Goal: Task Accomplishment & Management: Manage account settings

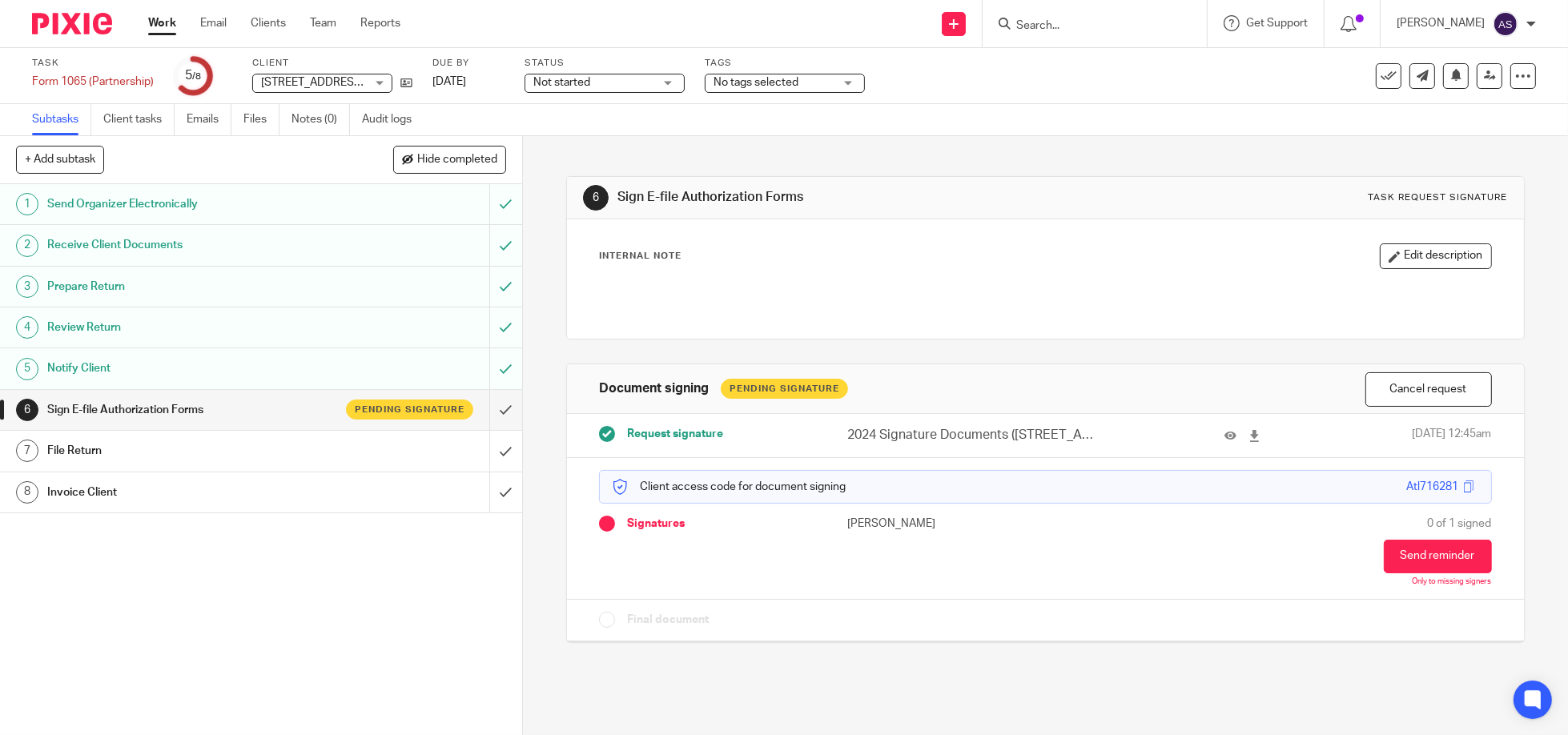
click at [1042, 28] on input "Search" at bounding box center [1087, 27] width 144 height 15
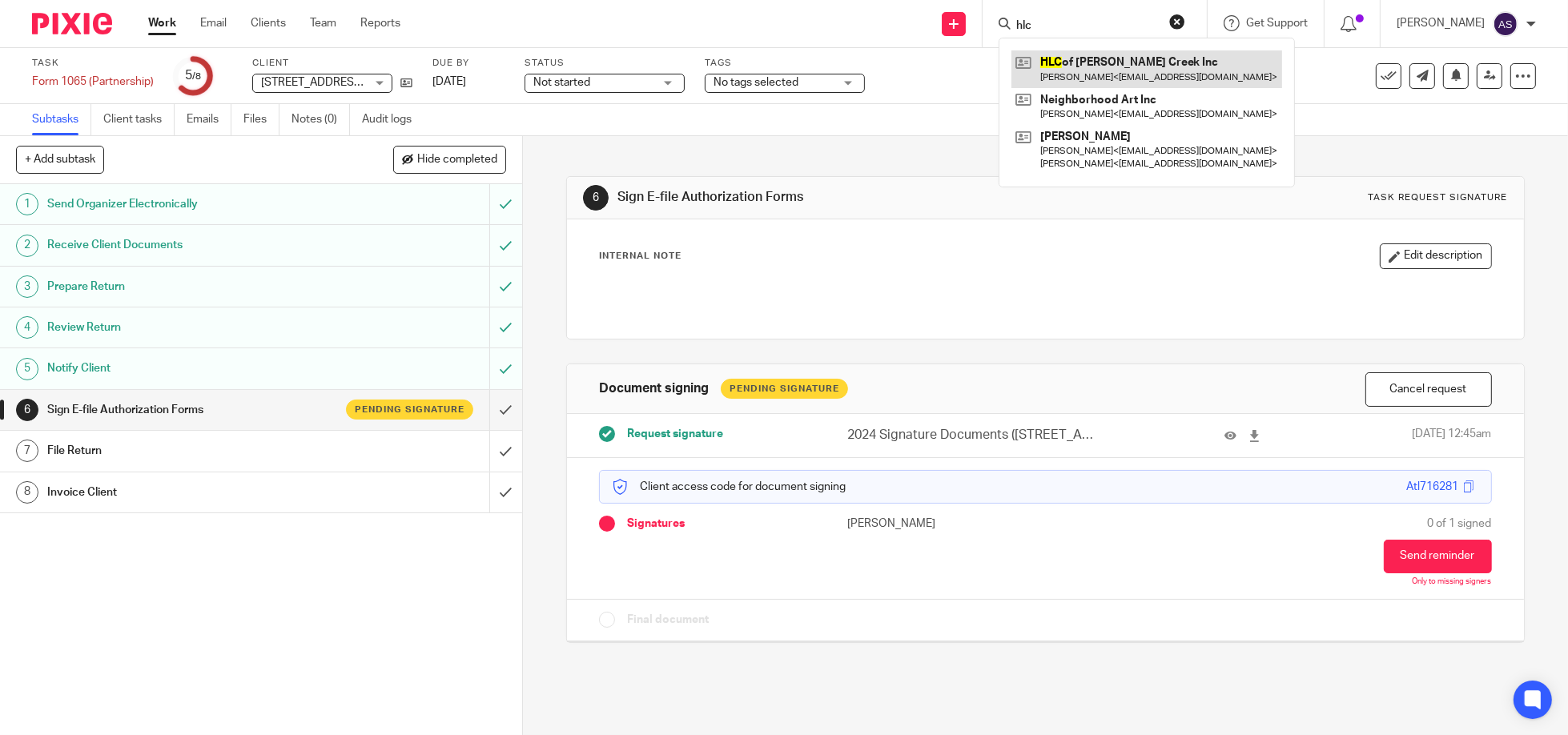
type input "hlc"
click at [1076, 72] on link at bounding box center [1146, 69] width 270 height 37
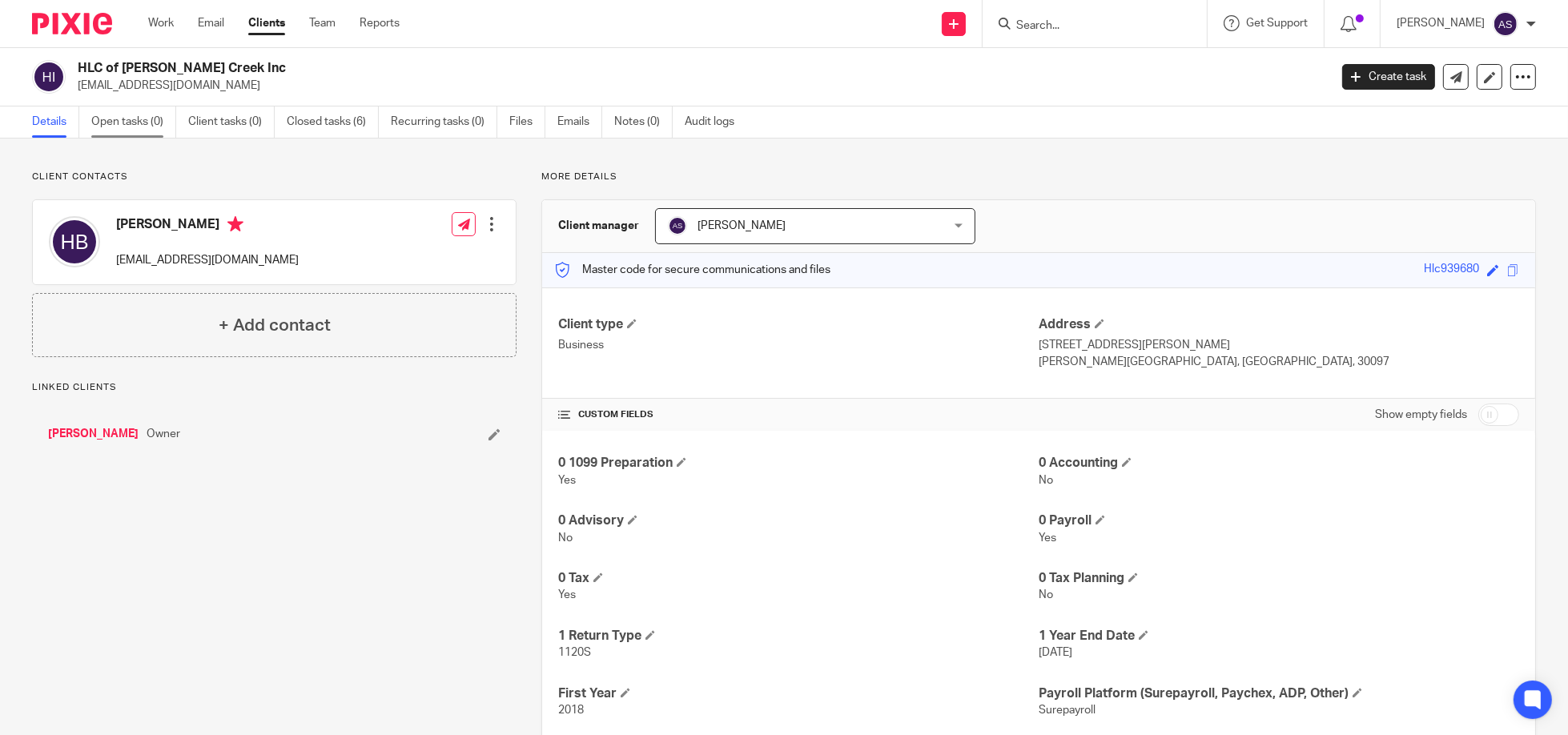
click at [110, 117] on link "Open tasks (0)" at bounding box center [134, 122] width 85 height 31
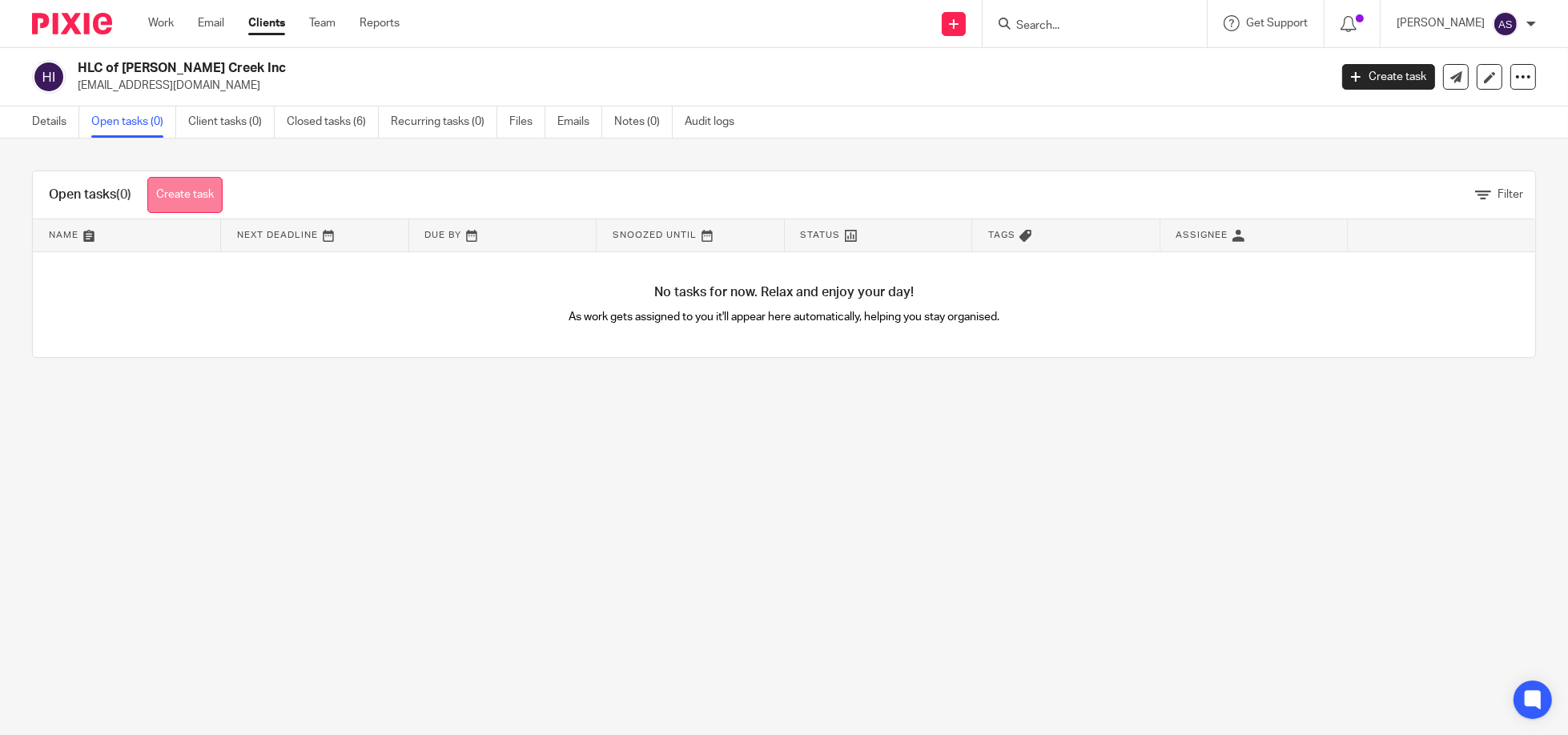
click at [190, 189] on link "Create task" at bounding box center [185, 195] width 75 height 36
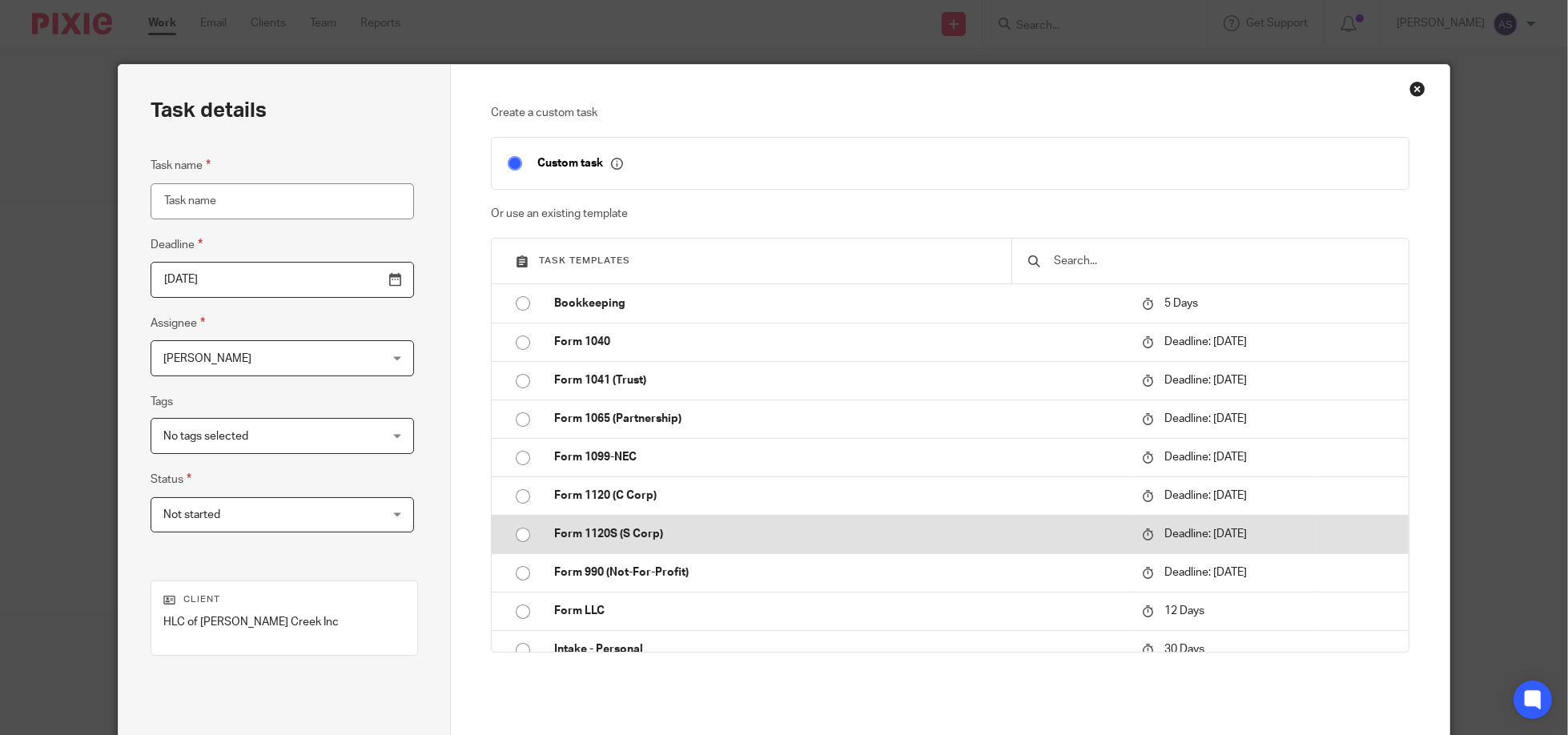
click at [512, 531] on input "radio" at bounding box center [522, 534] width 30 height 30
type input "[DATE]"
type input "Form 1120S (S Corp)"
checkbox input "false"
radio input "false"
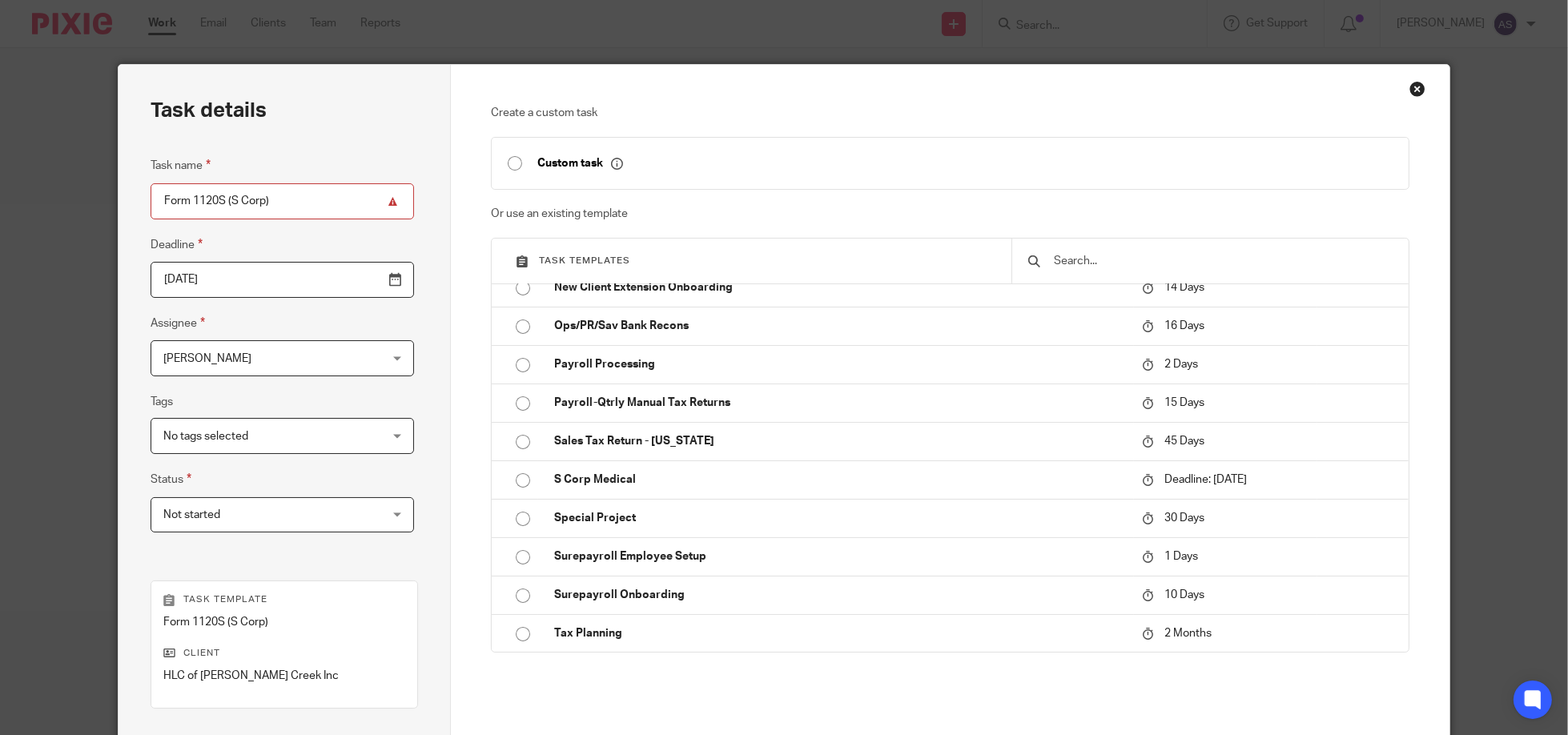
scroll to position [212, 0]
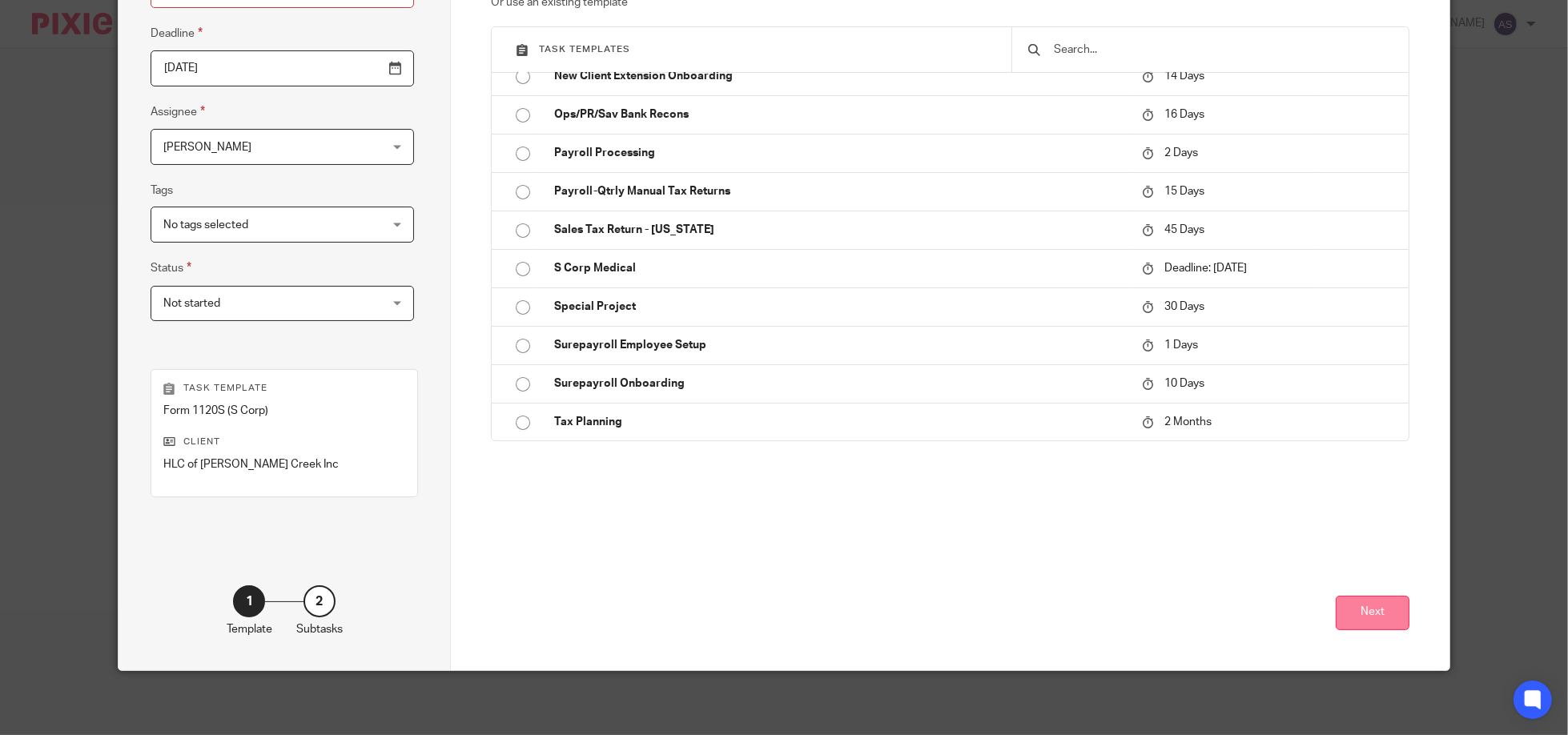
click at [1374, 609] on button "Next" at bounding box center [1373, 612] width 74 height 34
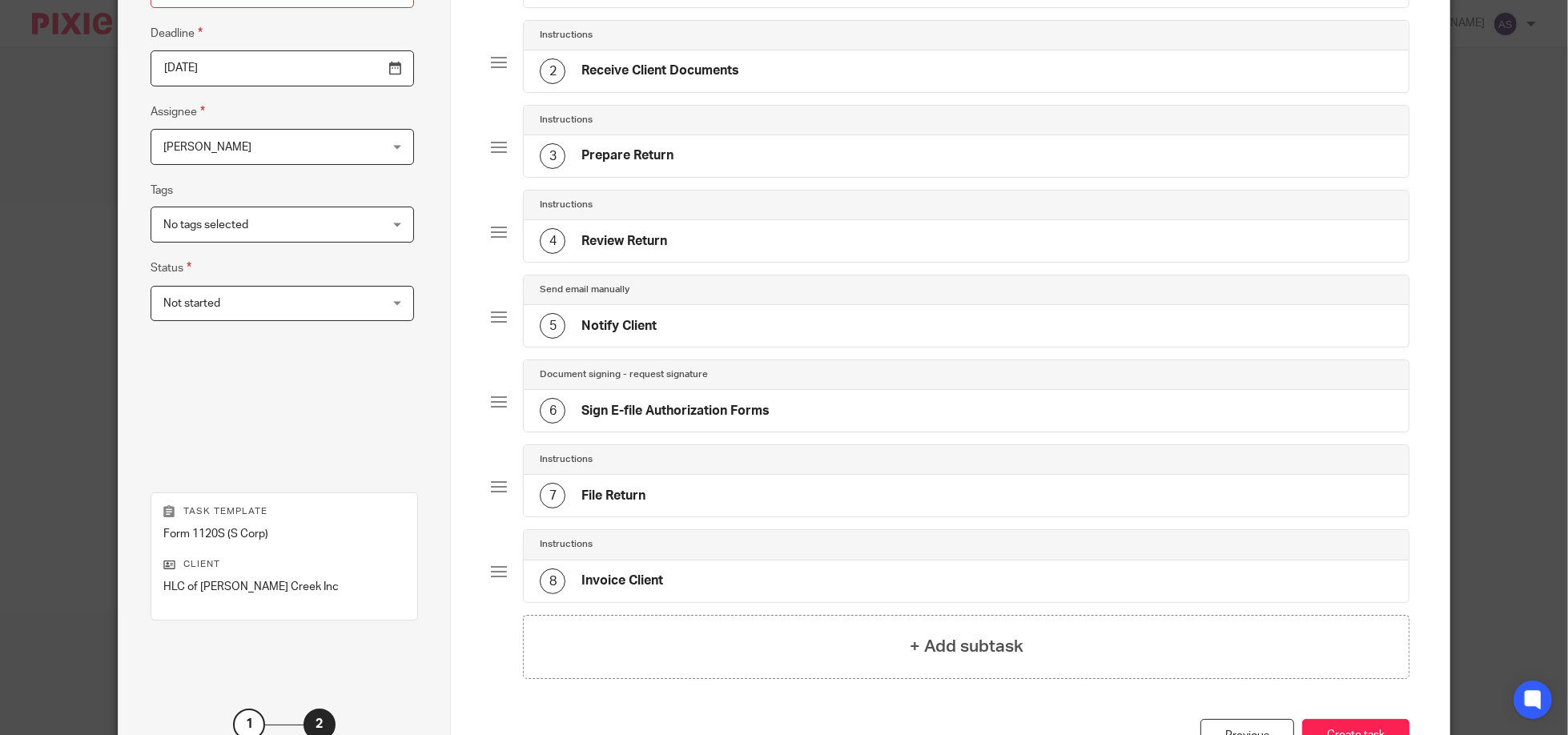
scroll to position [333, 0]
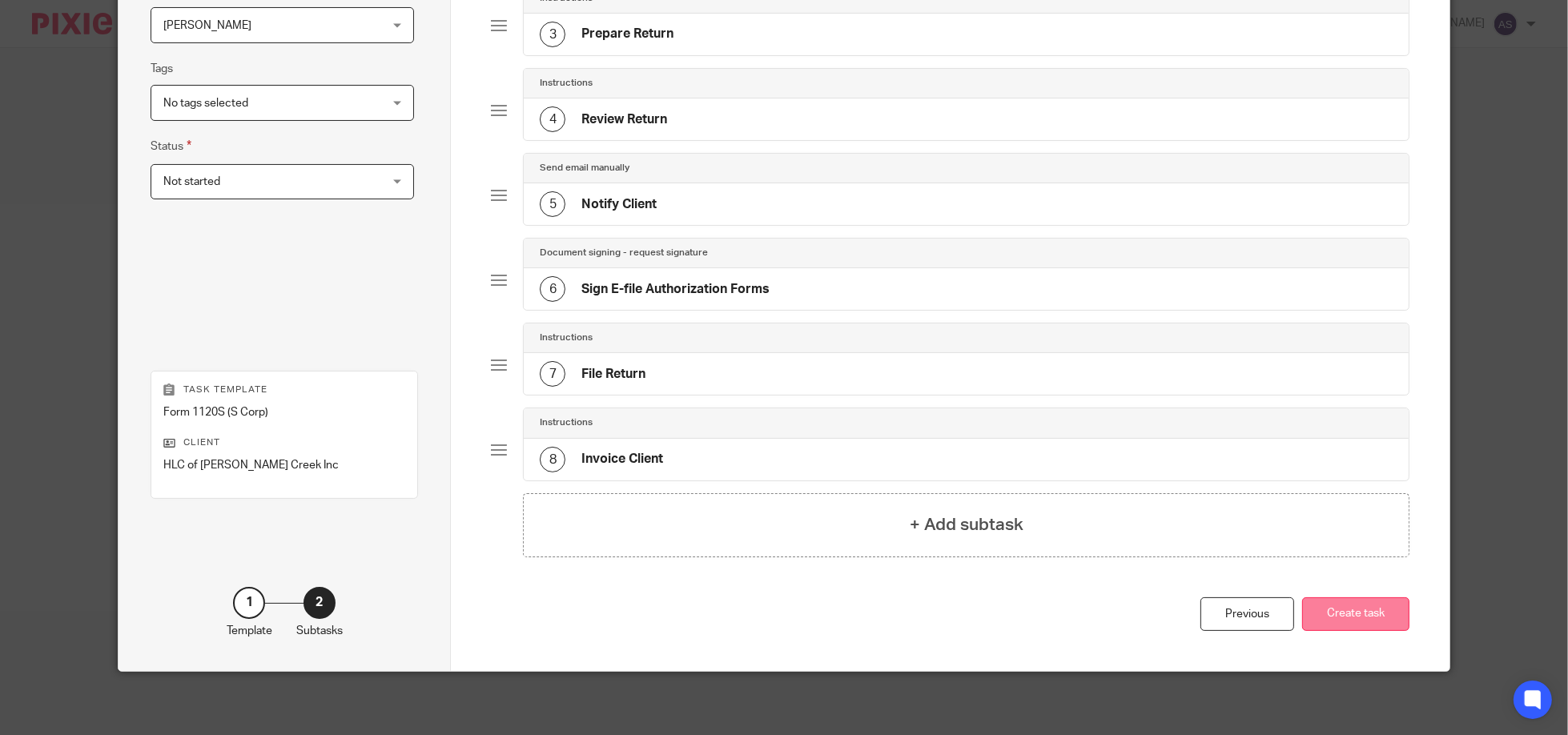
click at [1356, 608] on button "Create task" at bounding box center [1355, 614] width 107 height 34
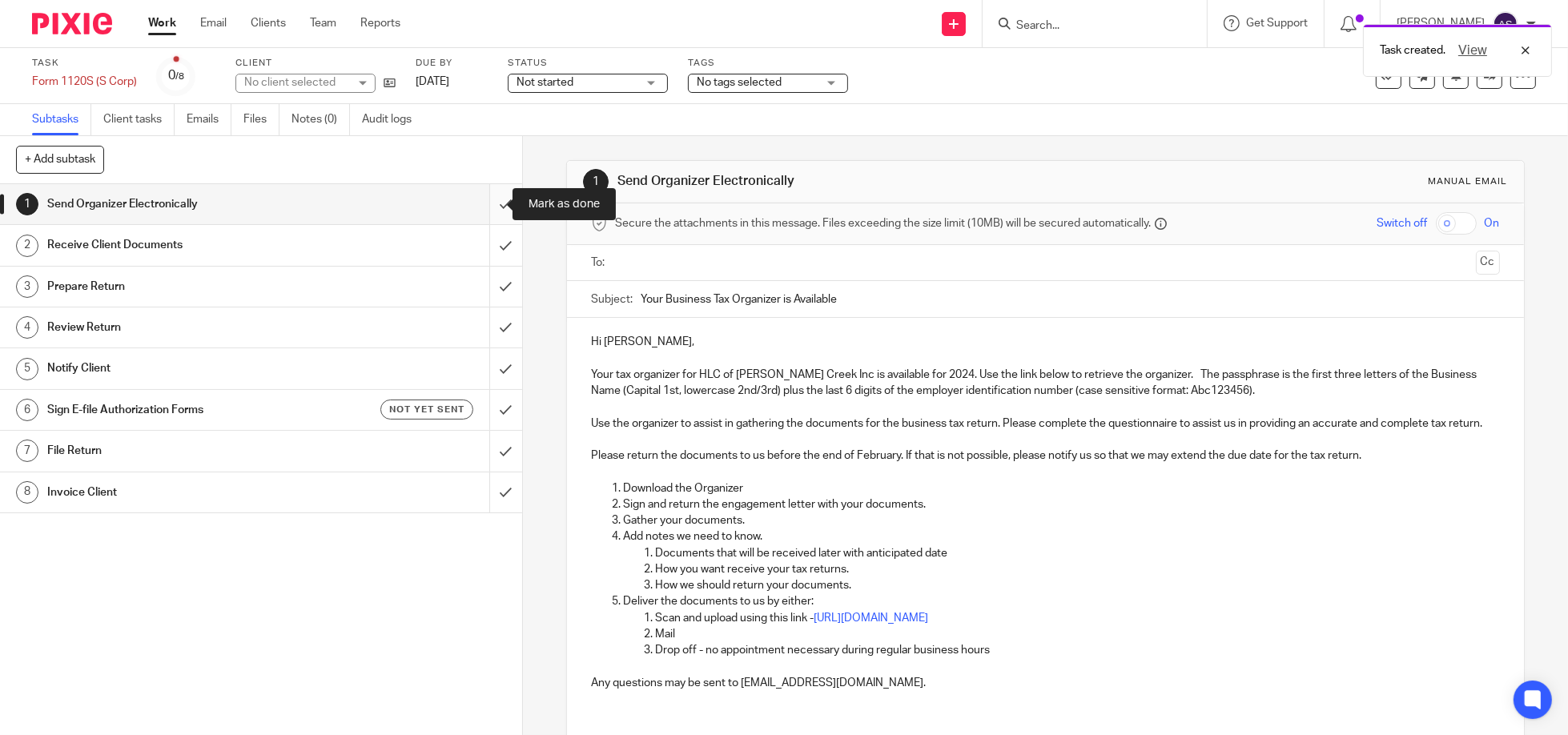
click at [491, 203] on input "submit" at bounding box center [261, 203] width 522 height 40
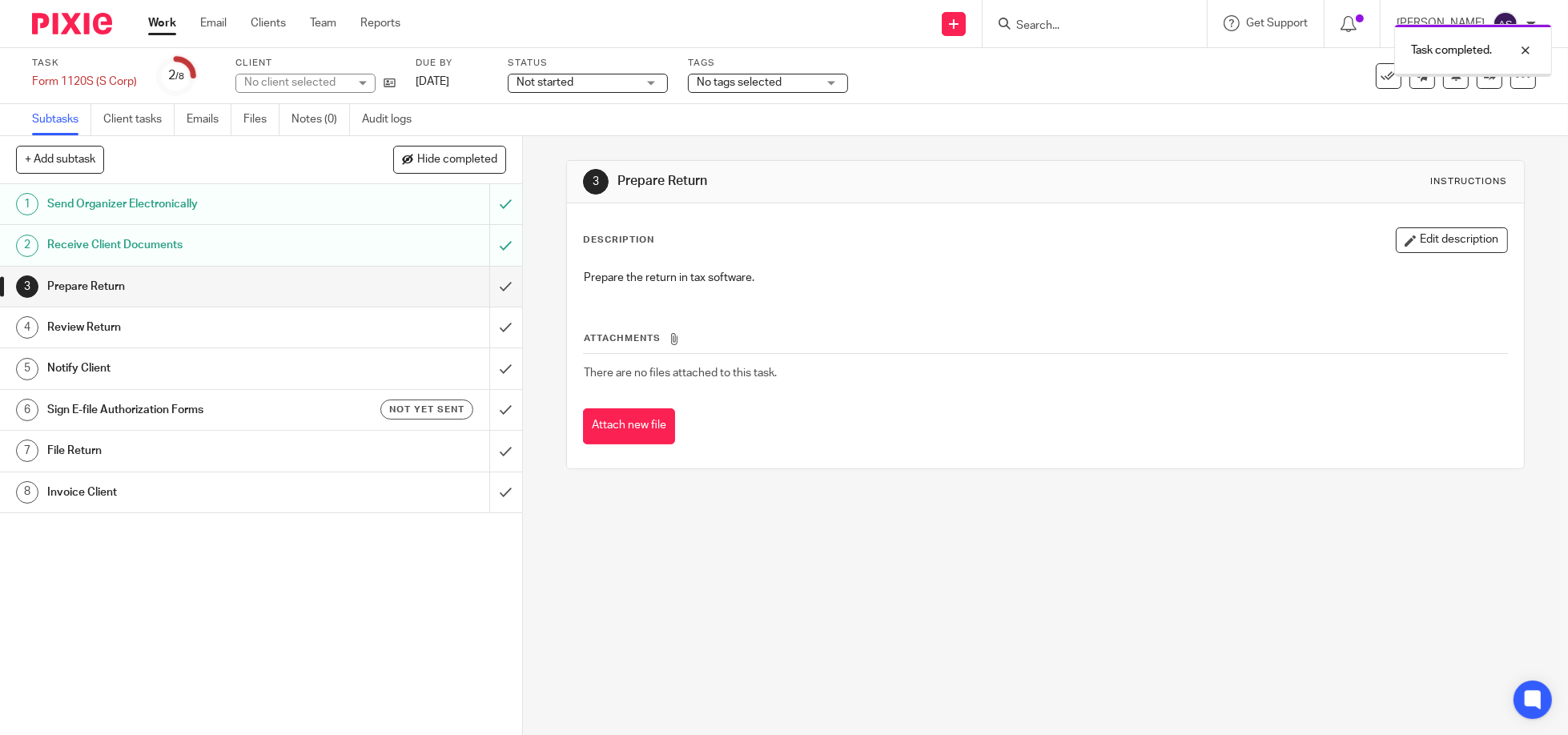
click at [492, 292] on input "submit" at bounding box center [261, 286] width 522 height 40
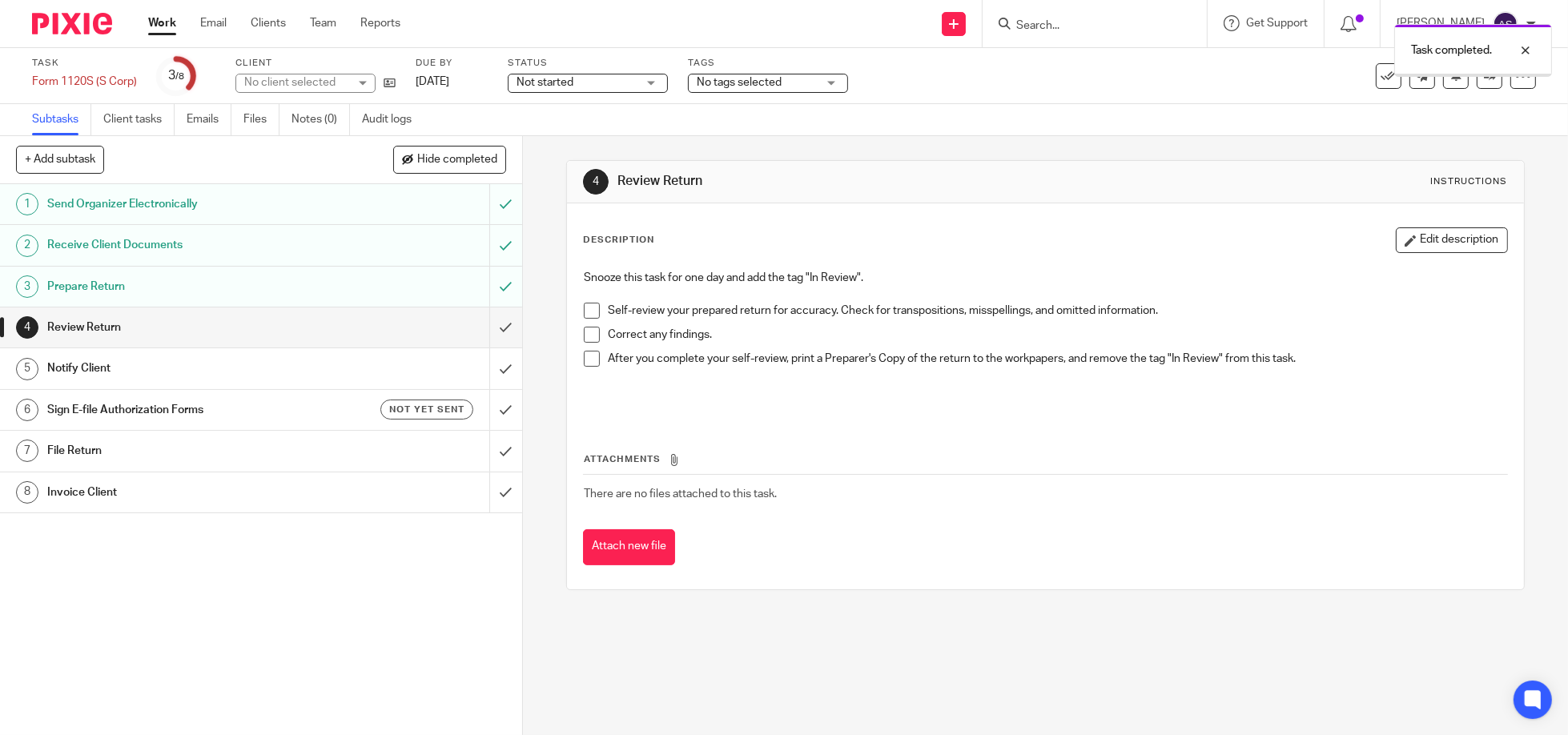
click at [489, 331] on input "submit" at bounding box center [261, 327] width 522 height 40
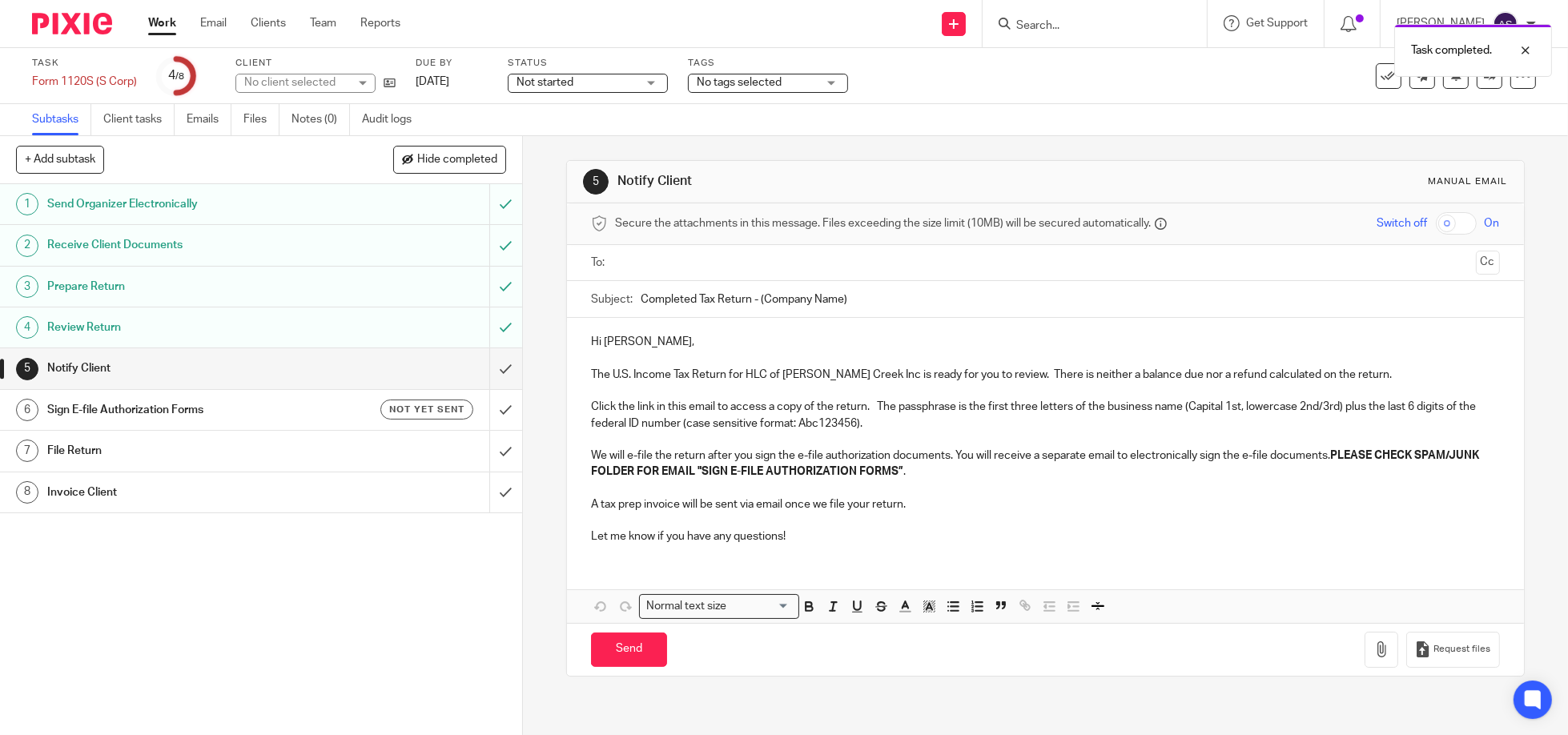
click at [672, 261] on input "text" at bounding box center [1045, 263] width 848 height 19
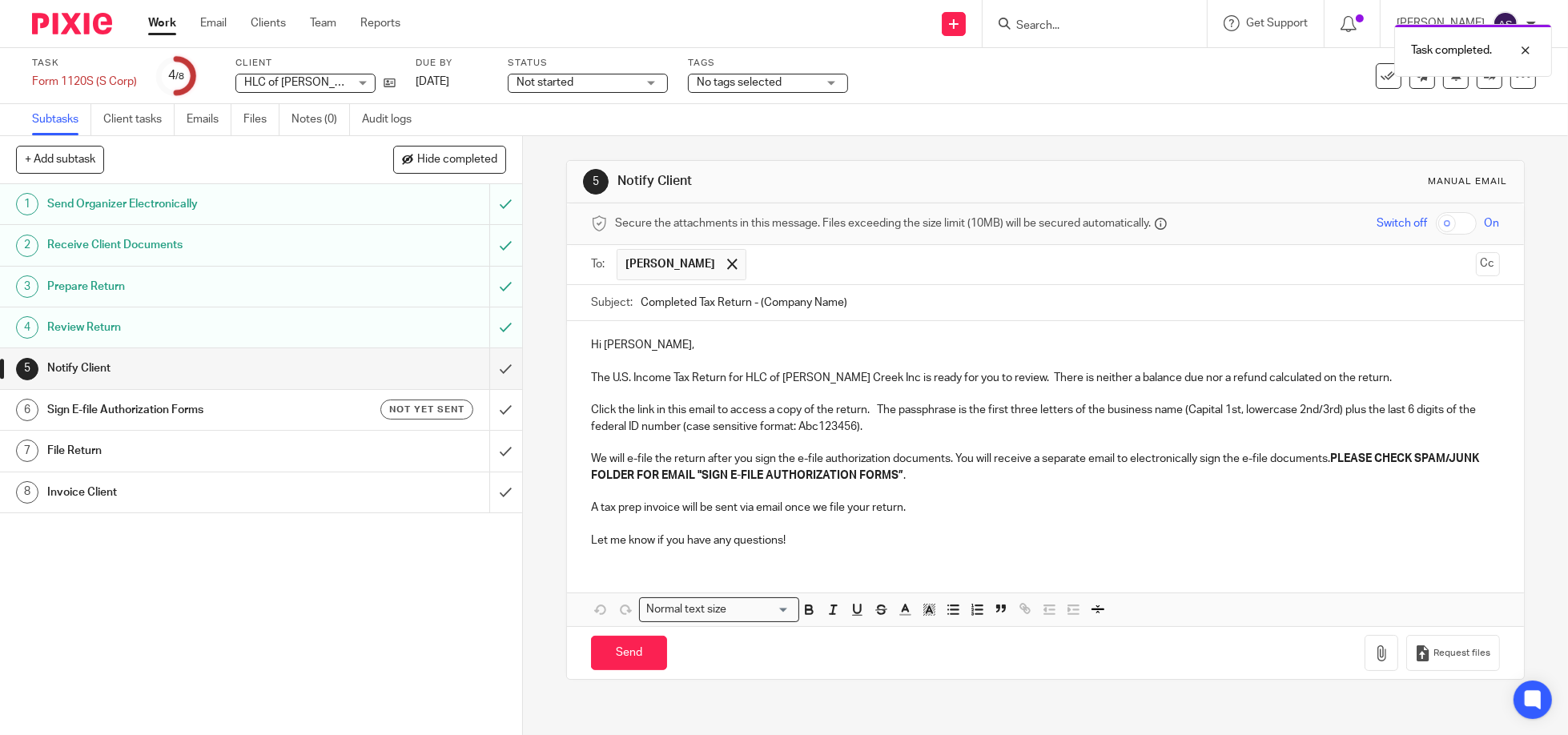
click at [1436, 229] on input "checkbox" at bounding box center [1456, 223] width 41 height 22
checkbox input "true"
click at [780, 305] on input "Completed Tax Return - (Company Name)" at bounding box center [1070, 303] width 860 height 36
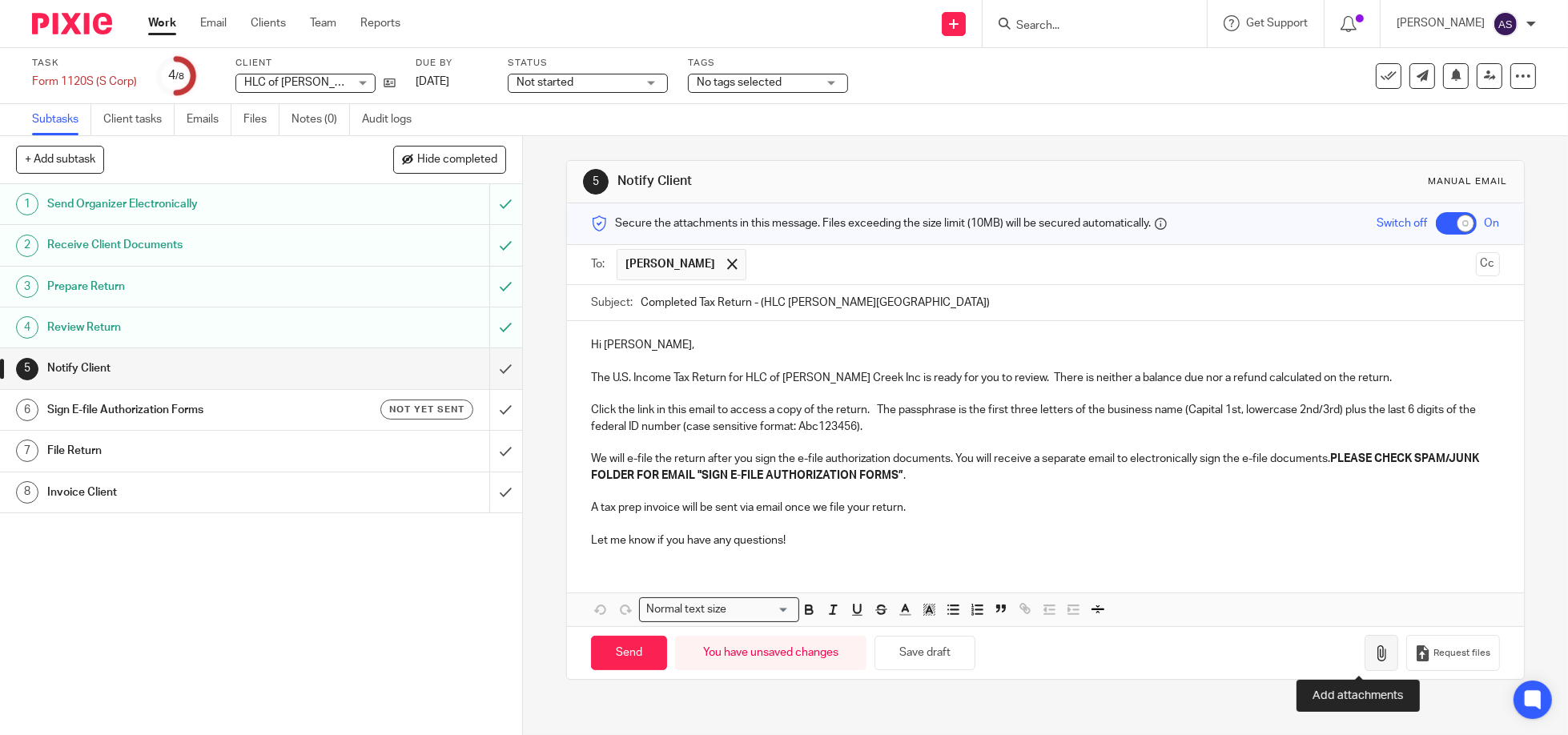
type input "Completed Tax Return - (HLC Johns Creek)"
click at [1374, 655] on icon "button" at bounding box center [1382, 653] width 16 height 16
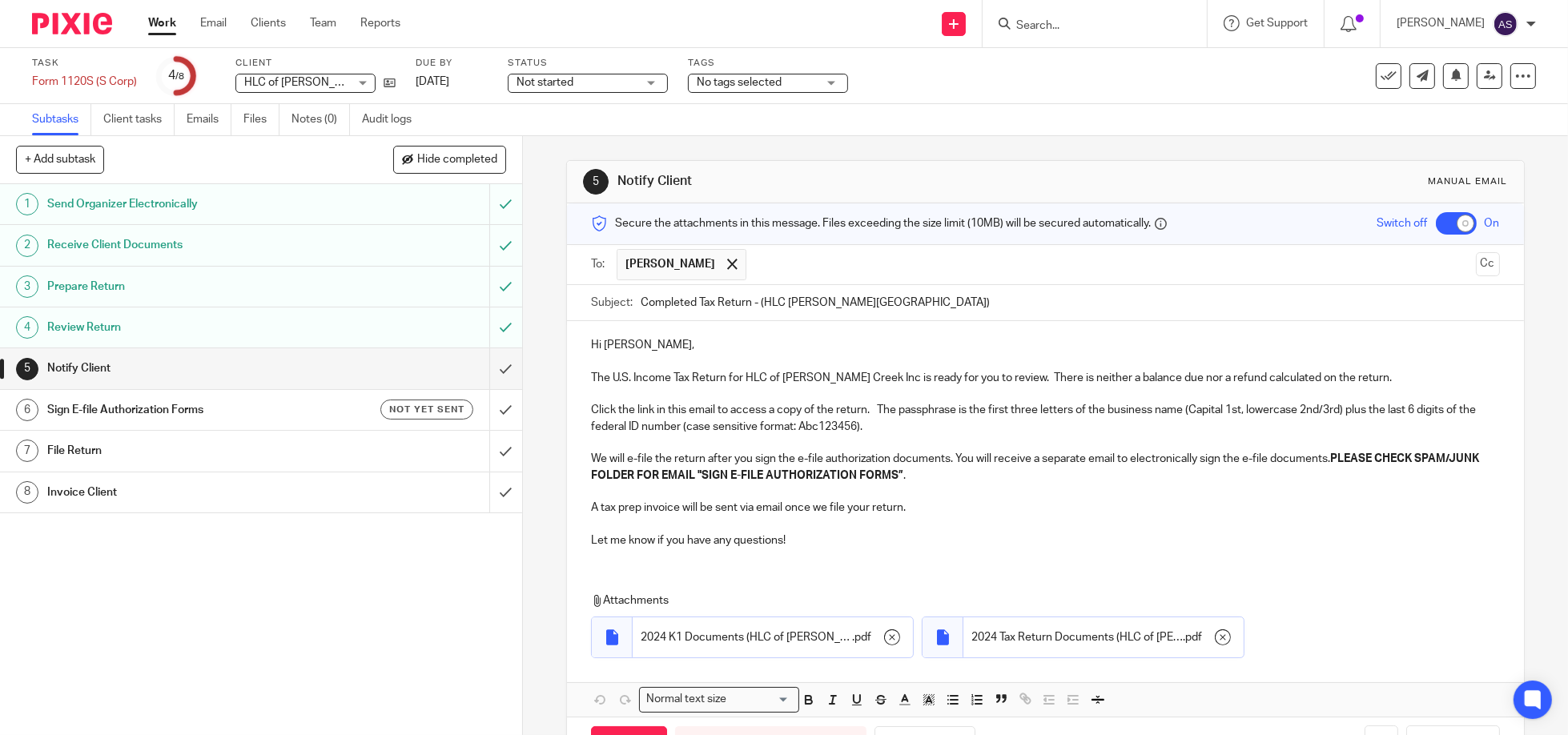
scroll to position [60, 0]
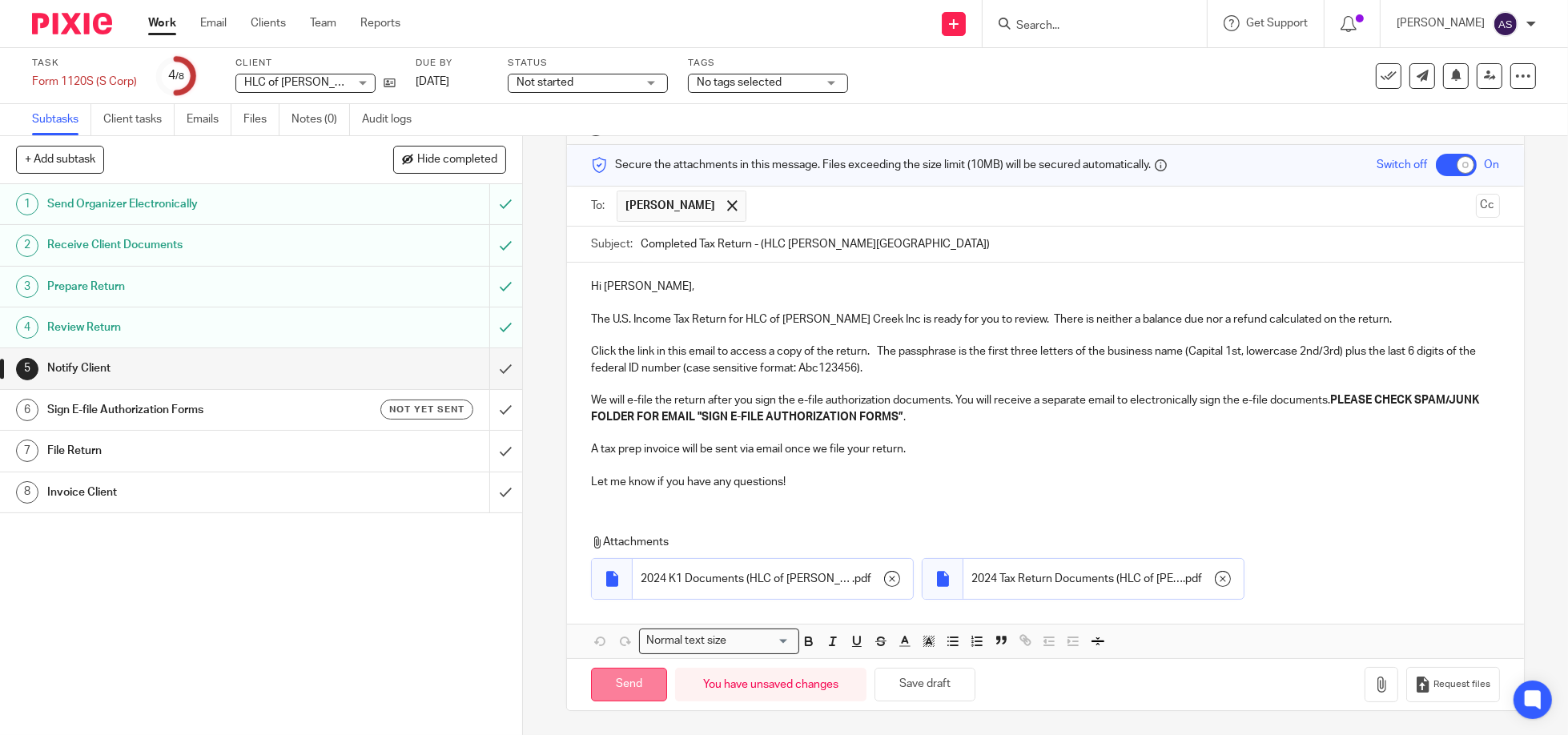
click at [623, 688] on input "Send" at bounding box center [628, 684] width 76 height 34
checkbox input "false"
type input "Sent"
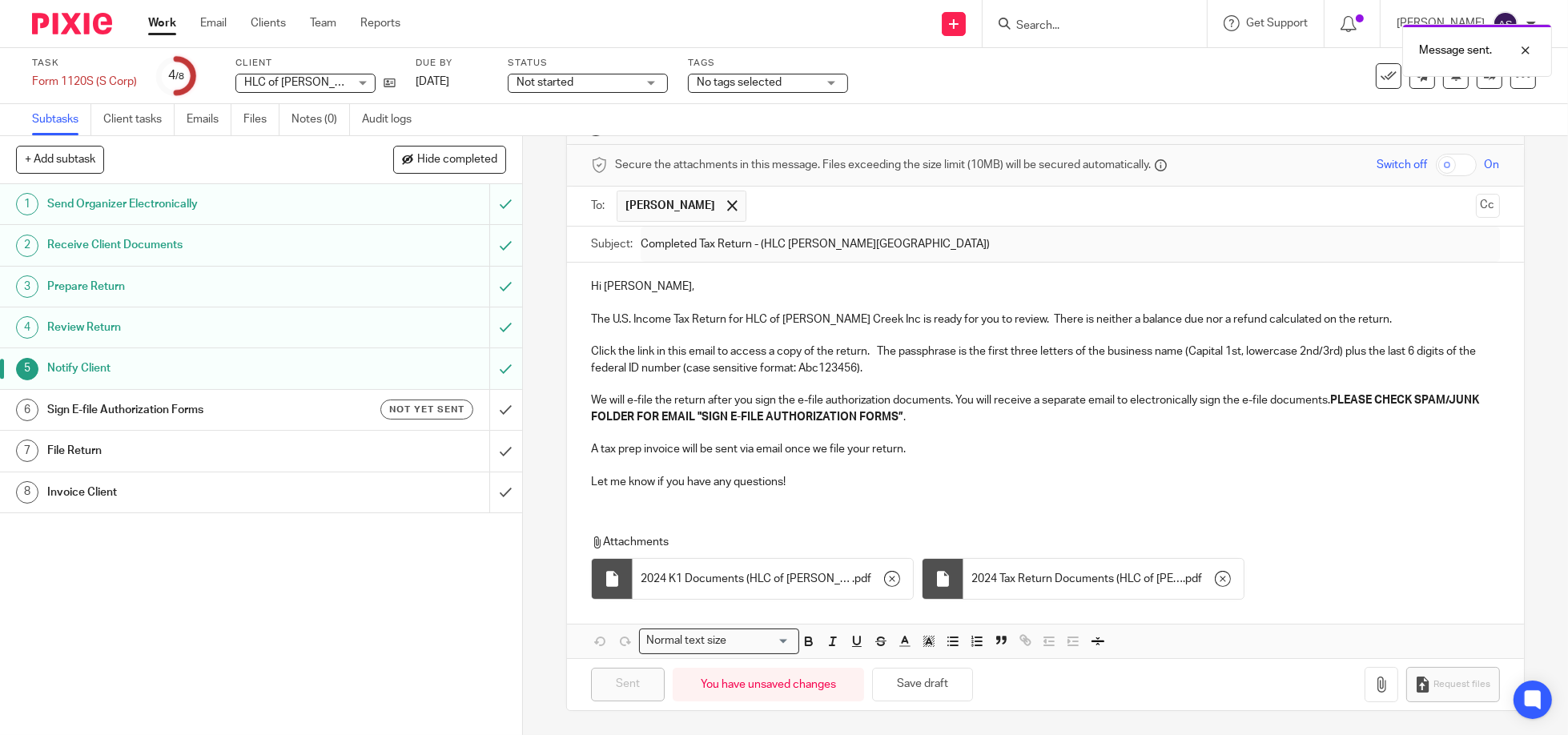
drag, startPoint x: 150, startPoint y: 406, endPoint x: 159, endPoint y: 405, distance: 9.1
click at [150, 406] on h1 "Sign E-file Authorization Forms" at bounding box center [190, 409] width 284 height 24
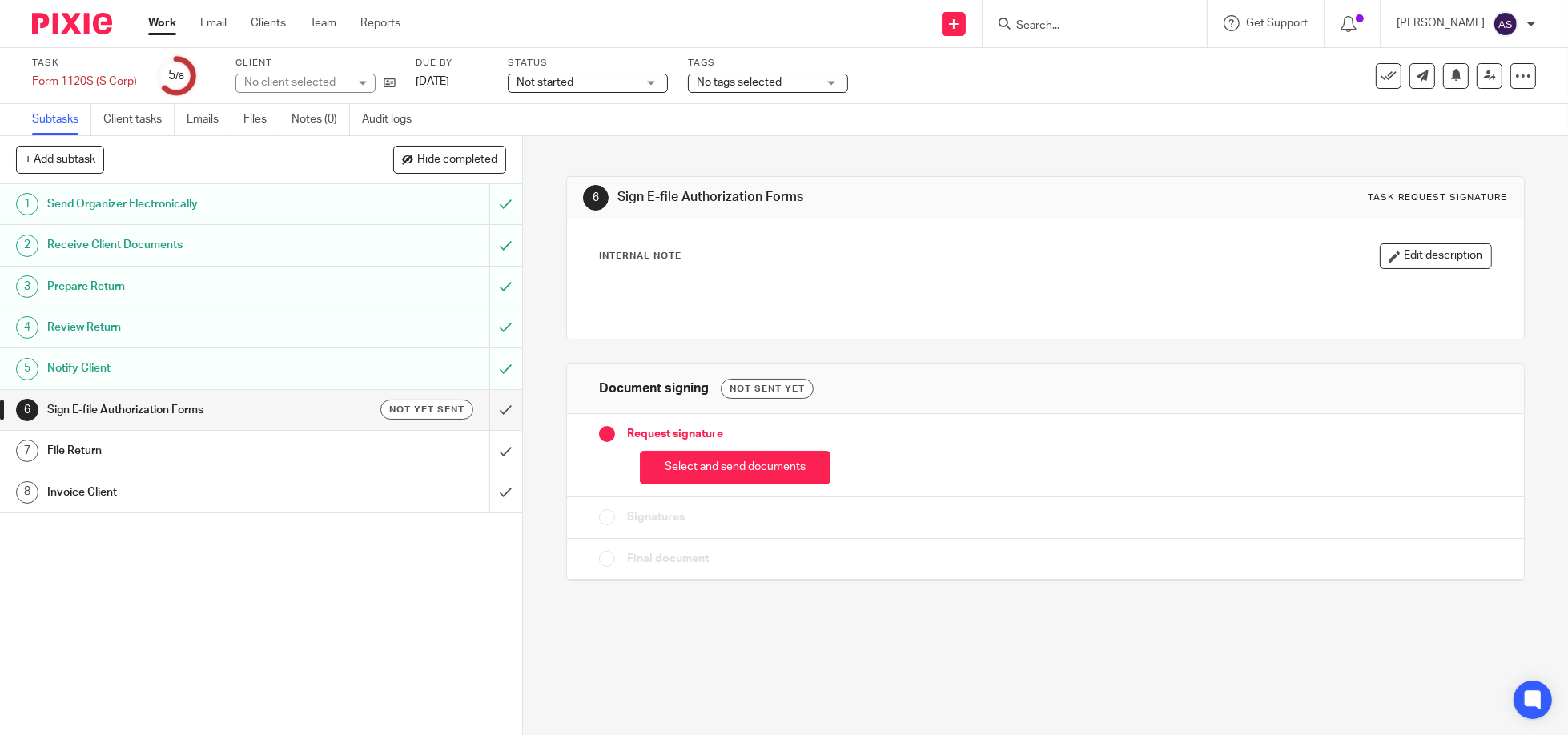
click at [778, 466] on button "Select and send documents" at bounding box center [735, 468] width 190 height 34
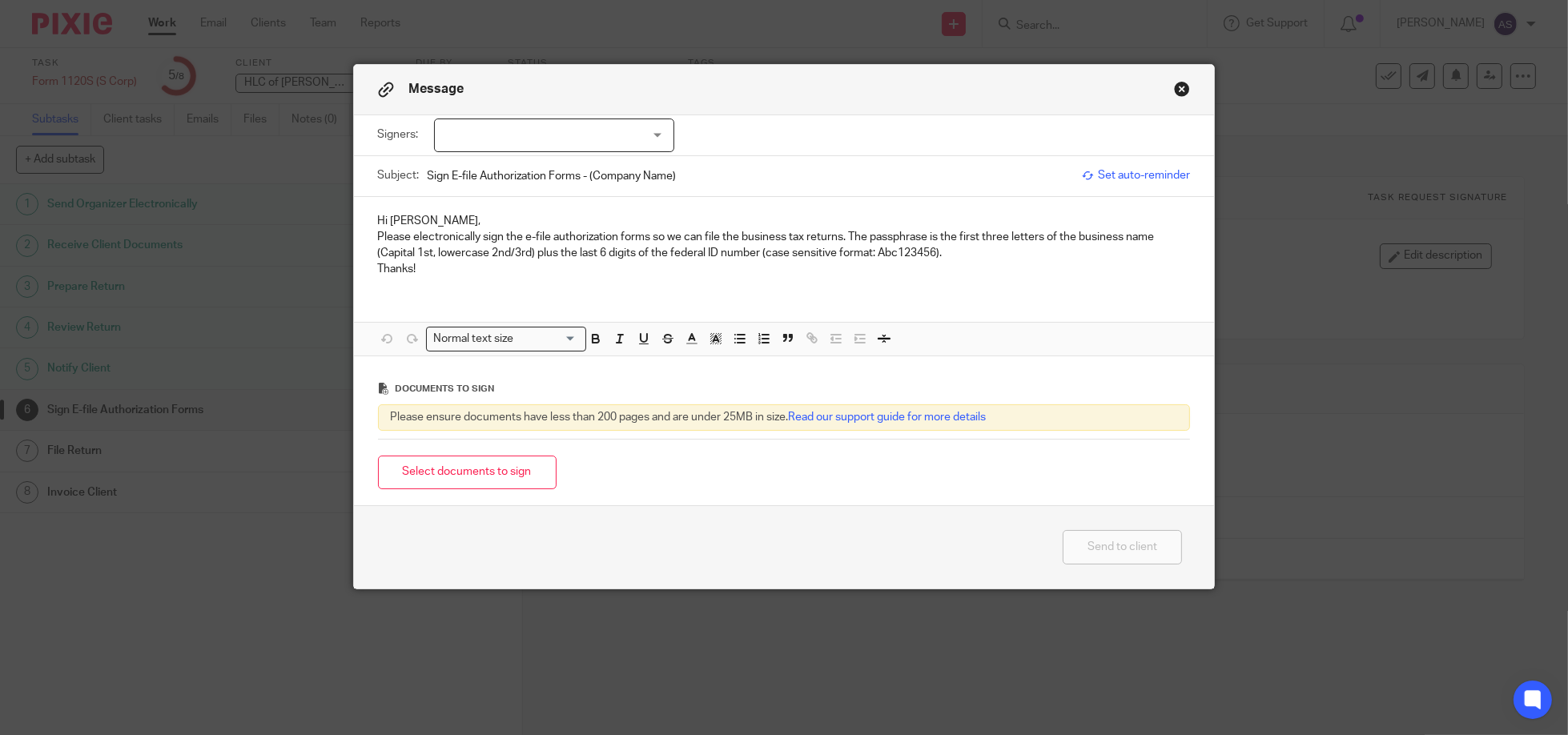
click at [650, 138] on div at bounding box center [554, 135] width 240 height 33
click at [454, 165] on input "checkbox" at bounding box center [444, 167] width 30 height 30
checkbox input "true"
click at [500, 287] on div "Hi Howard, Please electronically sign the e-file authorization forms so we can …" at bounding box center [784, 243] width 861 height 93
click at [1174, 86] on button "Close modal" at bounding box center [1182, 89] width 16 height 16
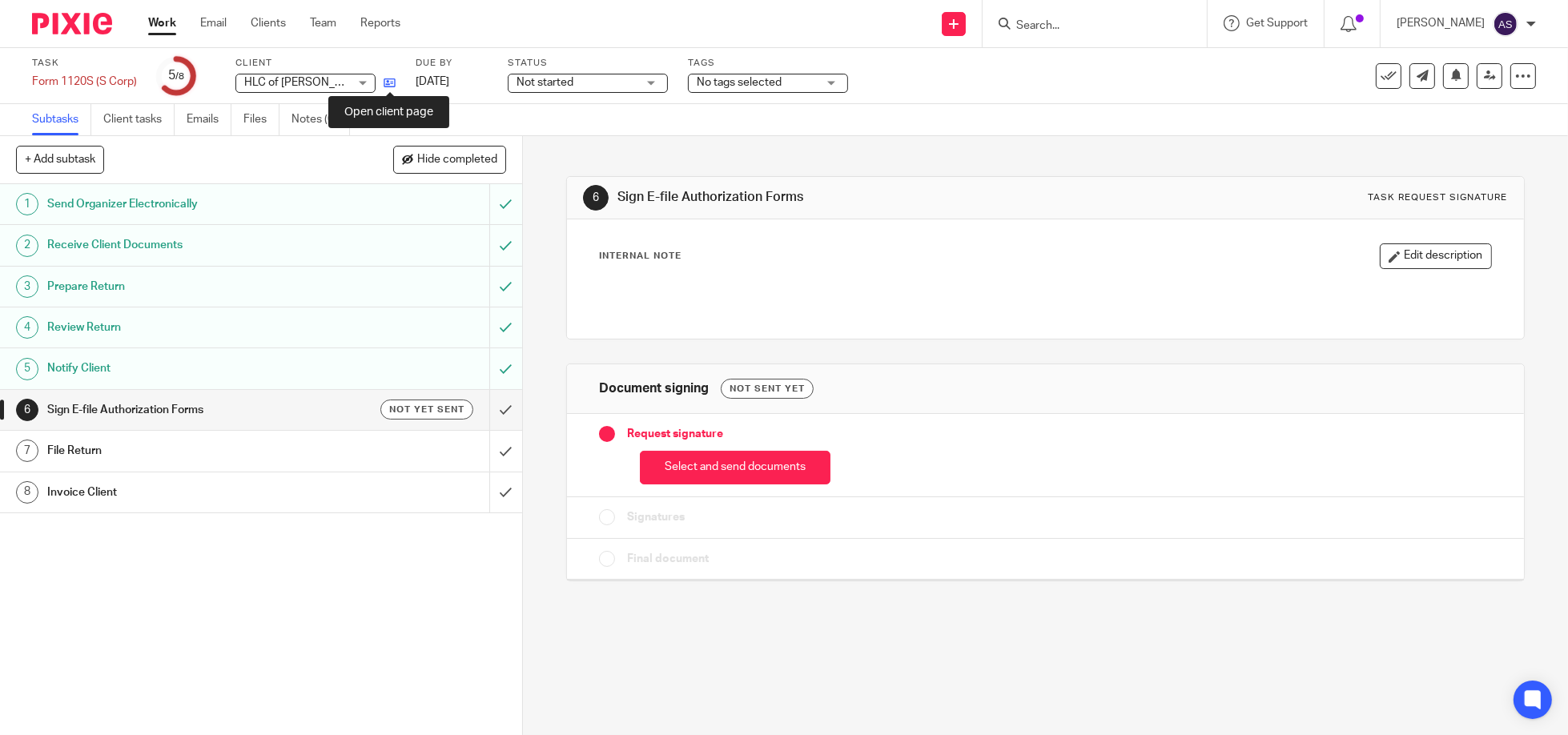
click at [390, 81] on icon at bounding box center [389, 82] width 12 height 12
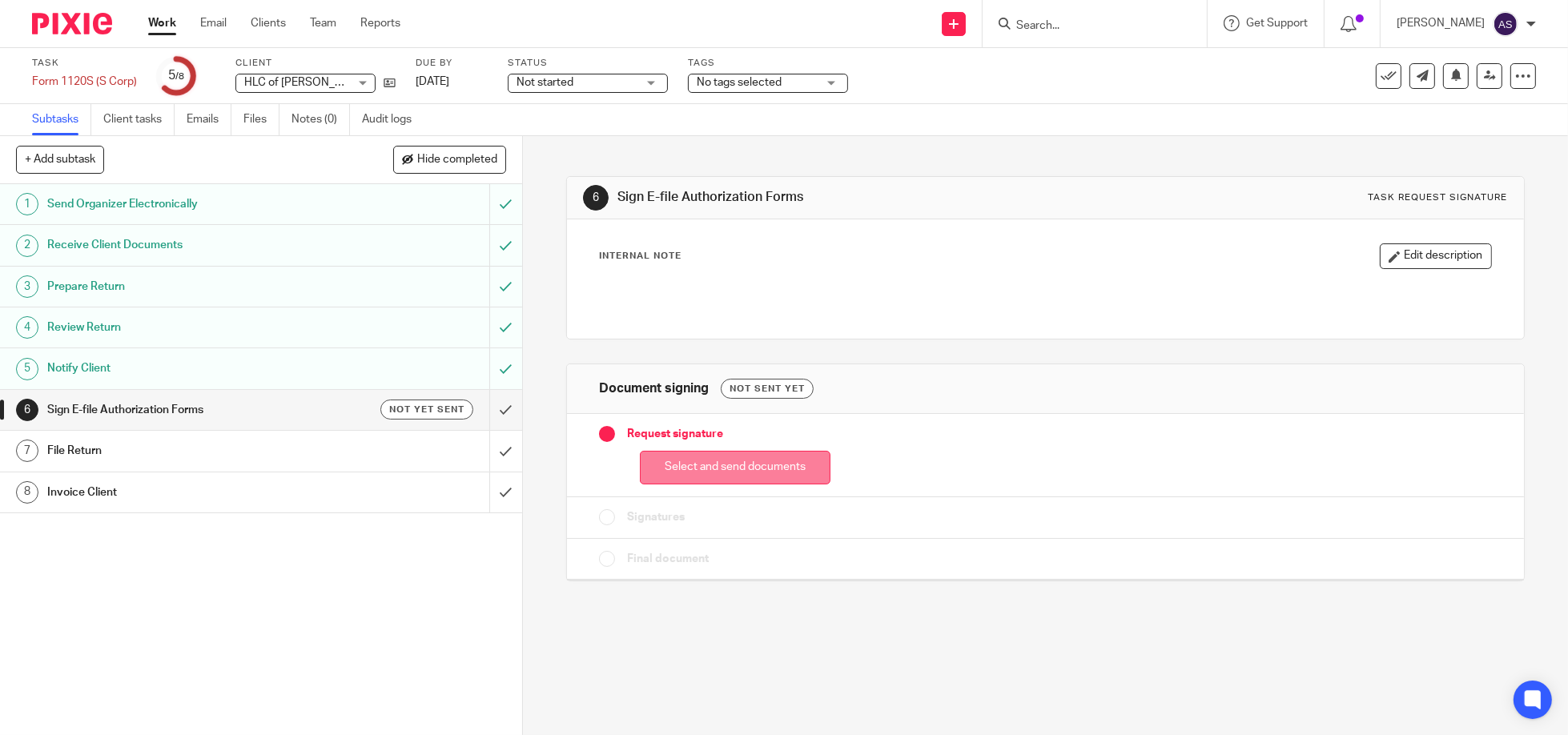
click at [720, 479] on button "Select and send documents" at bounding box center [735, 468] width 190 height 34
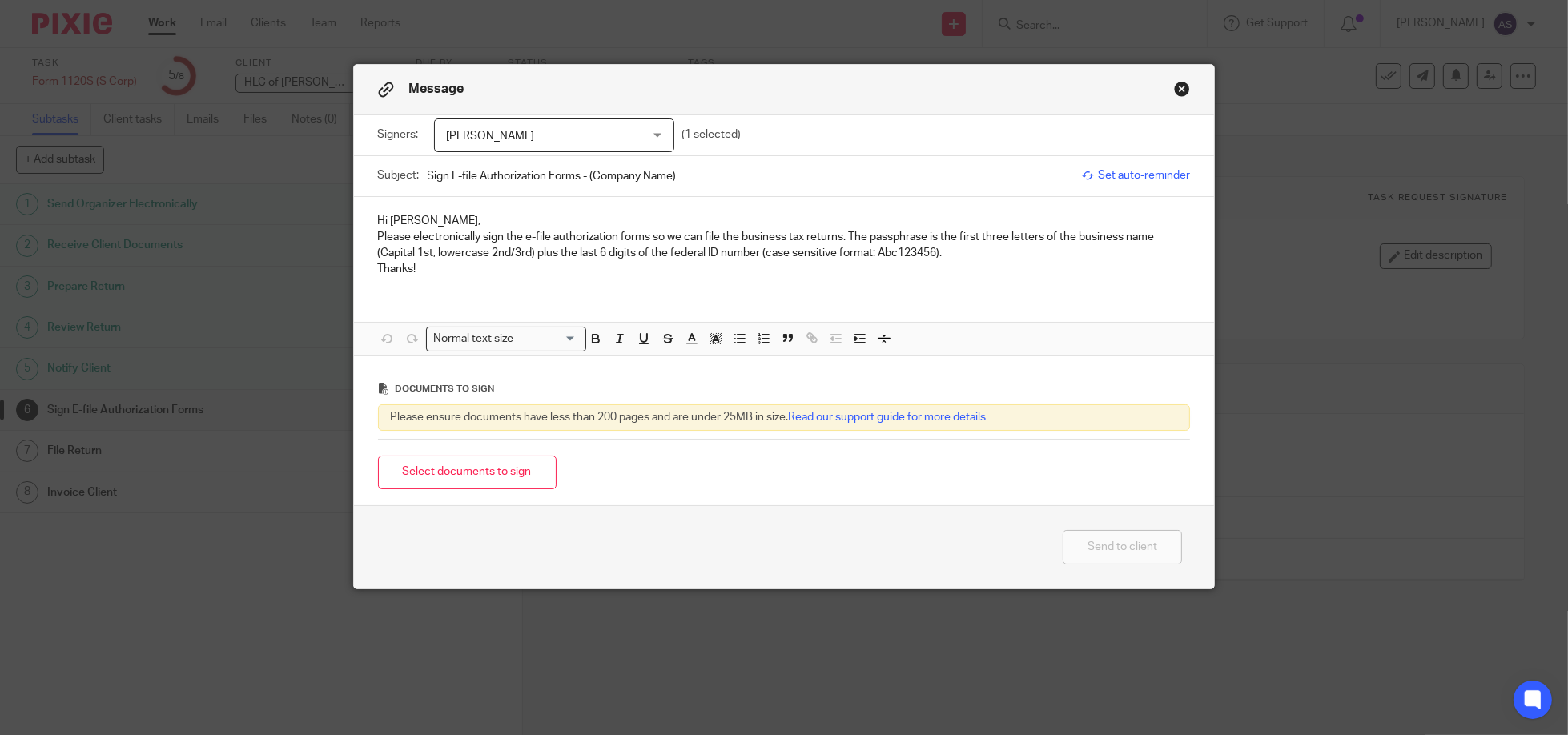
click at [614, 177] on input "Sign E-file Authorization Forms - (Company Name)" at bounding box center [751, 176] width 647 height 36
type input "Sign E-file Authorization Forms - (HLC Johns Creek)"
click at [479, 479] on button "Select documents to sign" at bounding box center [467, 473] width 179 height 34
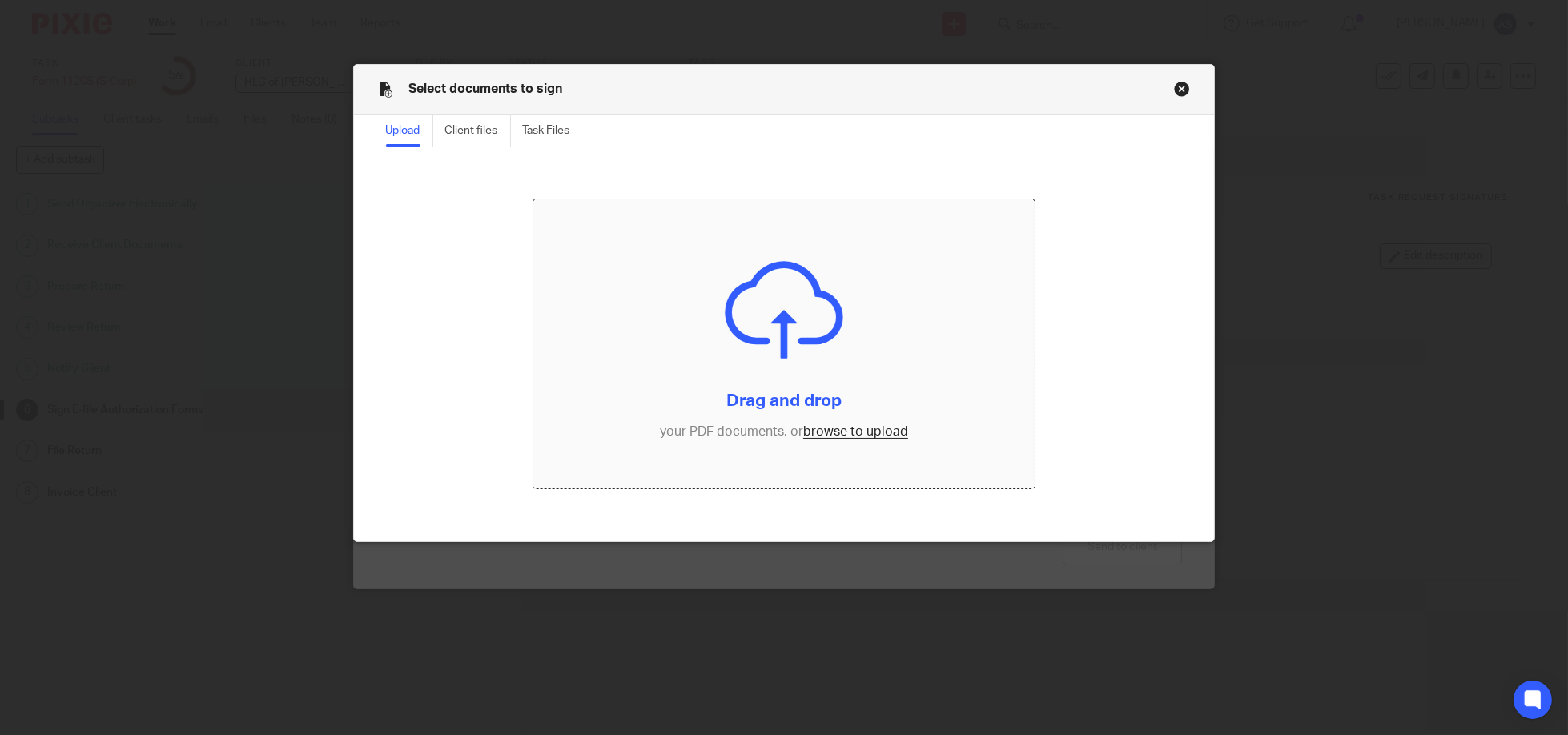
click at [768, 385] on input "file" at bounding box center [784, 344] width 501 height 289
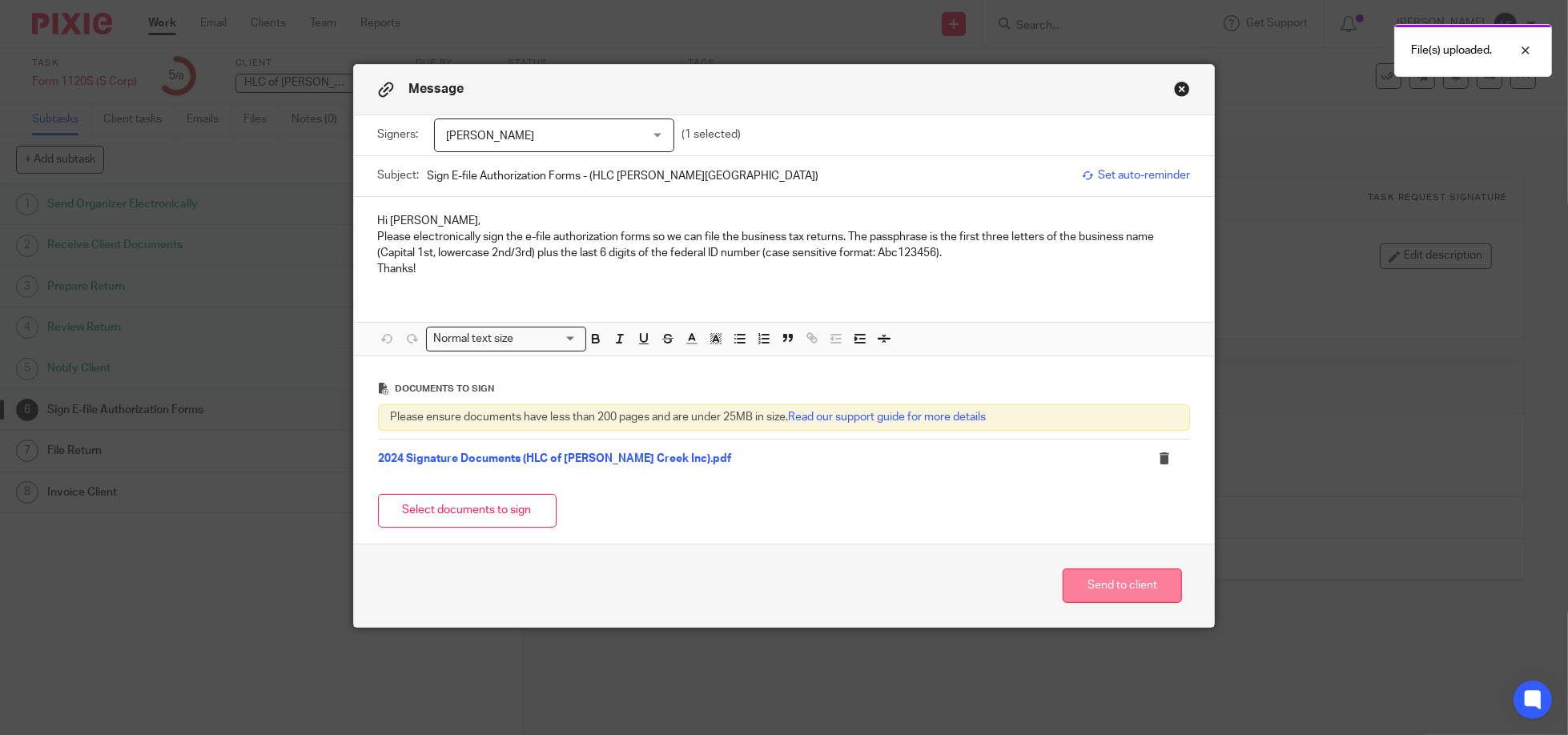
click at [1120, 589] on button "Send to client" at bounding box center [1122, 586] width 119 height 34
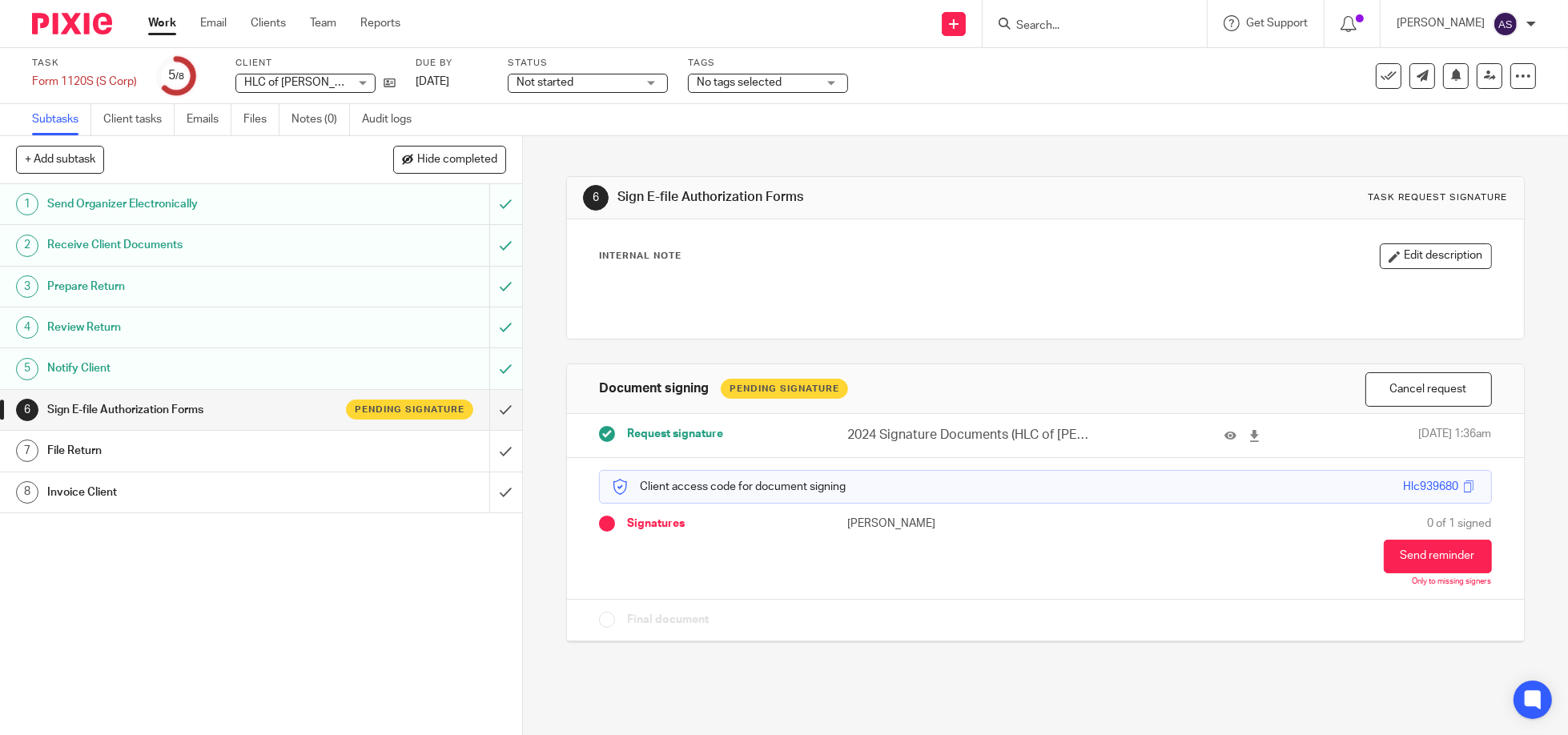
click at [1035, 20] on input "Search" at bounding box center [1087, 27] width 144 height 15
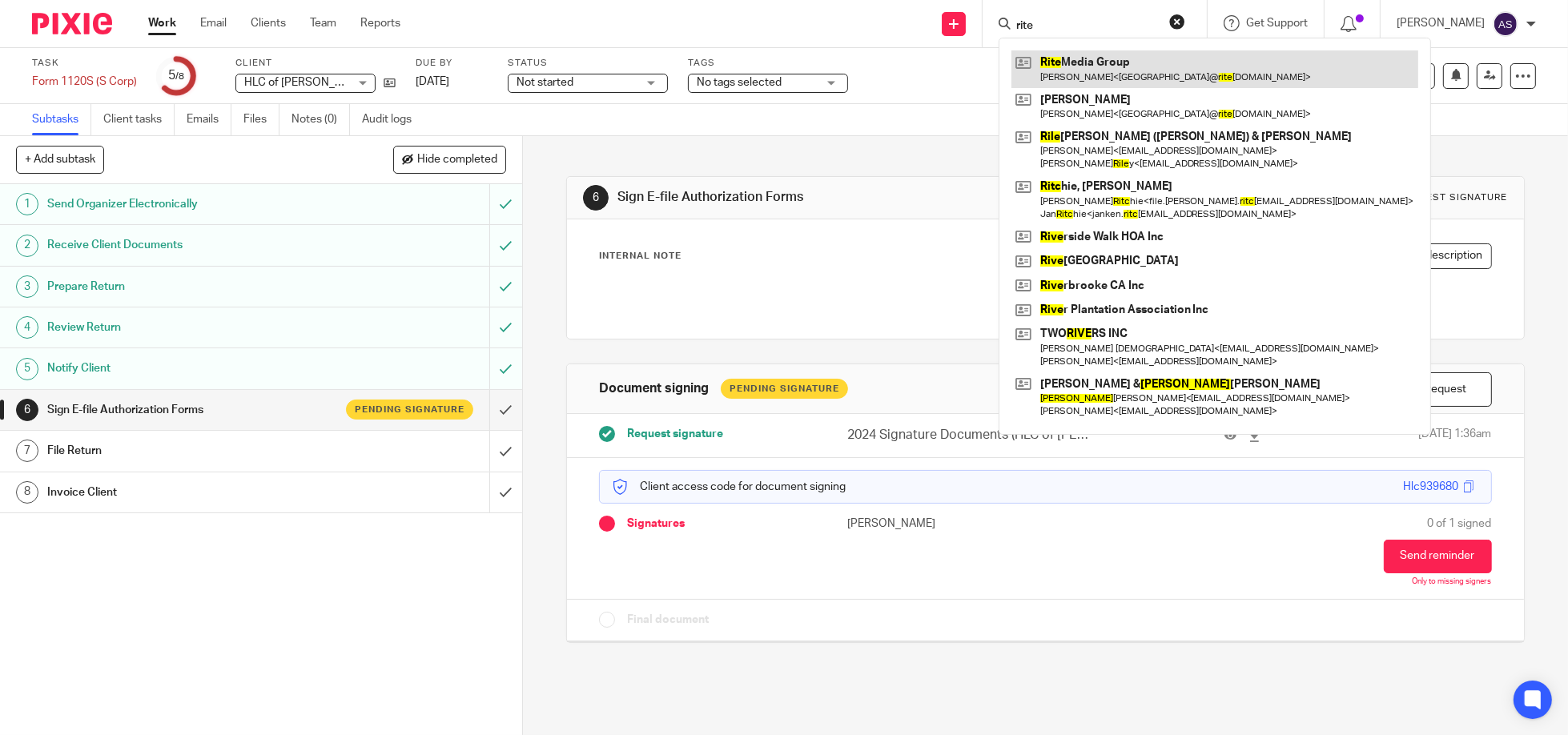
type input "rite"
click at [1083, 59] on link at bounding box center [1215, 69] width 407 height 37
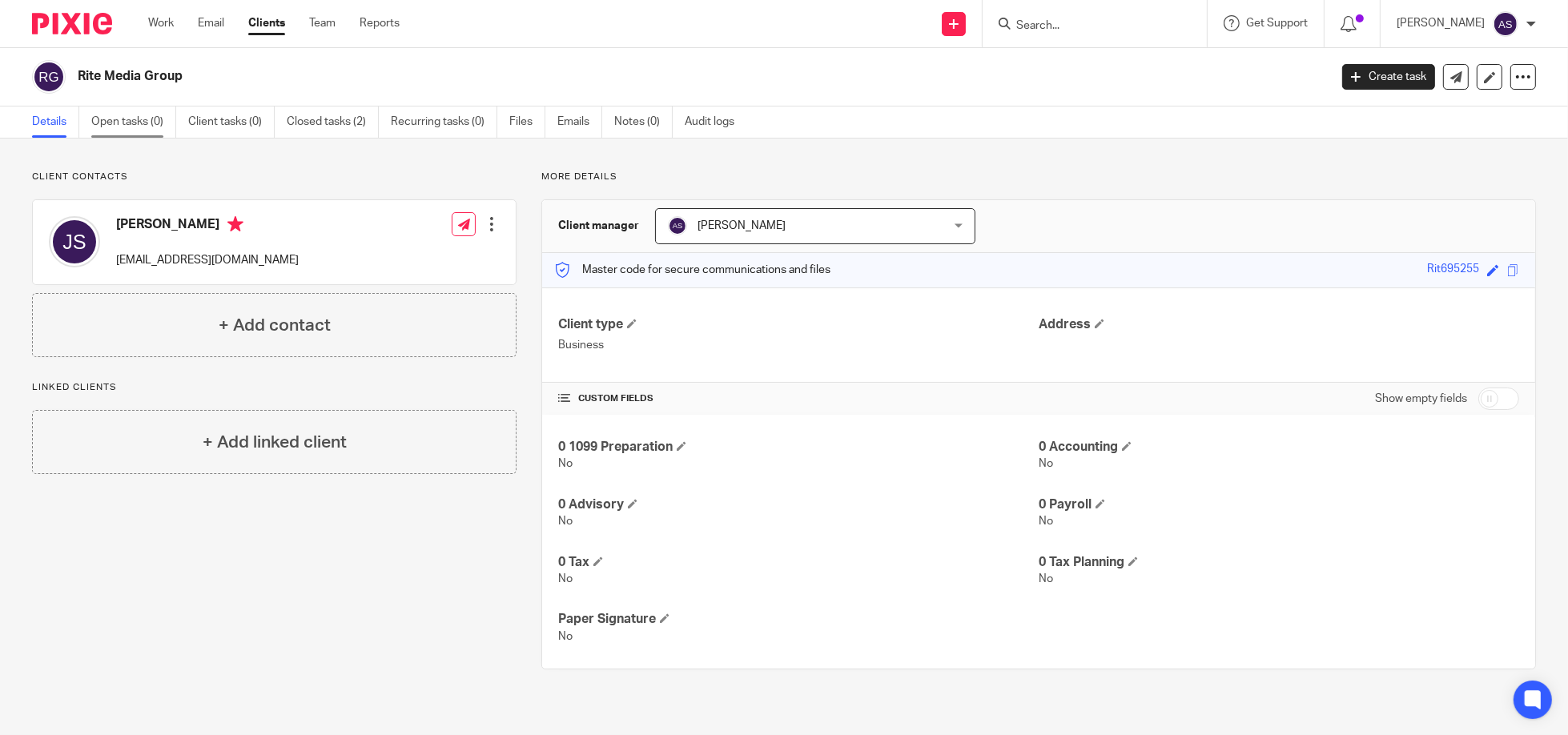
click at [137, 126] on link "Open tasks (0)" at bounding box center [134, 122] width 85 height 31
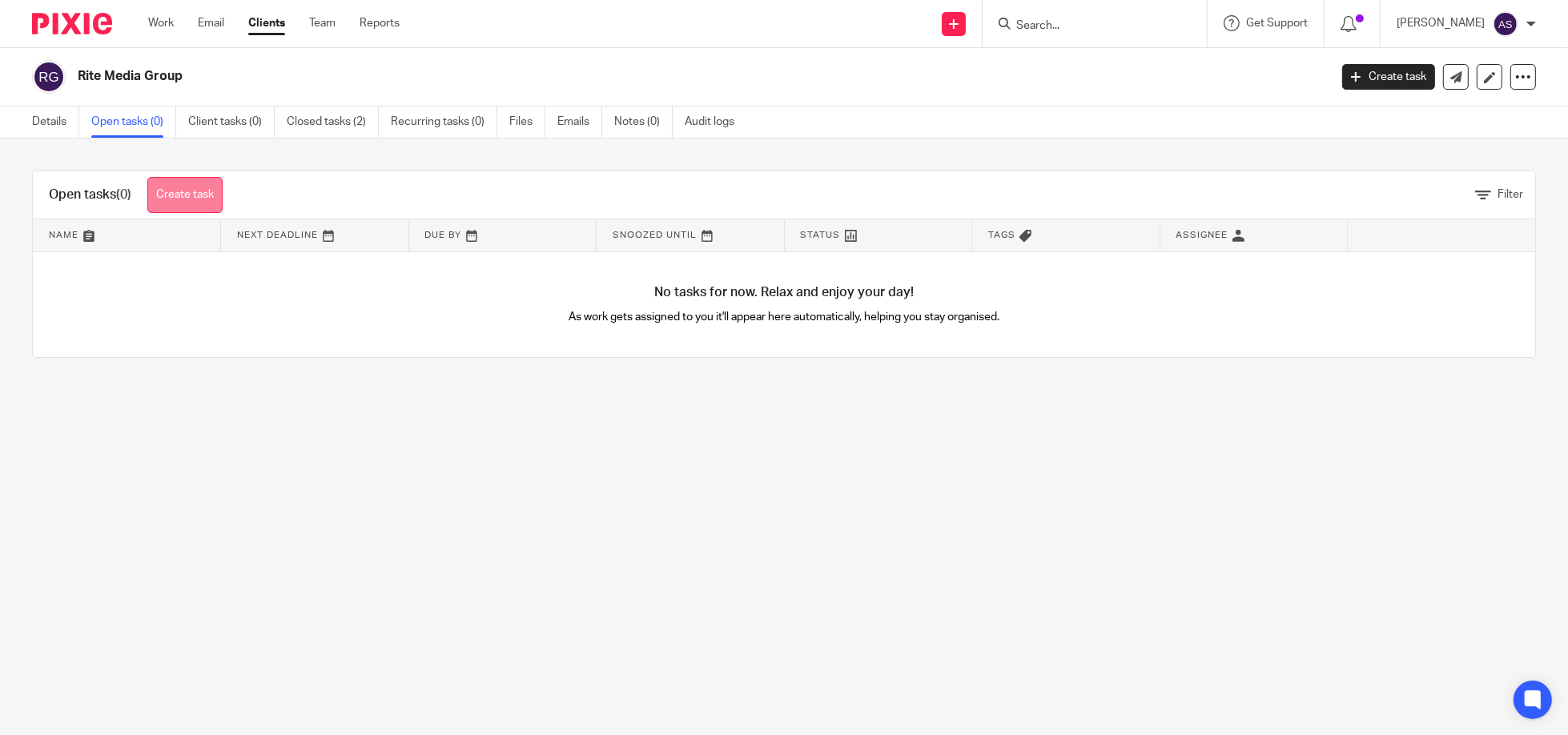
click at [172, 185] on link "Create task" at bounding box center [185, 195] width 75 height 36
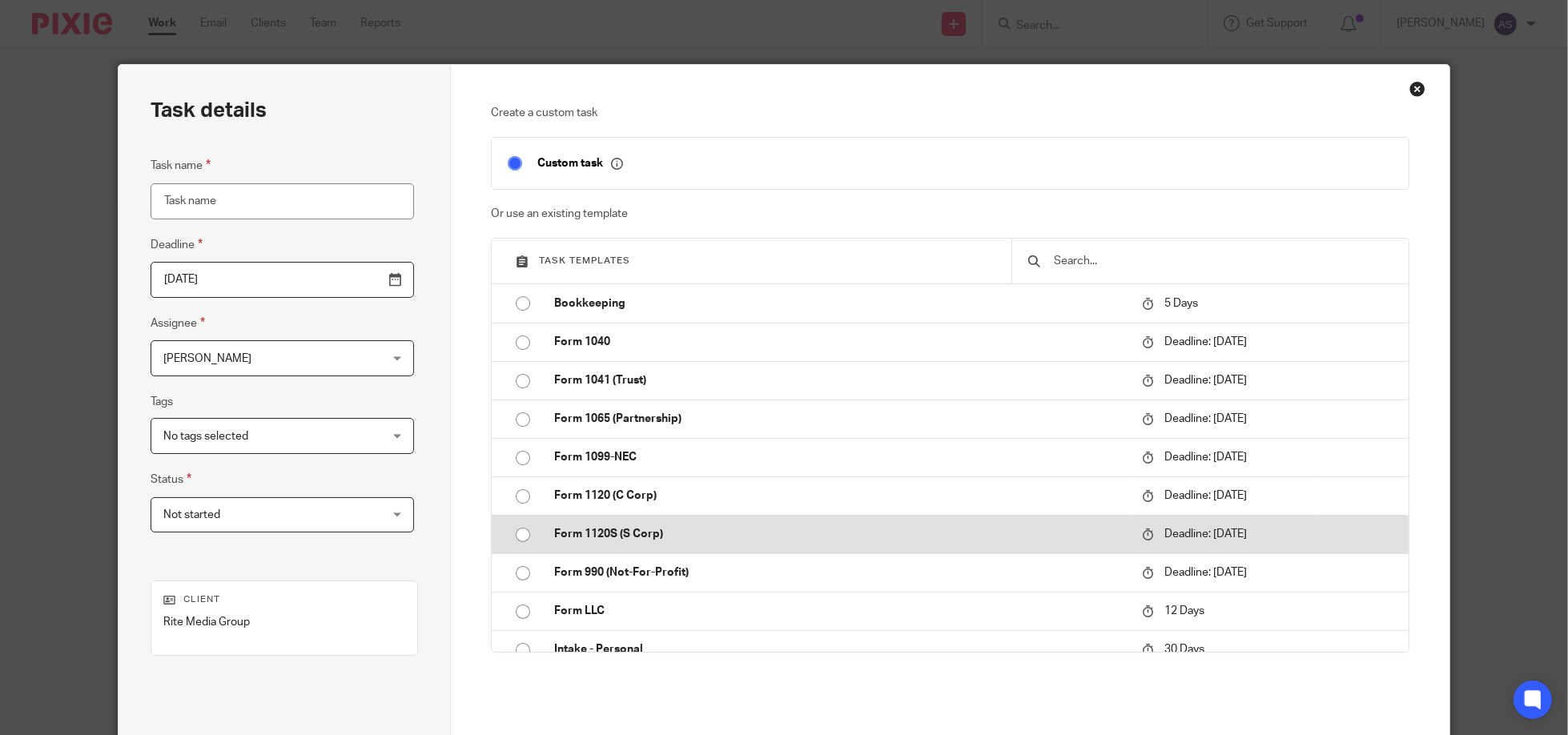
click at [517, 527] on input "radio" at bounding box center [522, 534] width 30 height 30
type input "2024-03-15"
type input "Form 1120S (S Corp)"
checkbox input "false"
radio input "false"
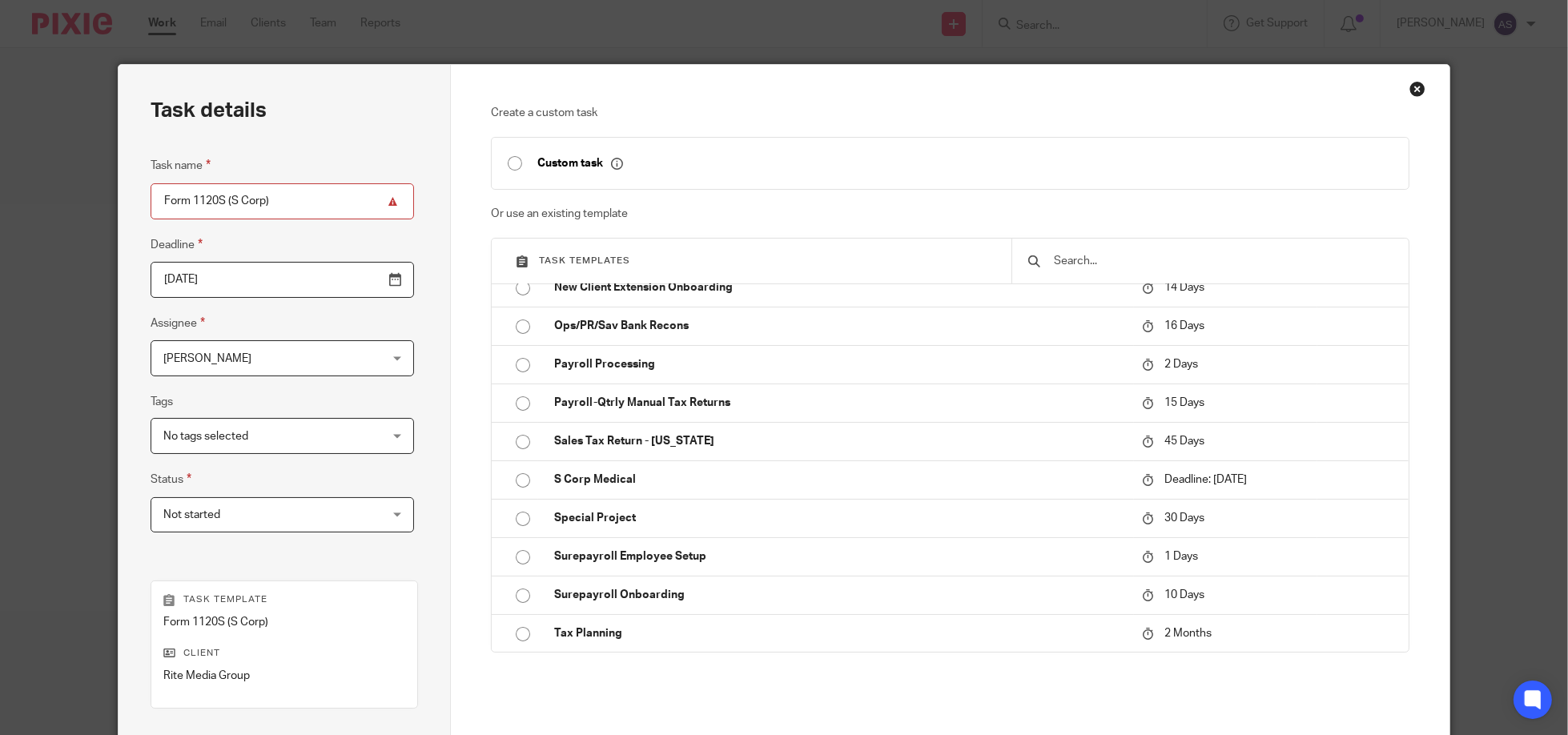
scroll to position [212, 0]
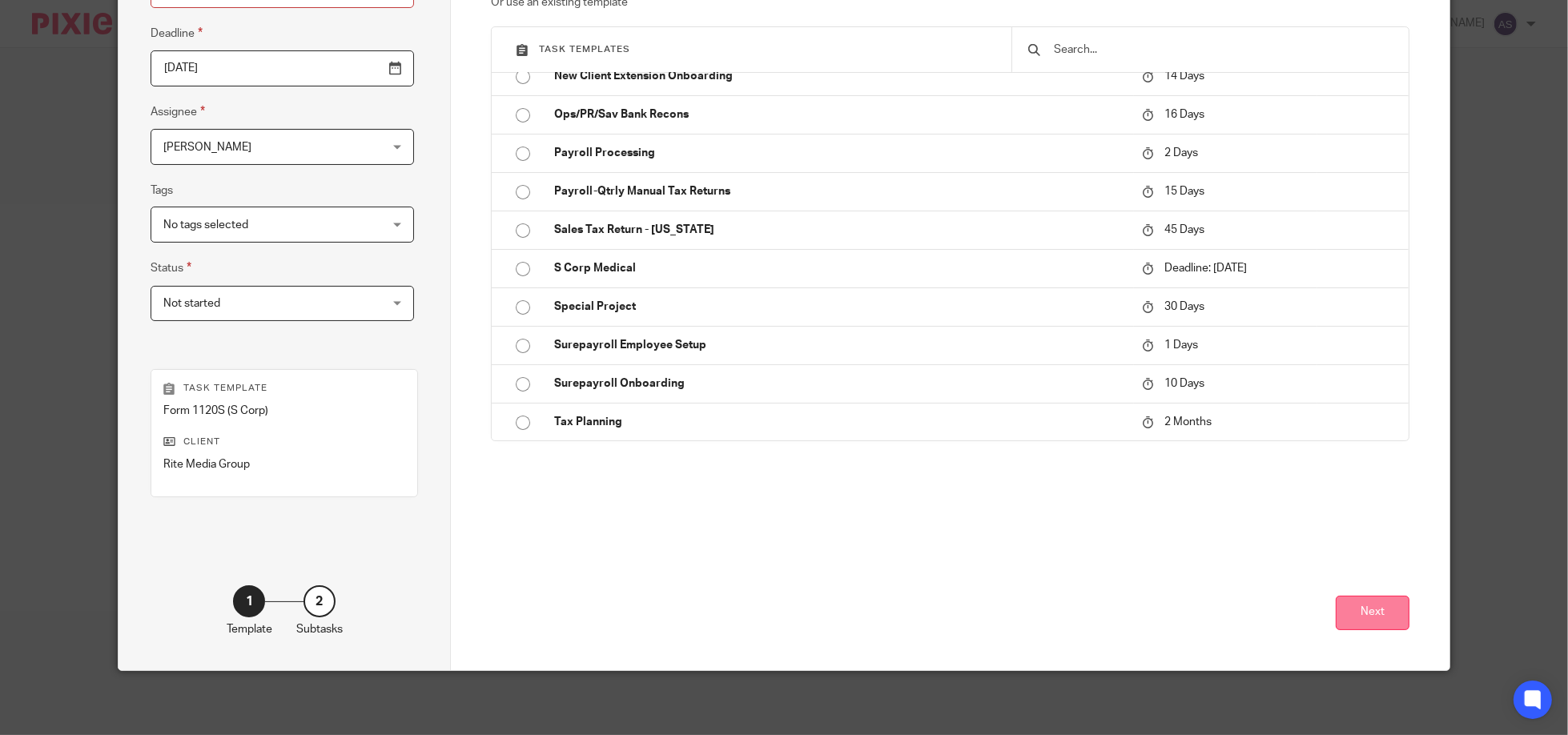
click at [1378, 616] on button "Next" at bounding box center [1373, 612] width 74 height 34
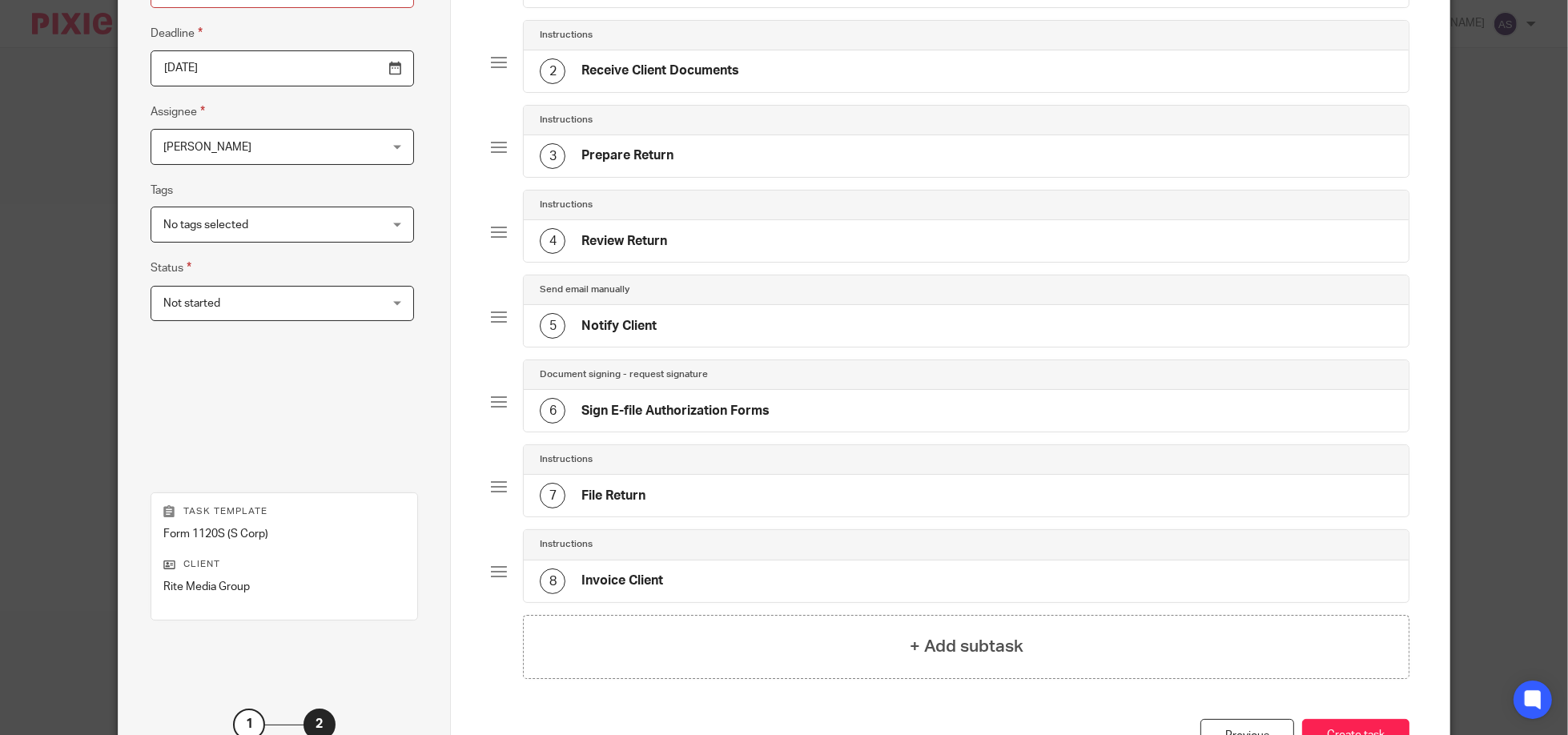
scroll to position [333, 0]
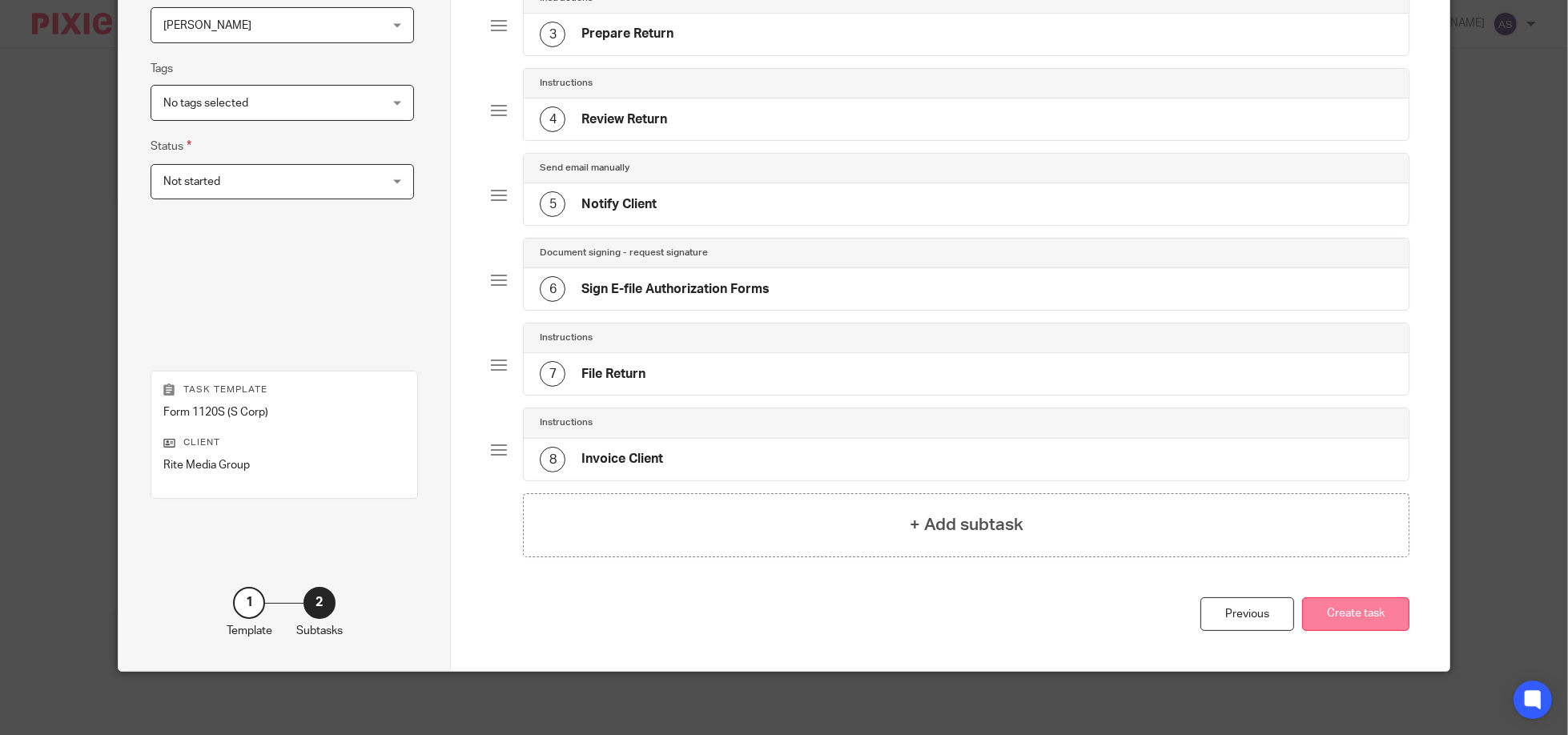
drag, startPoint x: 1356, startPoint y: 612, endPoint x: 1344, endPoint y: 599, distance: 17.7
click at [1356, 611] on button "Create task" at bounding box center [1355, 614] width 107 height 34
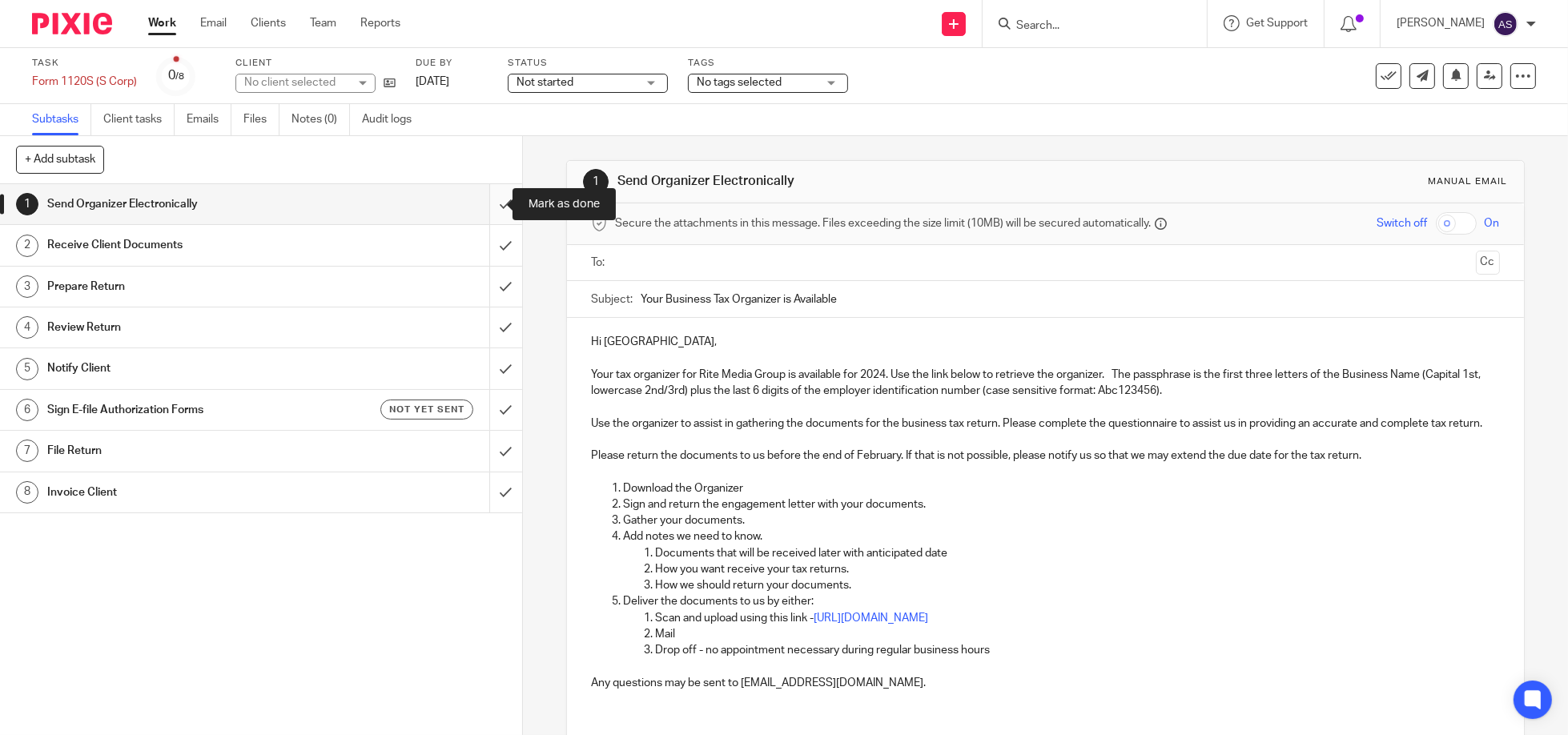
click at [485, 204] on input "submit" at bounding box center [261, 203] width 522 height 40
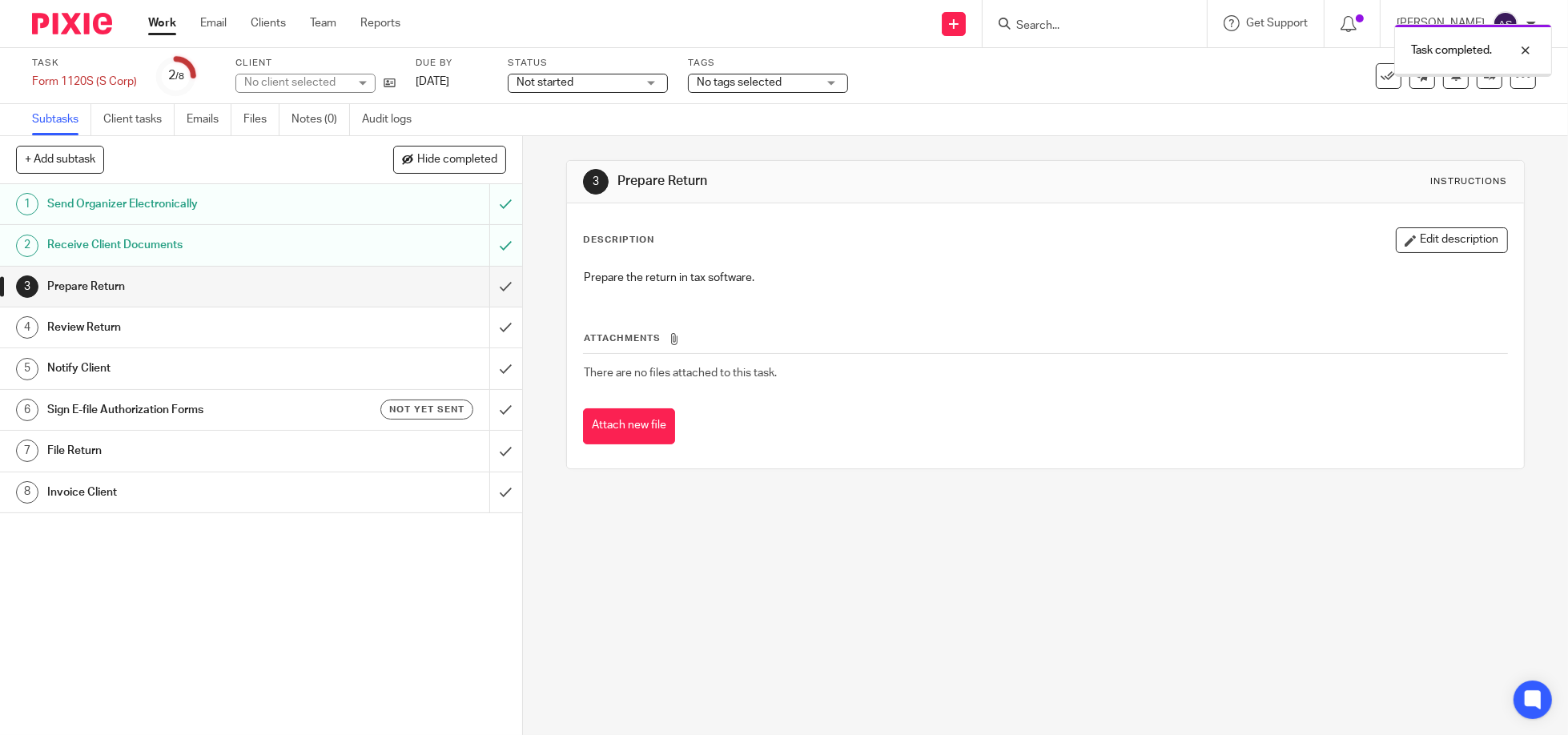
click at [492, 288] on input "submit" at bounding box center [261, 286] width 522 height 40
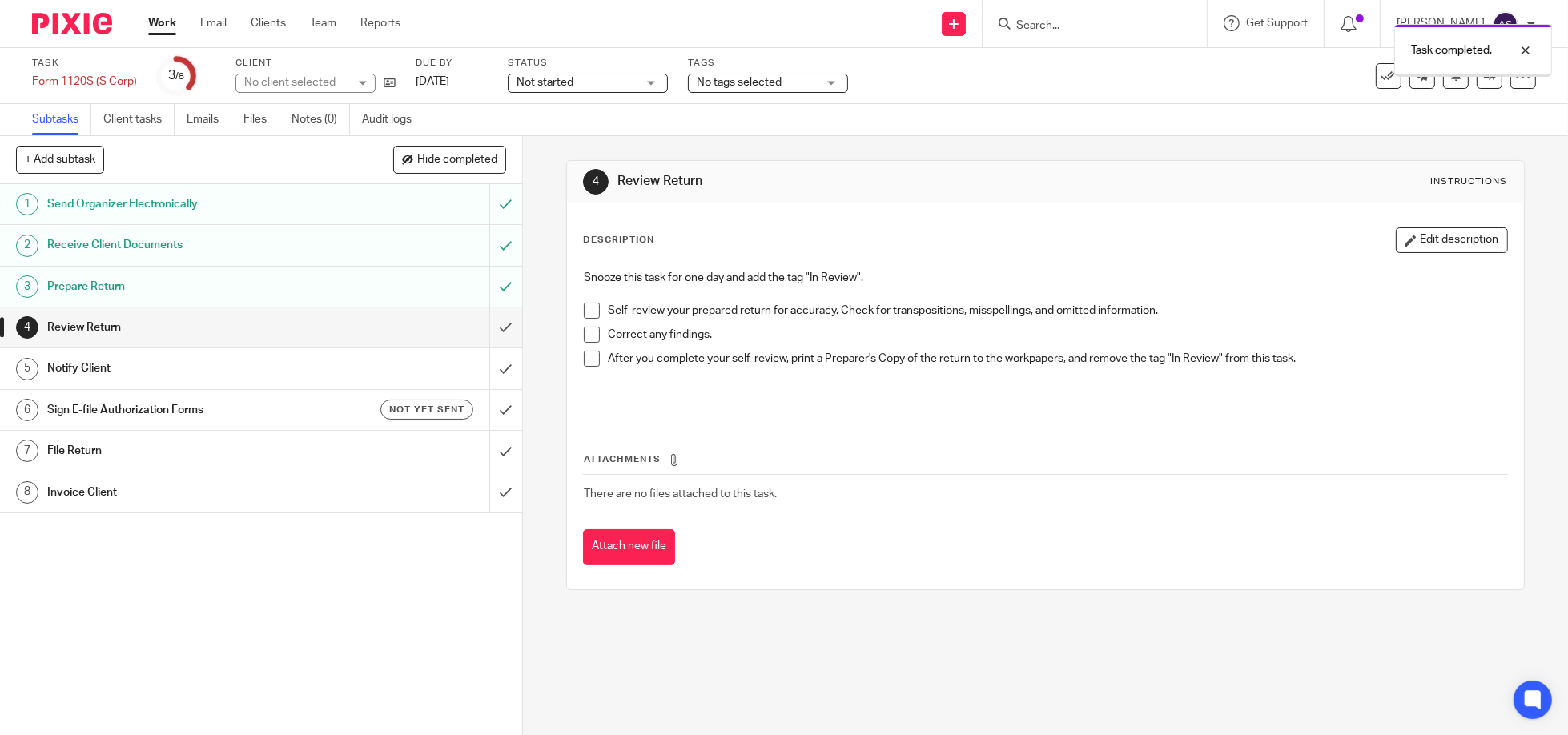
click at [490, 331] on input "submit" at bounding box center [261, 327] width 522 height 40
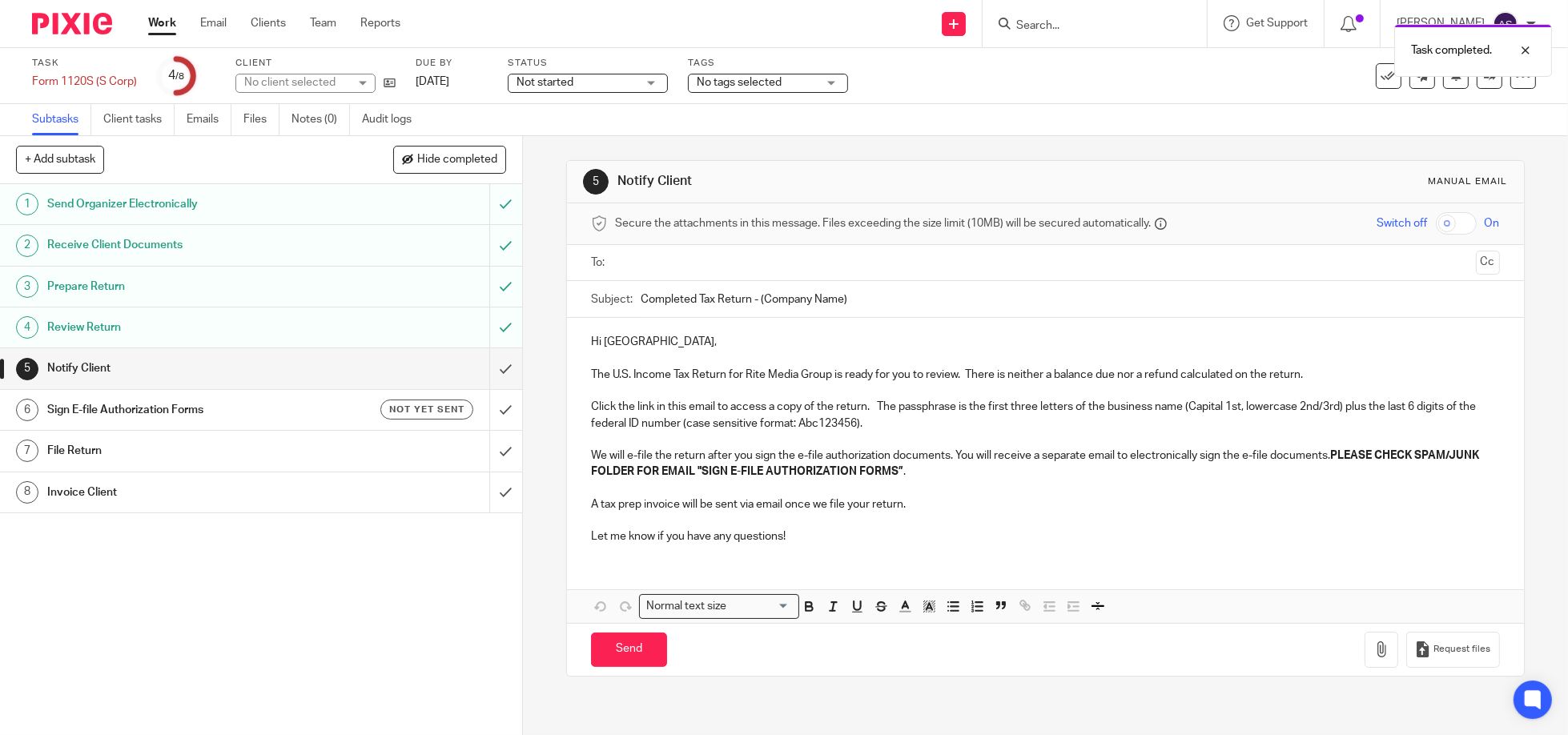
click at [717, 257] on input "text" at bounding box center [1045, 263] width 848 height 19
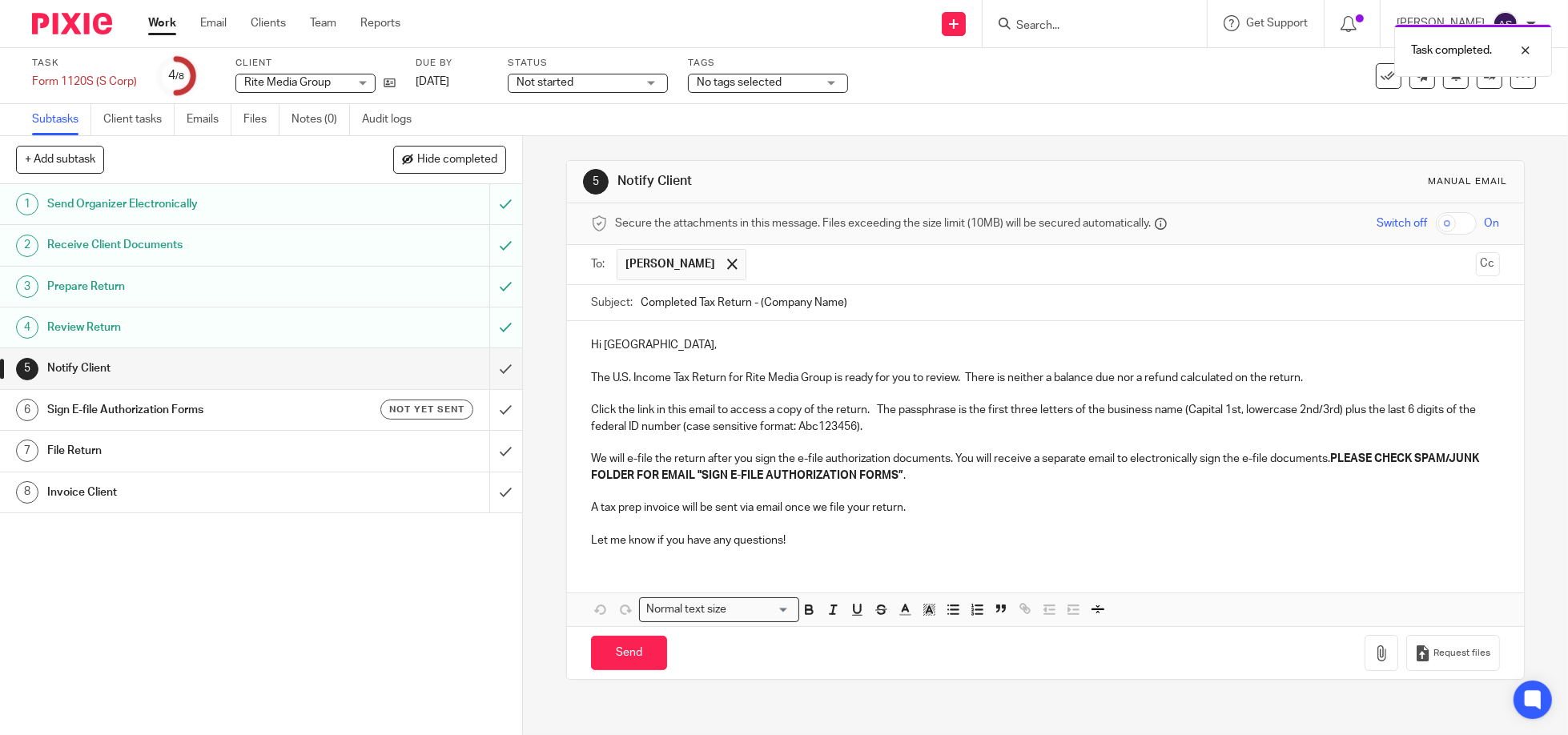
click at [775, 301] on input "Completed Tax Return - (Company Name)" at bounding box center [1070, 303] width 860 height 36
type input "Completed Tax Return - (Rite Media)"
click at [1436, 223] on input "checkbox" at bounding box center [1456, 223] width 41 height 22
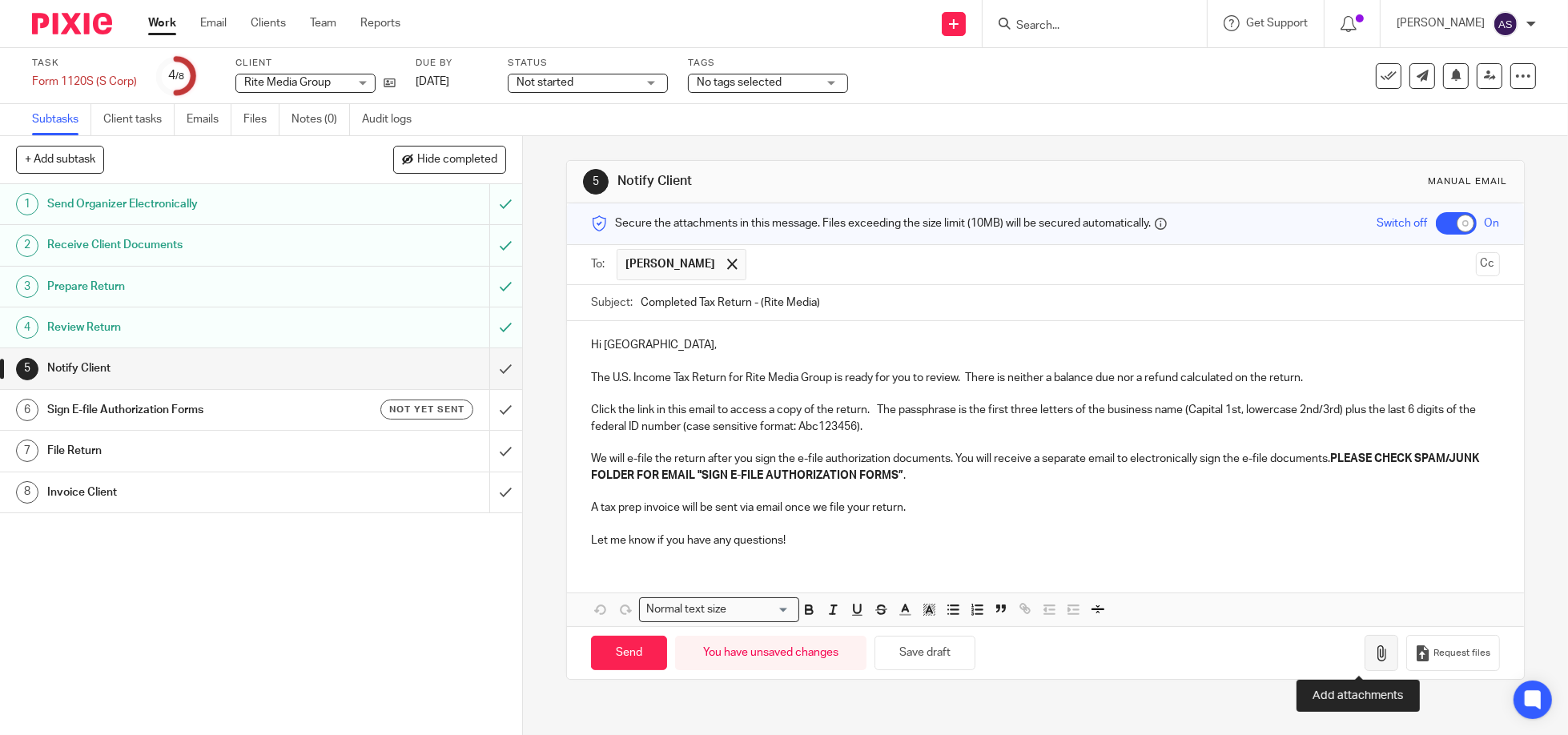
click at [1365, 648] on button "button" at bounding box center [1381, 653] width 34 height 36
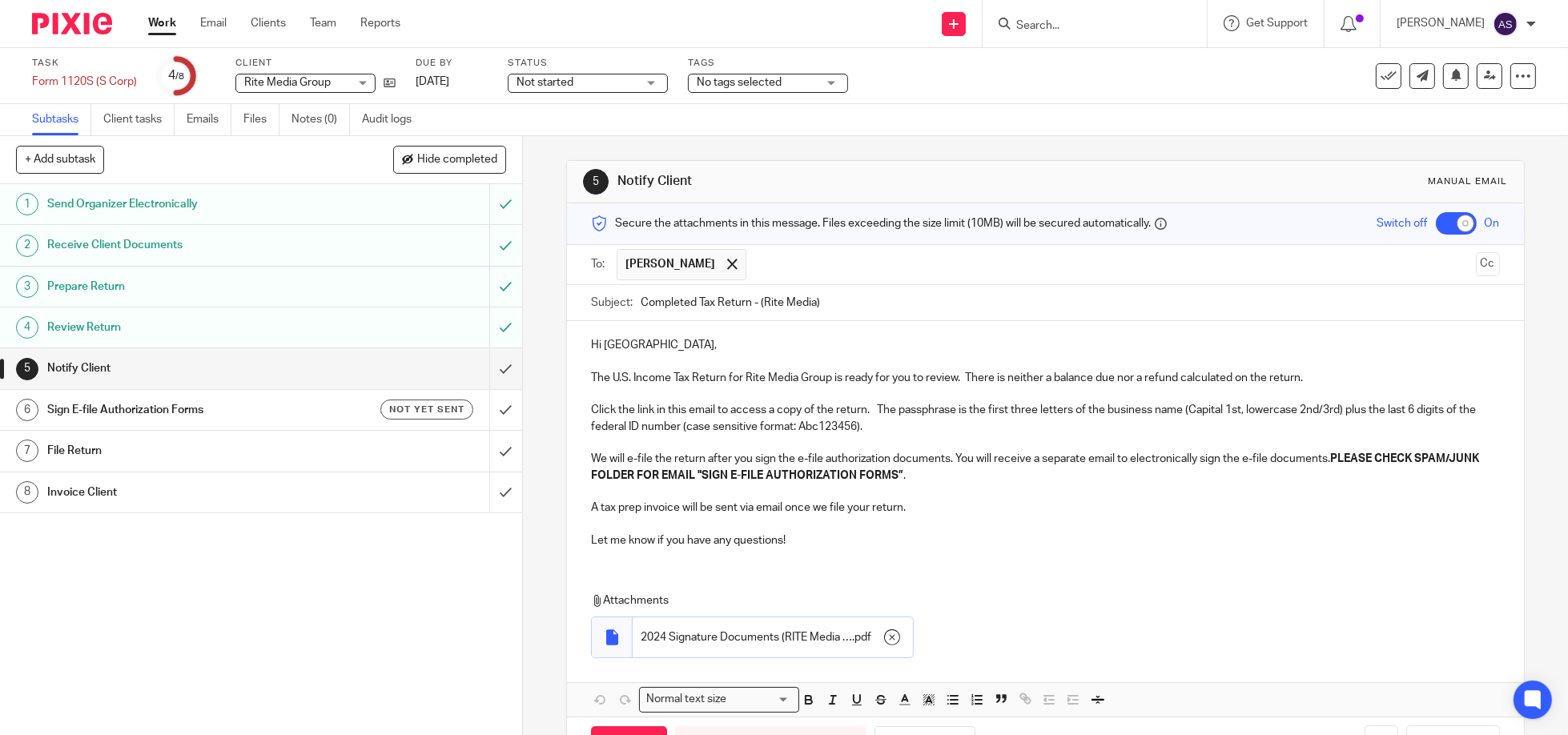
scroll to position [60, 0]
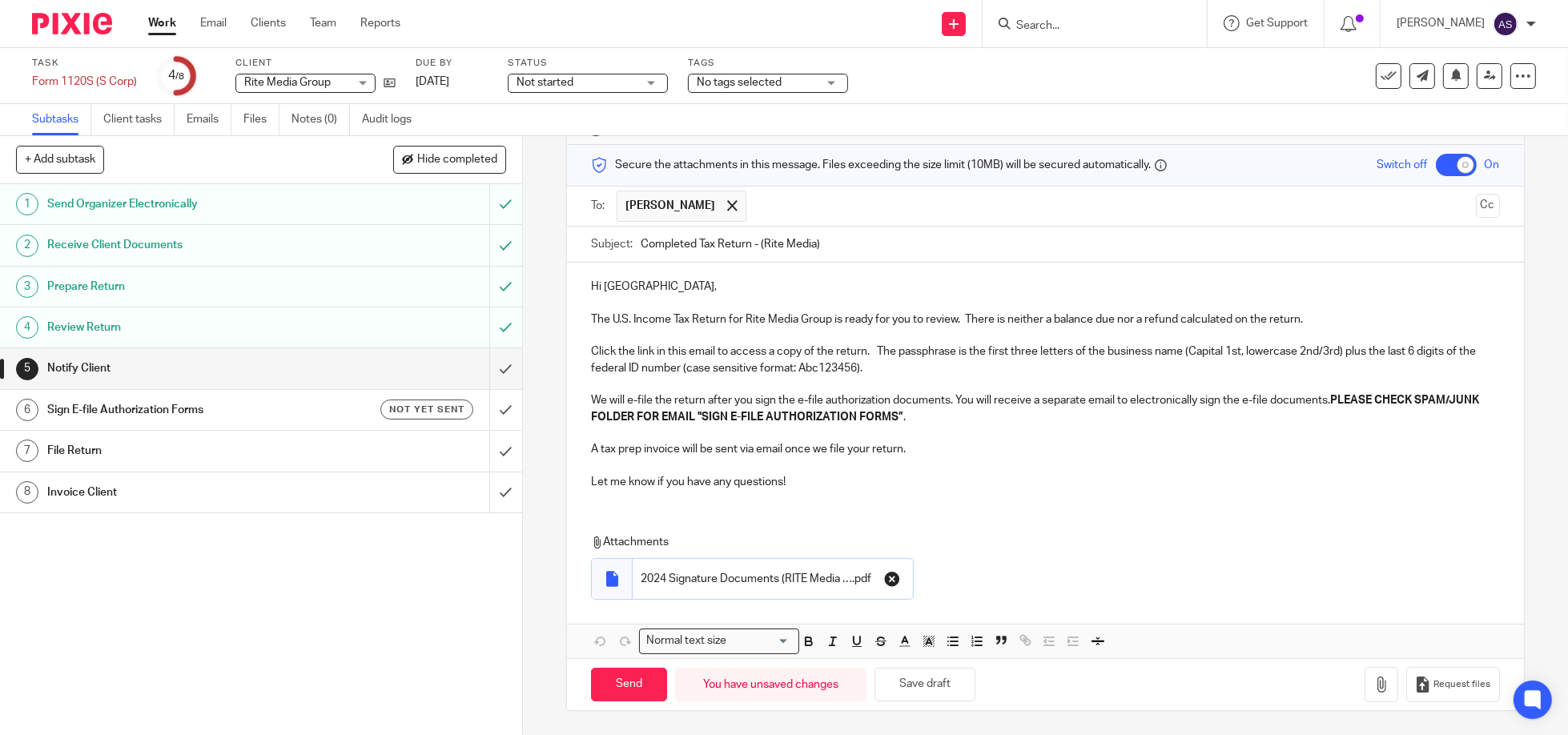
click at [884, 576] on icon "button" at bounding box center [892, 579] width 16 height 16
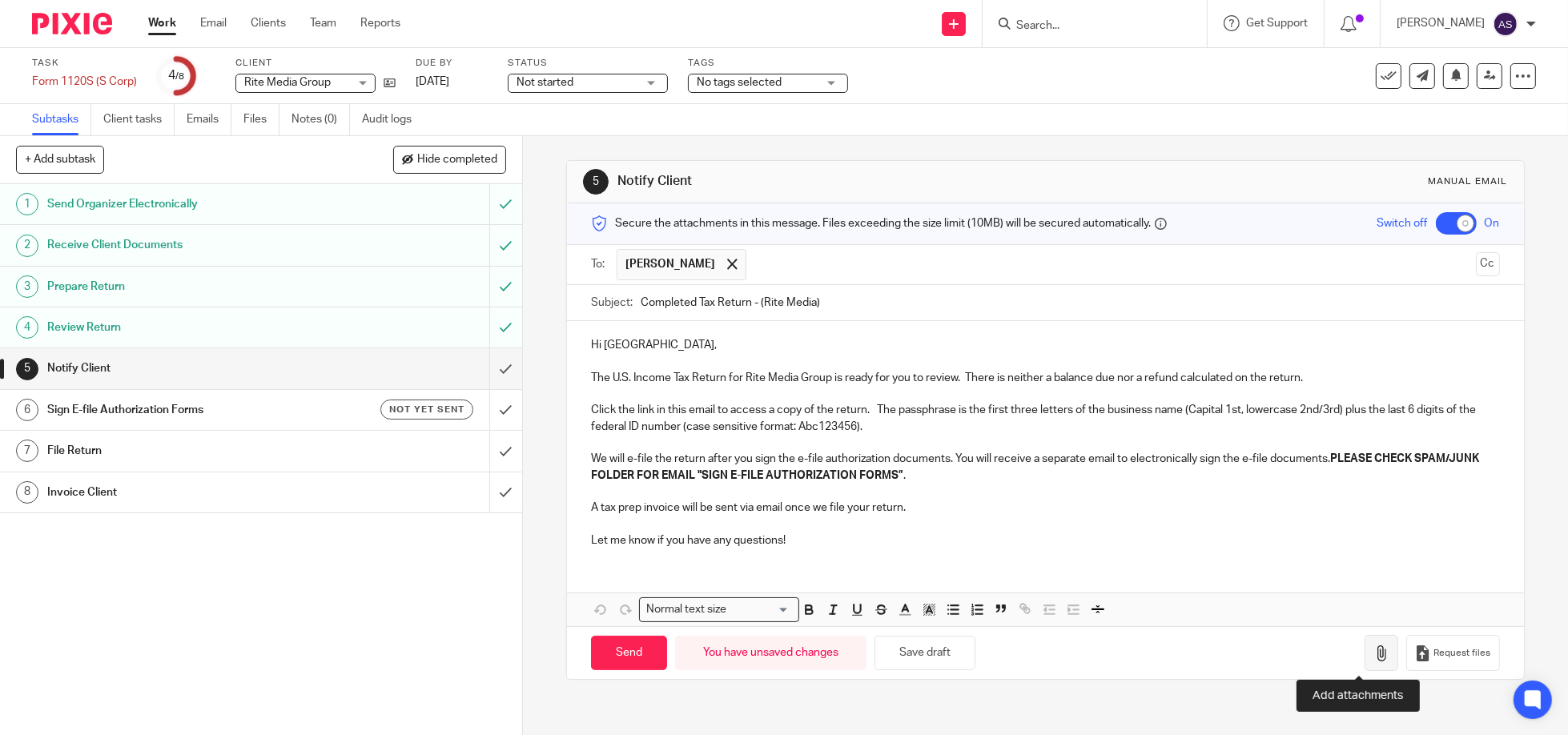
click at [1365, 650] on button "button" at bounding box center [1381, 653] width 34 height 36
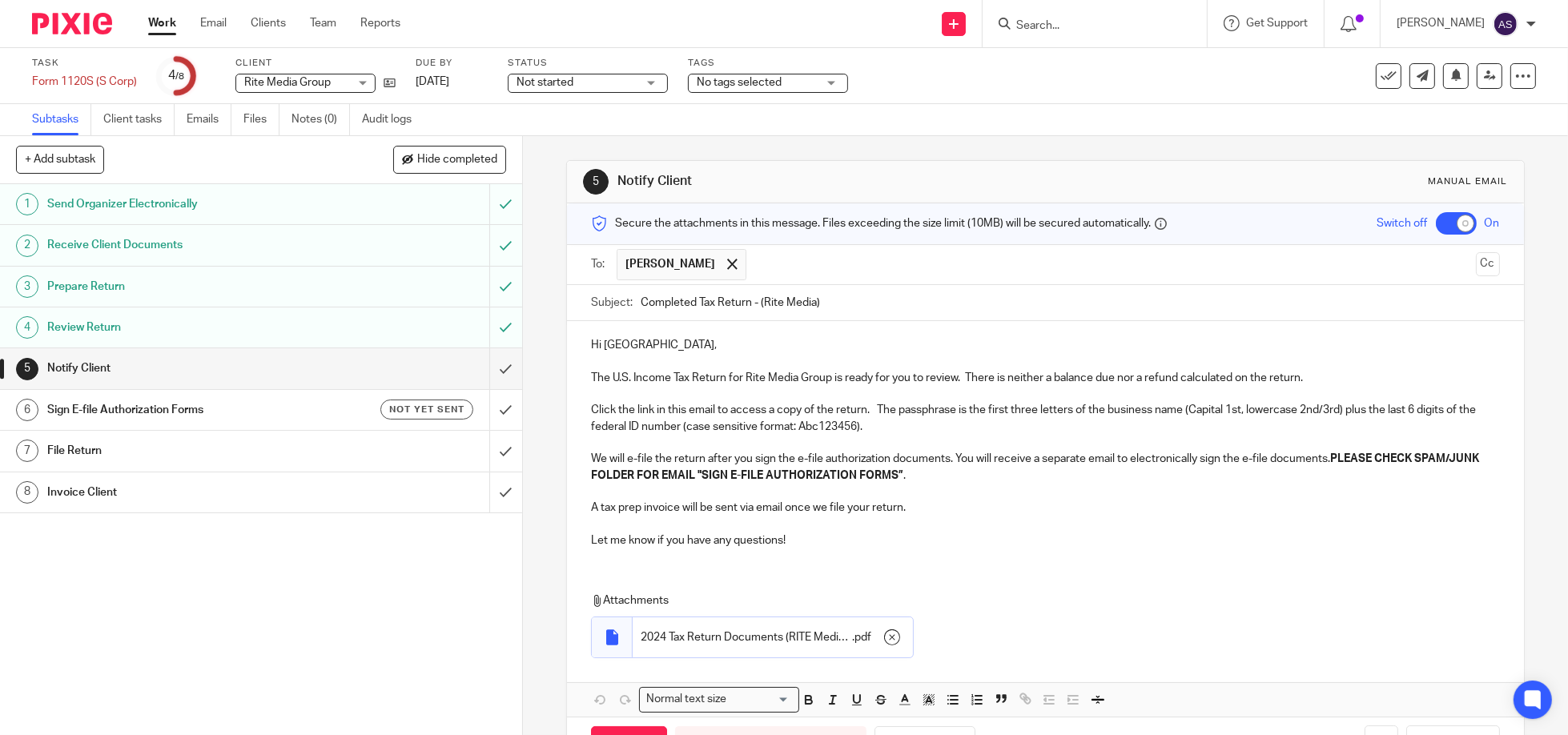
scroll to position [60, 0]
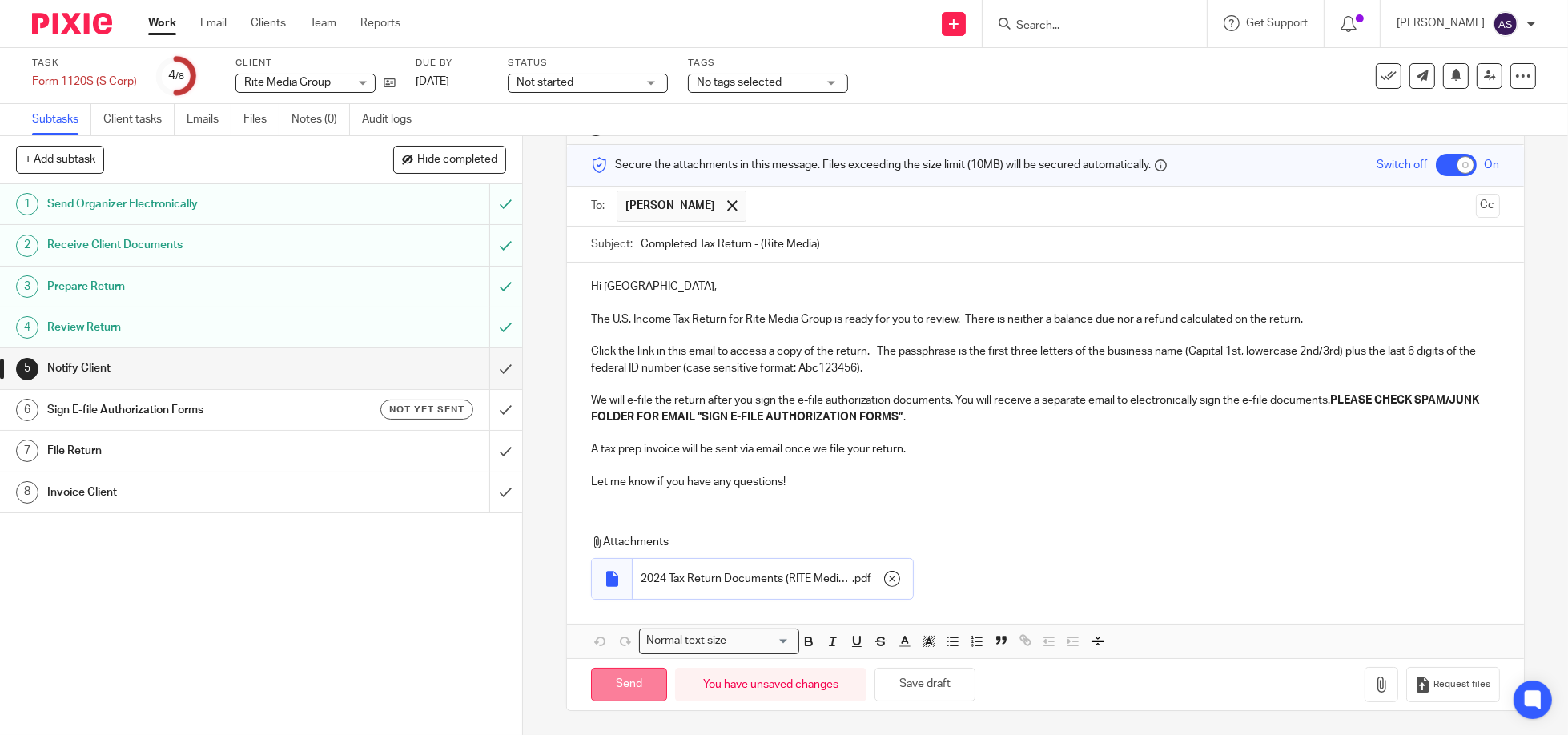
click at [636, 685] on input "Send" at bounding box center [628, 684] width 76 height 34
checkbox input "false"
type input "Sent"
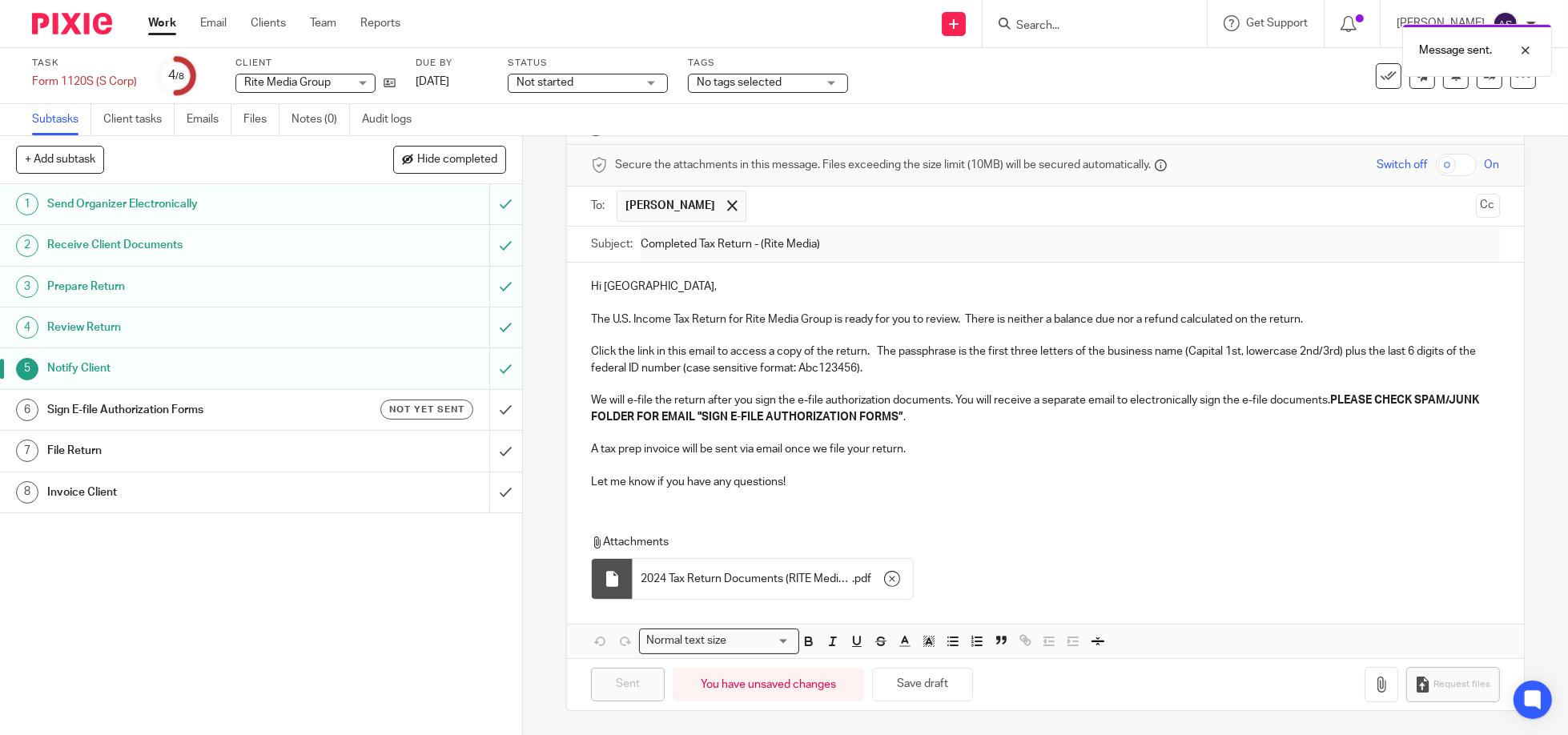
click at [164, 408] on h1 "Sign E-file Authorization Forms" at bounding box center [190, 409] width 284 height 24
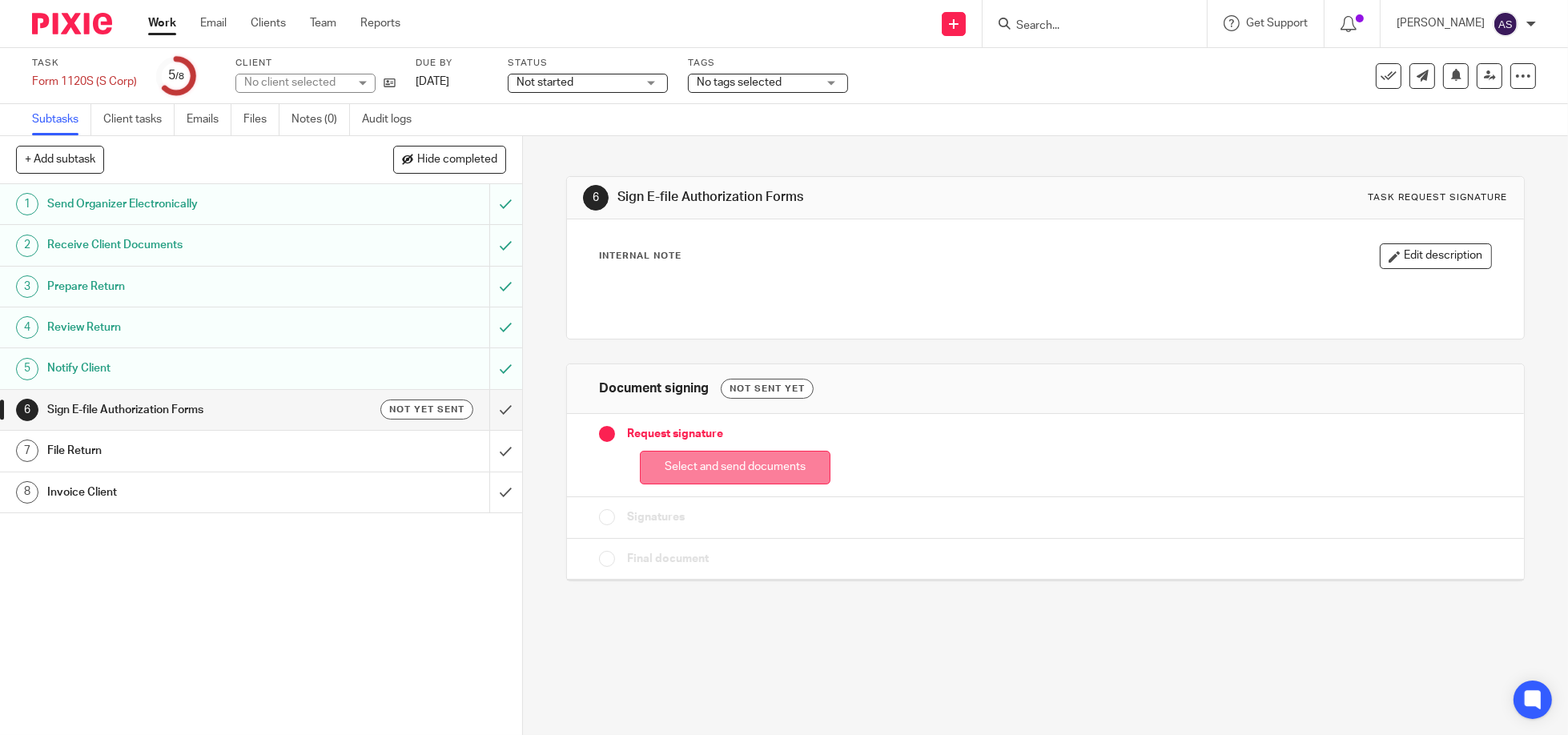
click at [762, 466] on button "Select and send documents" at bounding box center [735, 468] width 190 height 34
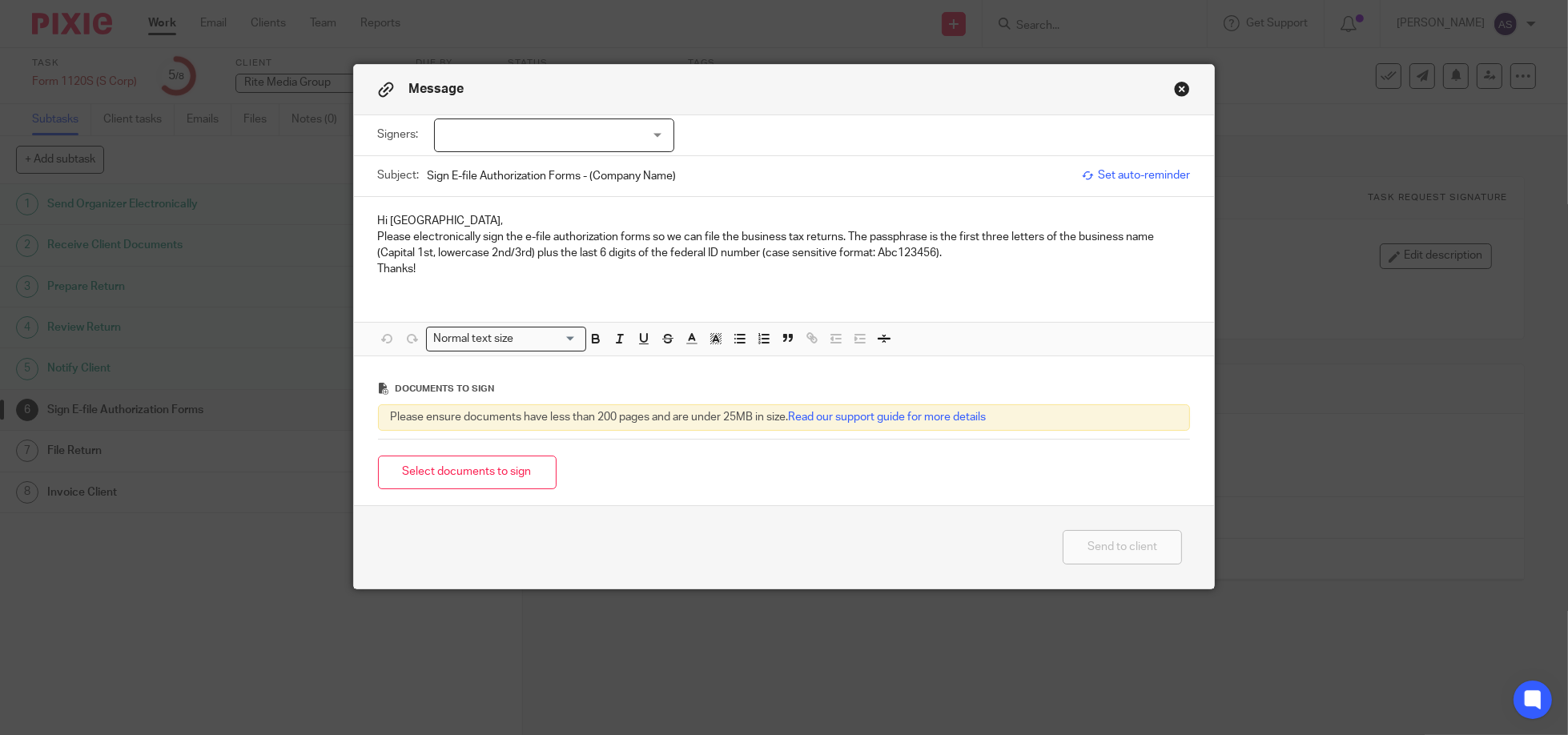
click at [648, 139] on div at bounding box center [554, 135] width 240 height 33
click at [449, 165] on input "checkbox" at bounding box center [444, 167] width 30 height 30
checkbox input "true"
click at [600, 296] on div "Hi Paris, Please electronically sign the e-file authorization forms so we can f…" at bounding box center [784, 276] width 861 height 158
click at [612, 174] on input "Sign E-file Authorization Forms - (Company Name)" at bounding box center [751, 176] width 647 height 36
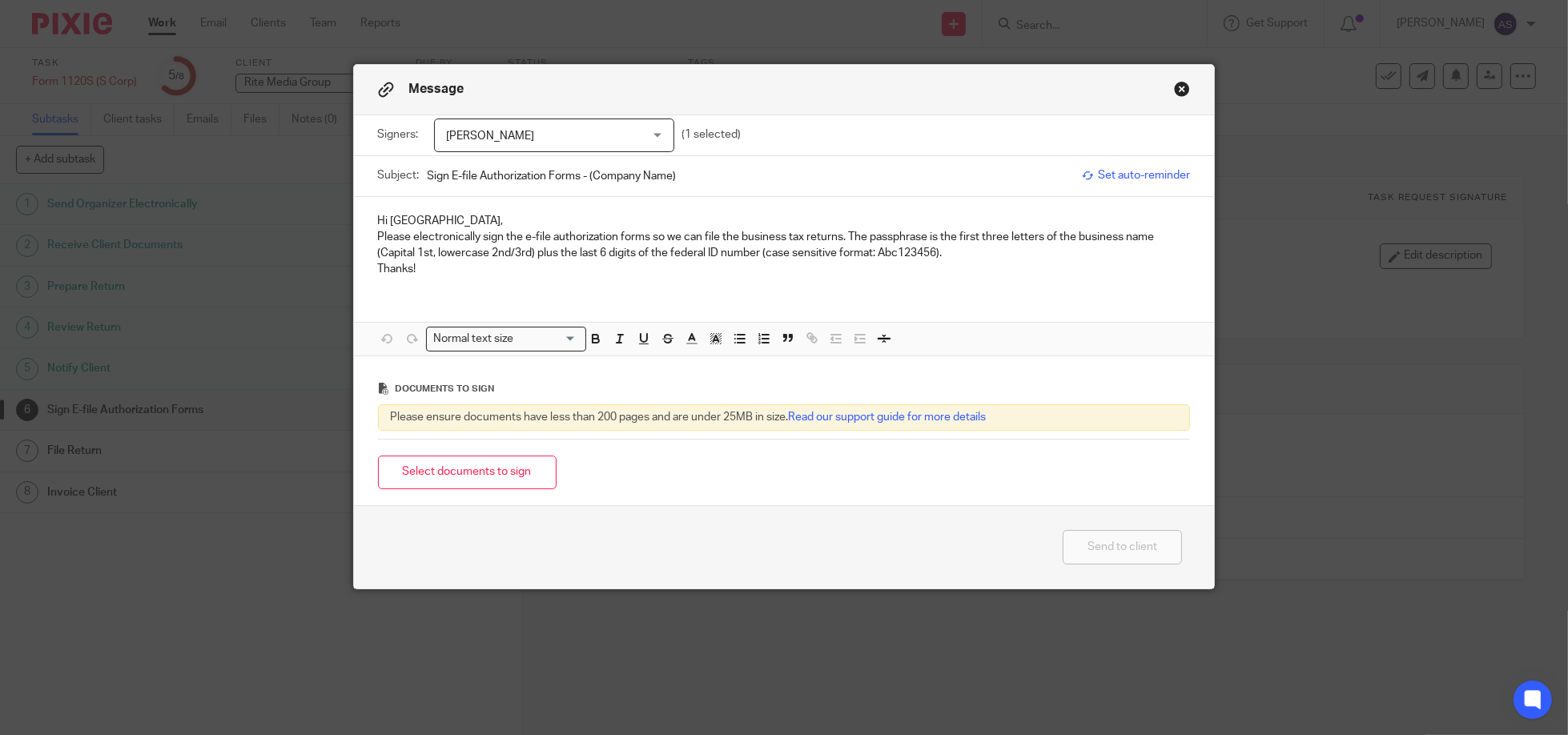
click at [612, 174] on input "Sign E-file Authorization Forms - (Company Name)" at bounding box center [751, 176] width 647 height 36
type input "Sign E-file Authorization Forms - (Rite Media)"
click at [474, 476] on button "Select documents to sign" at bounding box center [467, 473] width 179 height 34
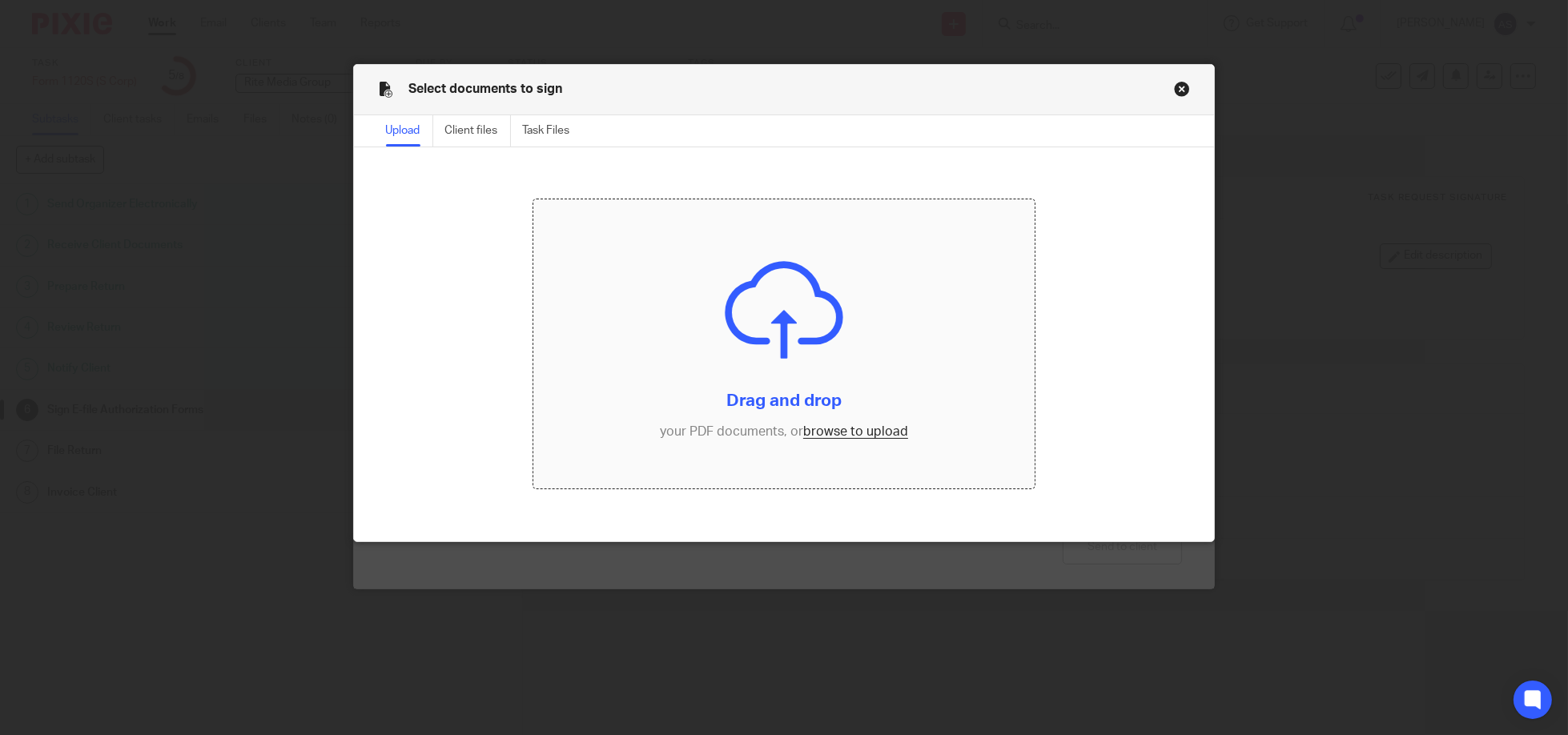
click at [760, 427] on input "file" at bounding box center [784, 344] width 501 height 289
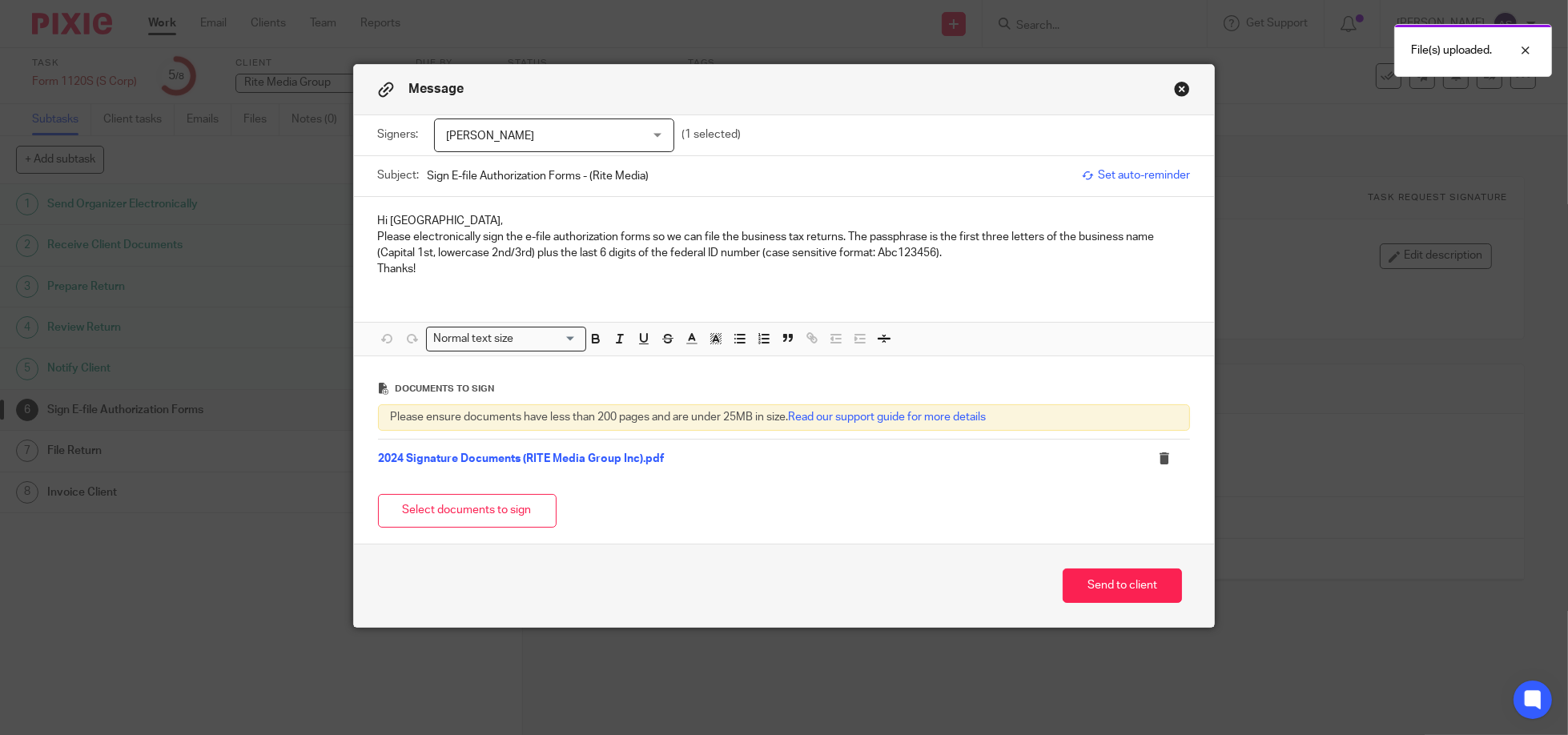
drag, startPoint x: 1126, startPoint y: 591, endPoint x: 1188, endPoint y: 584, distance: 62.4
click at [1126, 591] on button "Send to client" at bounding box center [1122, 586] width 119 height 34
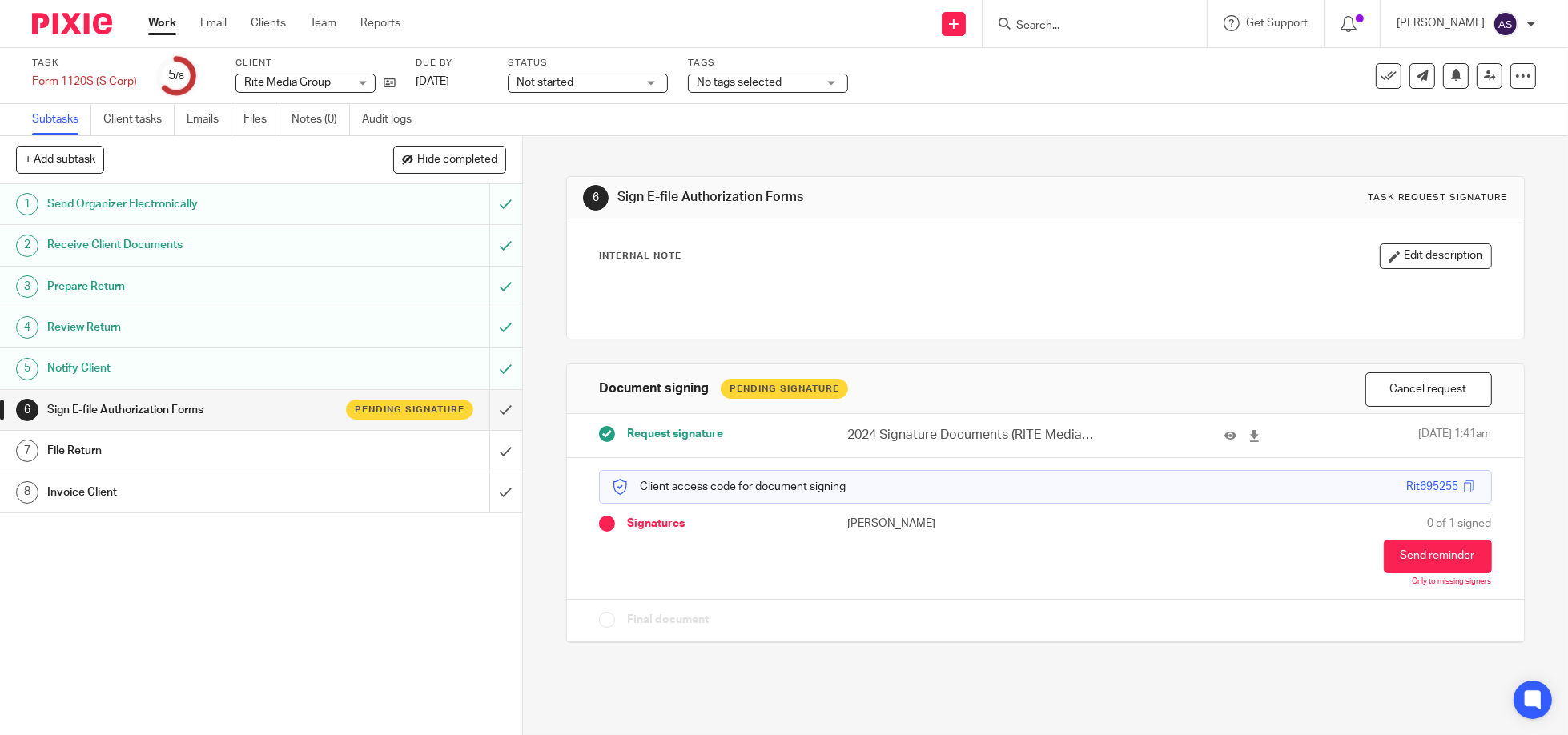
click at [1046, 33] on div at bounding box center [1094, 24] width 224 height 47
click at [1049, 25] on input "Search" at bounding box center [1087, 27] width 144 height 15
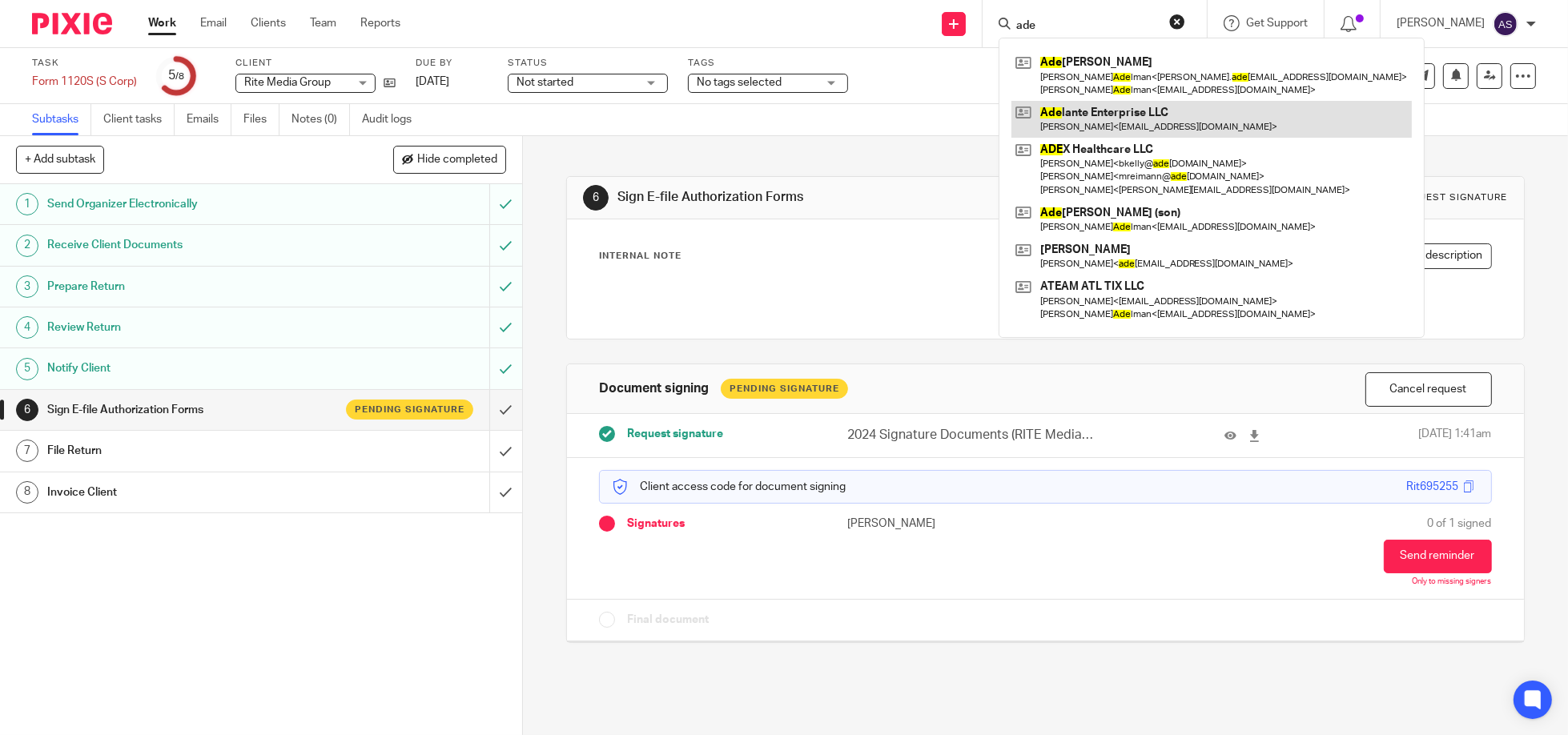
type input "ade"
click at [1116, 106] on link at bounding box center [1212, 118] width 400 height 37
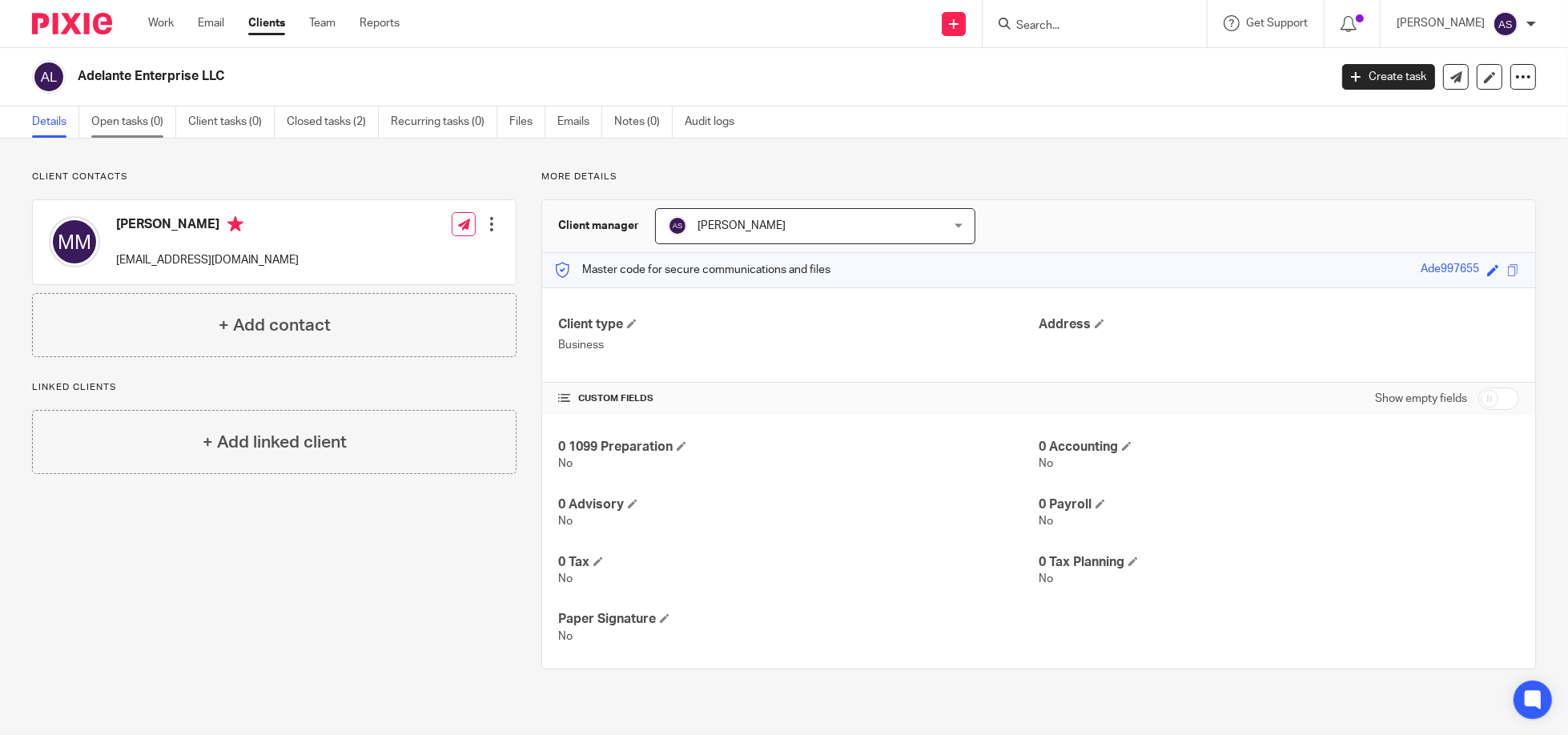
drag, startPoint x: 136, startPoint y: 120, endPoint x: 144, endPoint y: 127, distance: 10.6
click at [136, 120] on link "Open tasks (0)" at bounding box center [134, 122] width 85 height 31
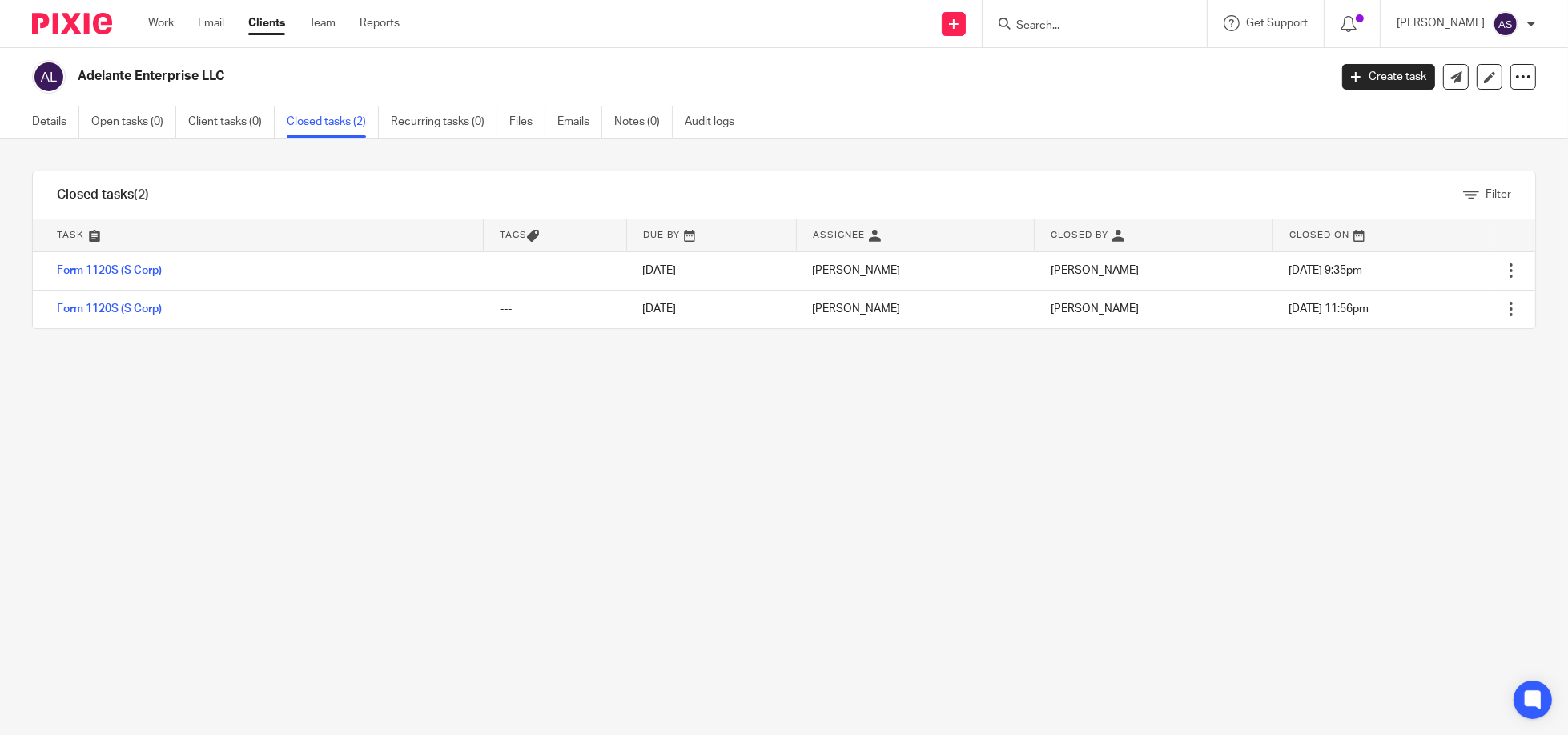
click at [1071, 29] on input "Search" at bounding box center [1087, 27] width 144 height 15
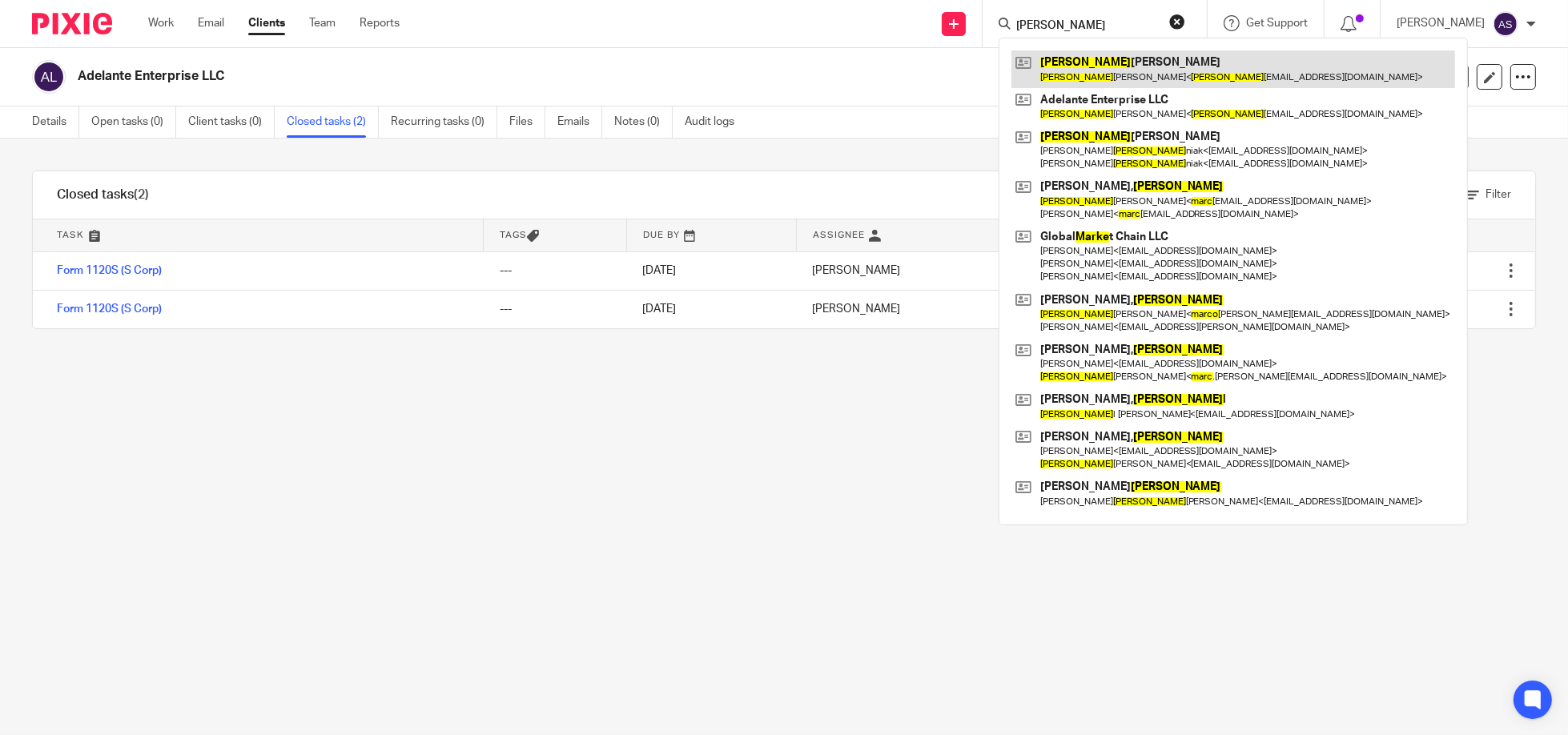
type input "marce"
click at [1079, 60] on link at bounding box center [1233, 69] width 444 height 37
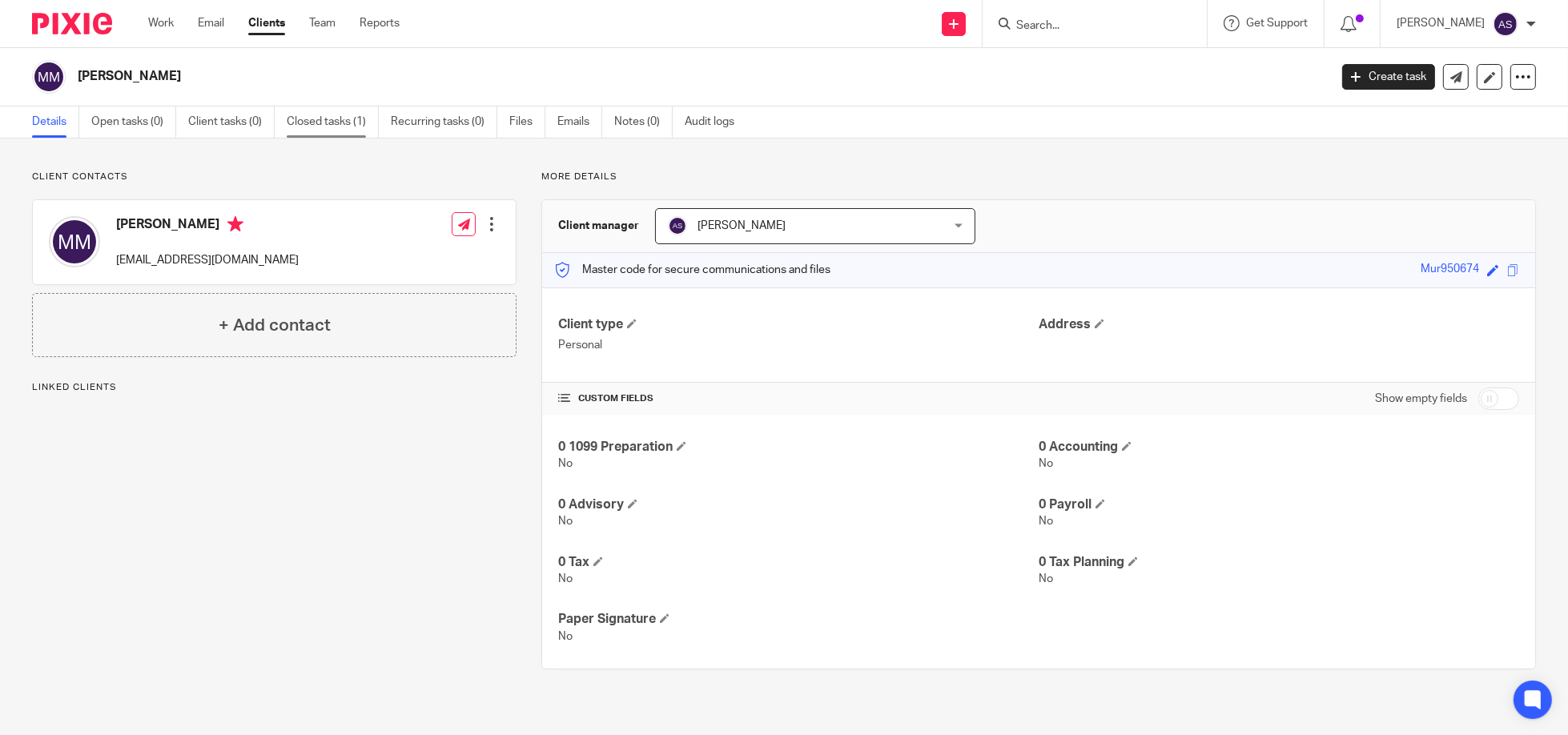
click at [341, 120] on link "Closed tasks (1)" at bounding box center [333, 122] width 92 height 31
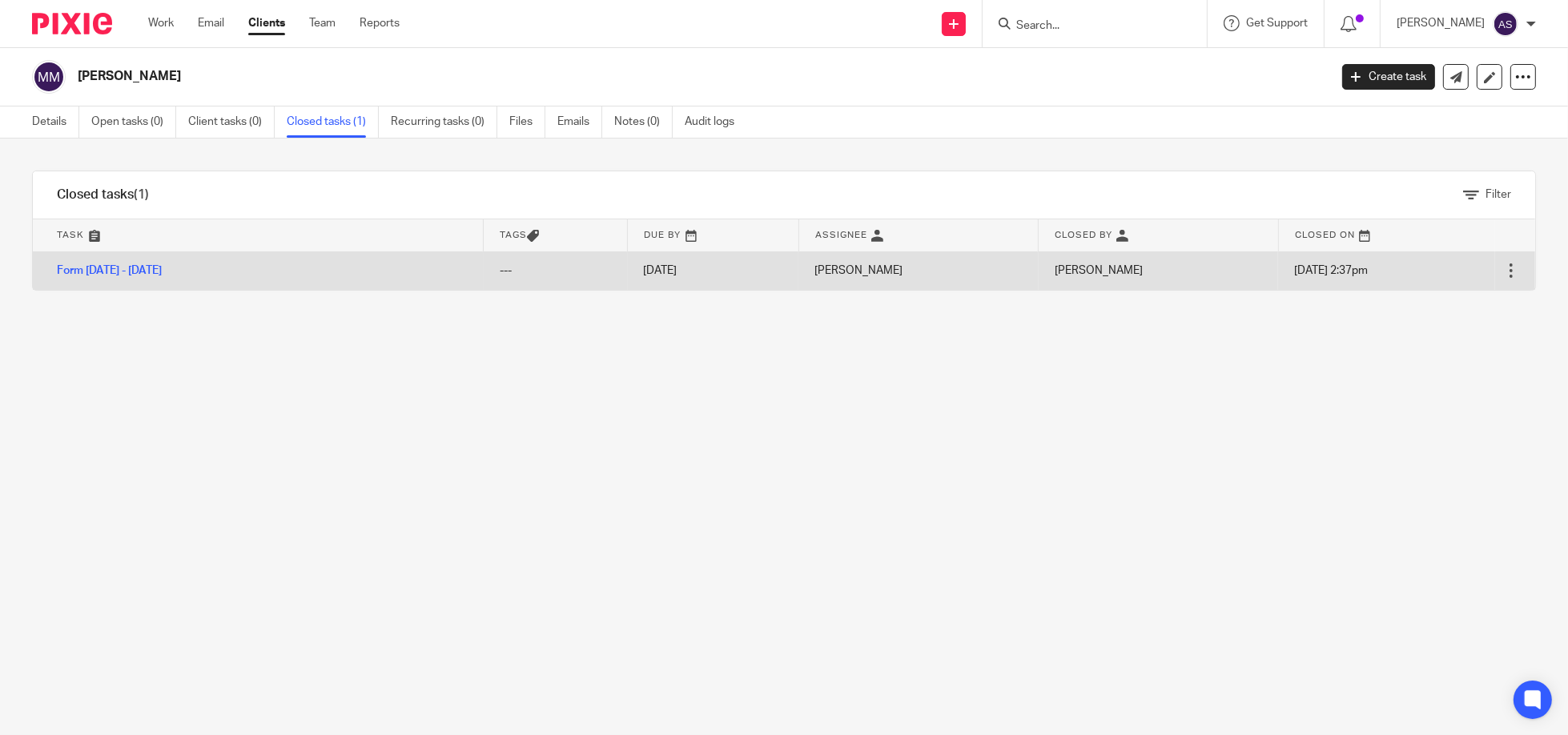
click at [233, 261] on td "Form [DATE] - [DATE]" at bounding box center [258, 270] width 451 height 38
click at [124, 267] on link "Form [DATE] - [DATE]" at bounding box center [109, 270] width 105 height 11
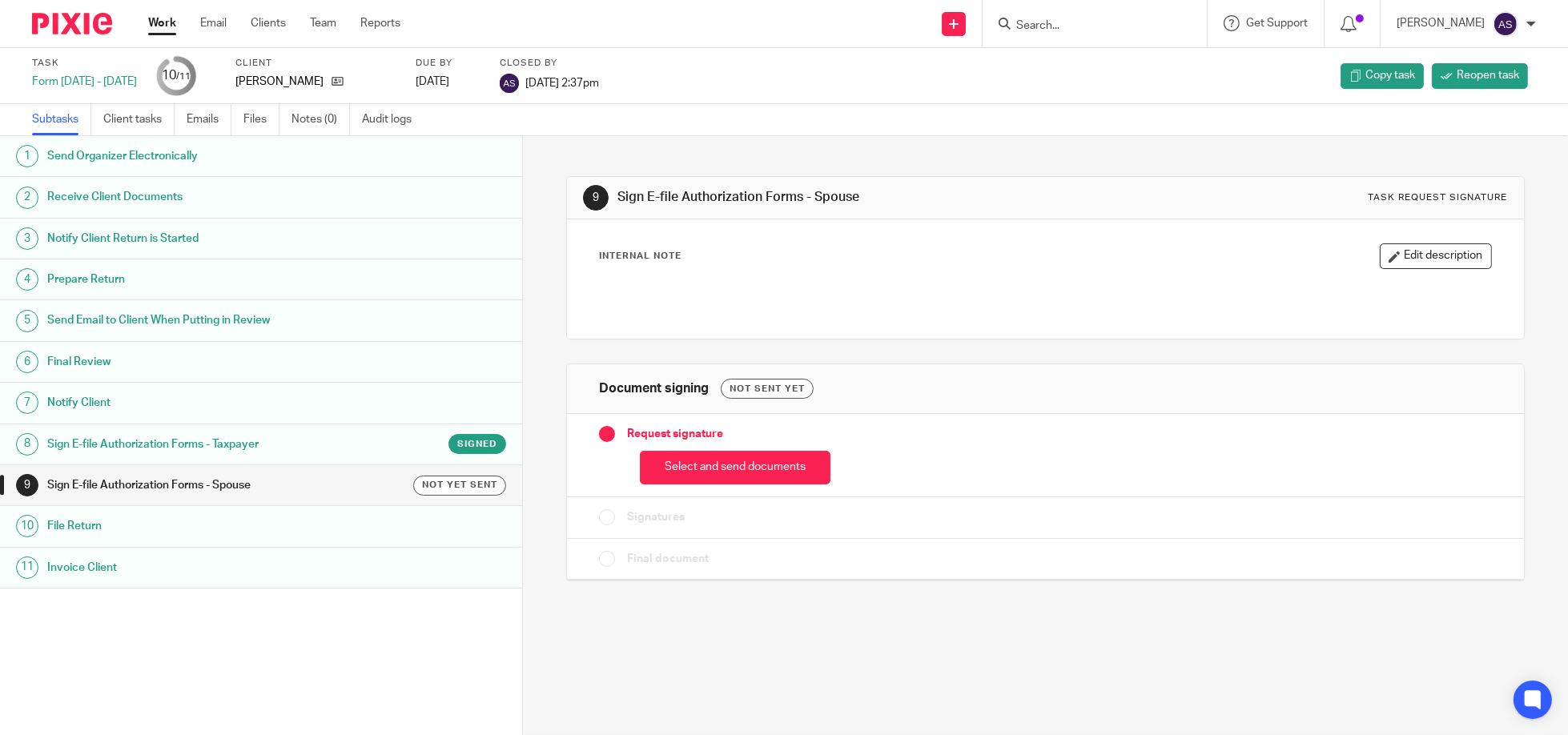
click at [222, 446] on h1 "Sign E-file Authorization Forms - Taxpayer" at bounding box center [200, 443] width 306 height 24
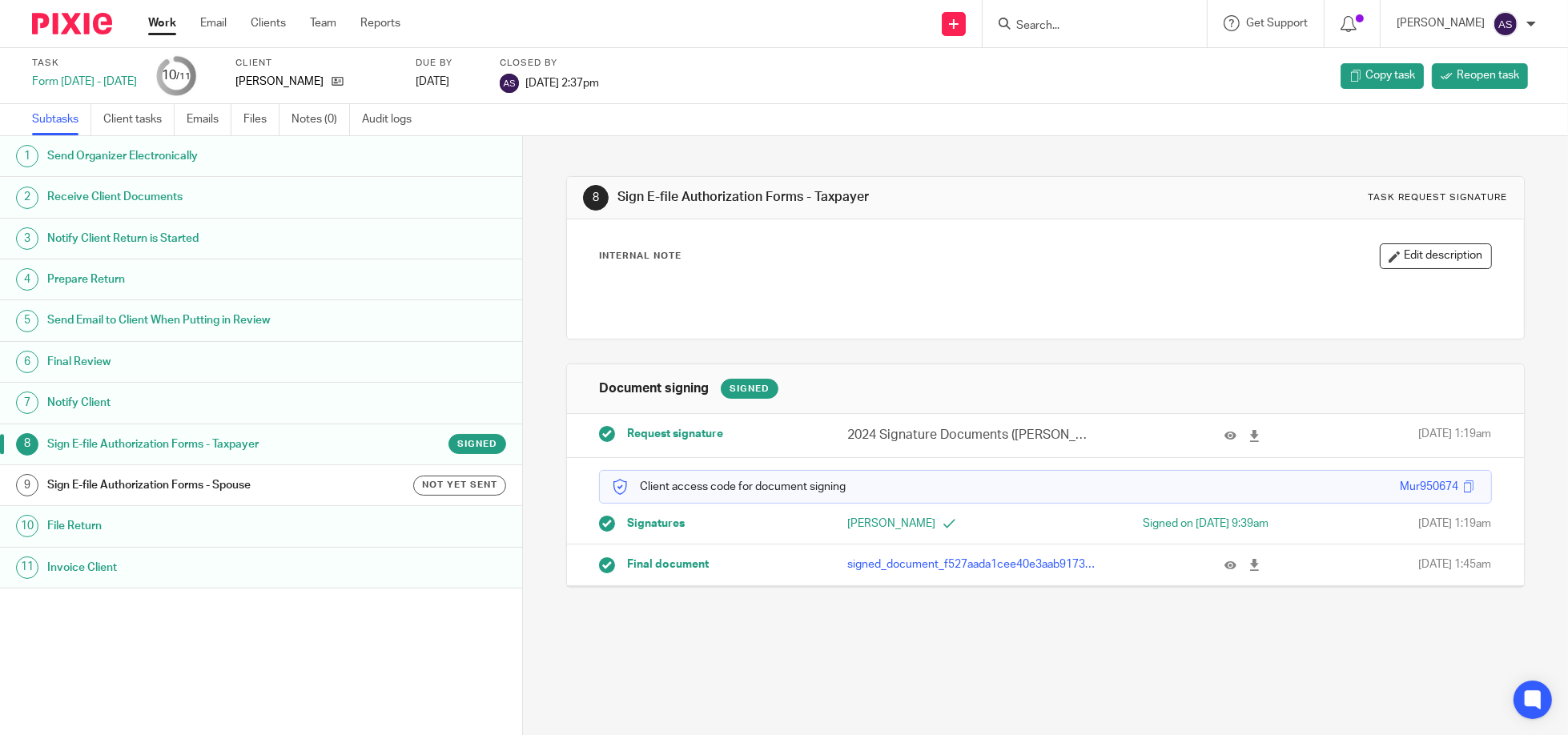
click at [986, 564] on p "signed_document_f527aada1cee40e3aab9173dddc78cd6.pdf" at bounding box center [971, 564] width 248 height 16
click at [1249, 562] on icon at bounding box center [1254, 564] width 12 height 12
